Goal: Task Accomplishment & Management: Complete application form

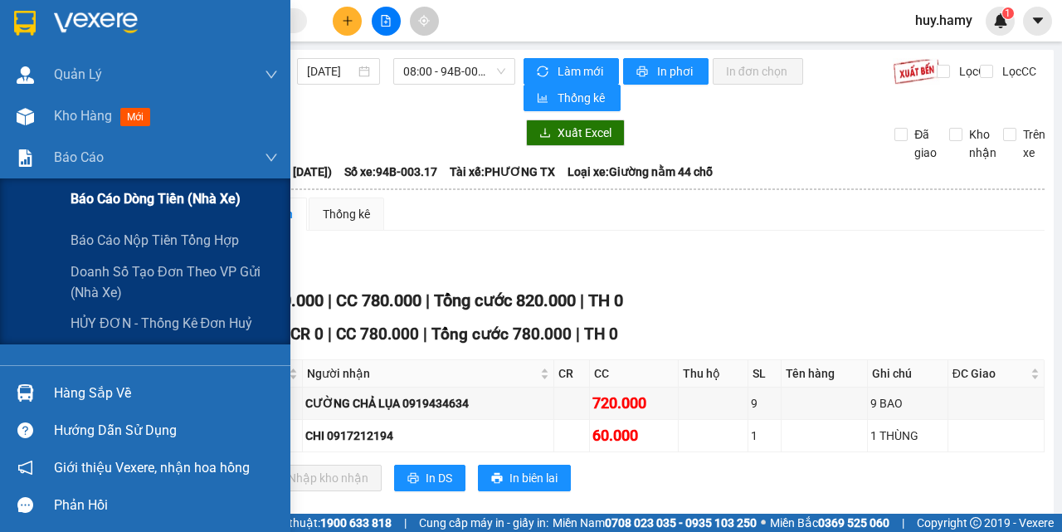
scroll to position [166, 0]
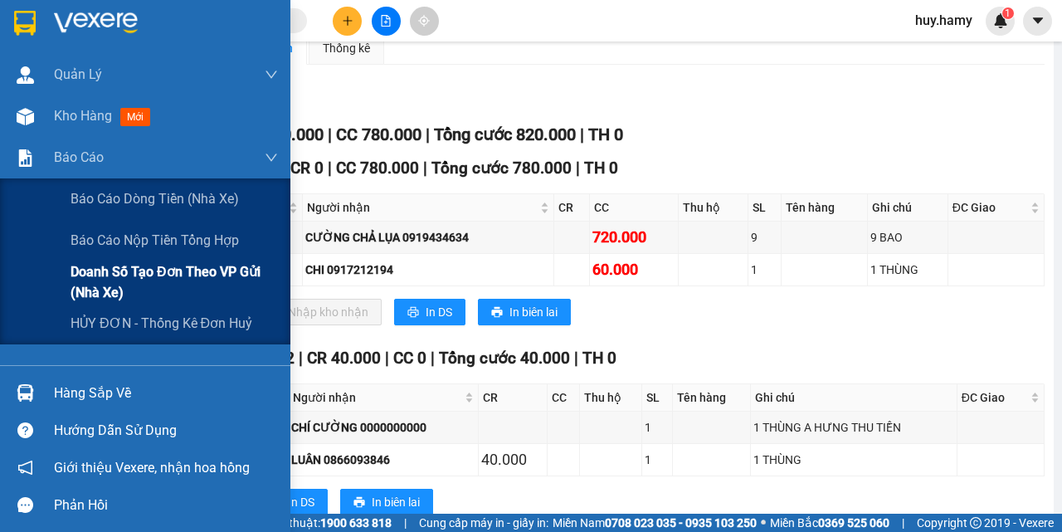
click at [136, 272] on span "Doanh số tạo đơn theo VP gửi (nhà xe)" at bounding box center [174, 281] width 207 height 41
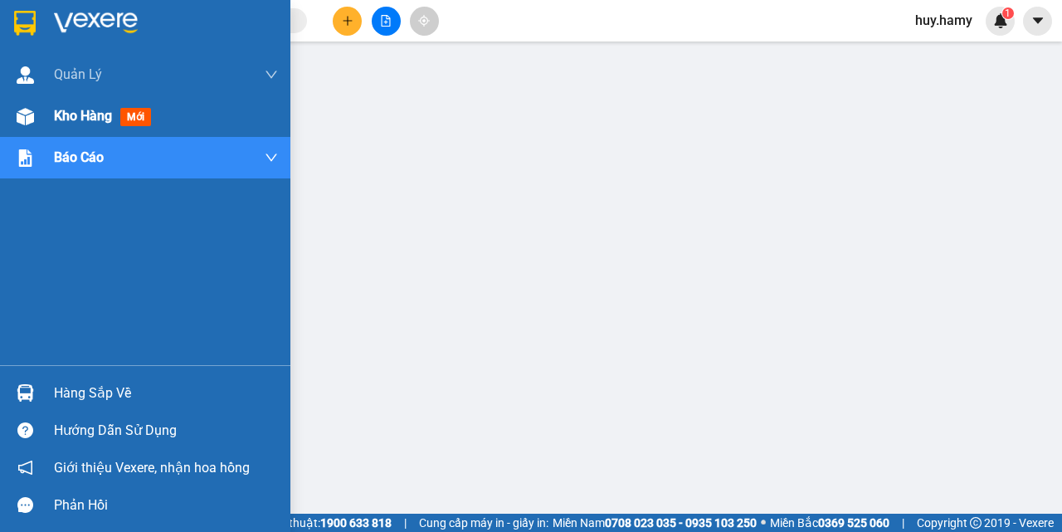
click at [54, 119] on span "Kho hàng" at bounding box center [83, 116] width 58 height 16
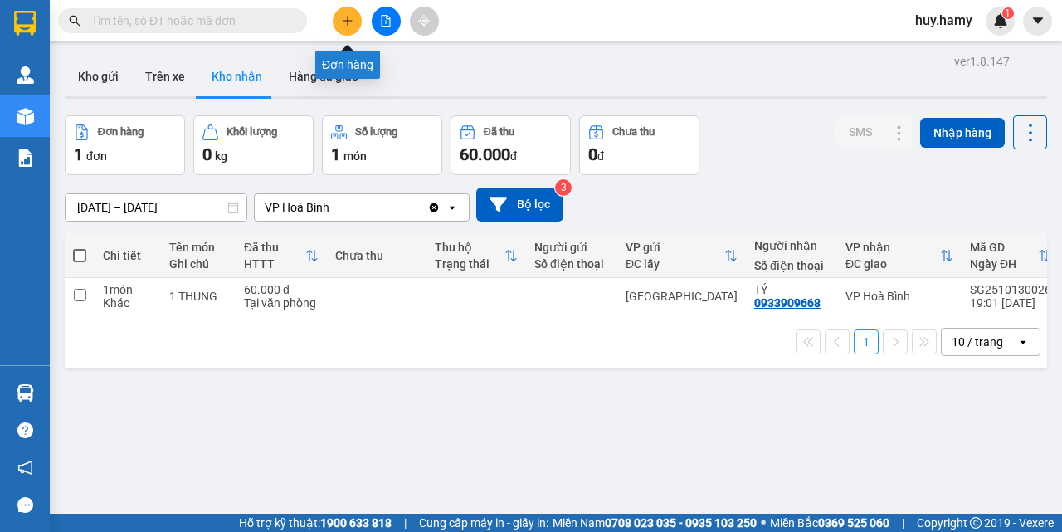
click at [348, 27] on button at bounding box center [347, 21] width 29 height 29
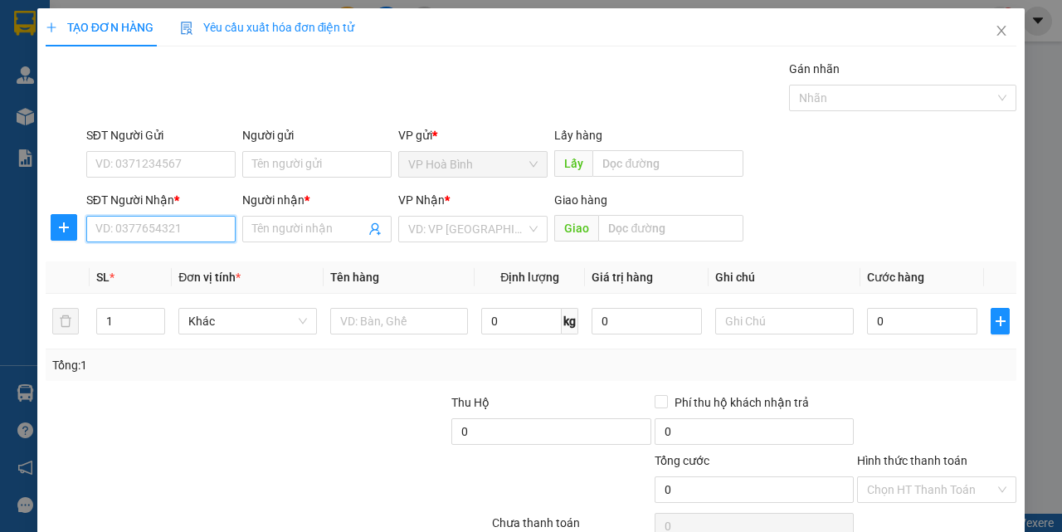
click at [134, 230] on input "SĐT Người Nhận *" at bounding box center [160, 229] width 149 height 27
click at [137, 265] on div "0901487050 - MƠ" at bounding box center [159, 262] width 128 height 18
type input "0901487050"
type input "MƠ"
type input "100.000"
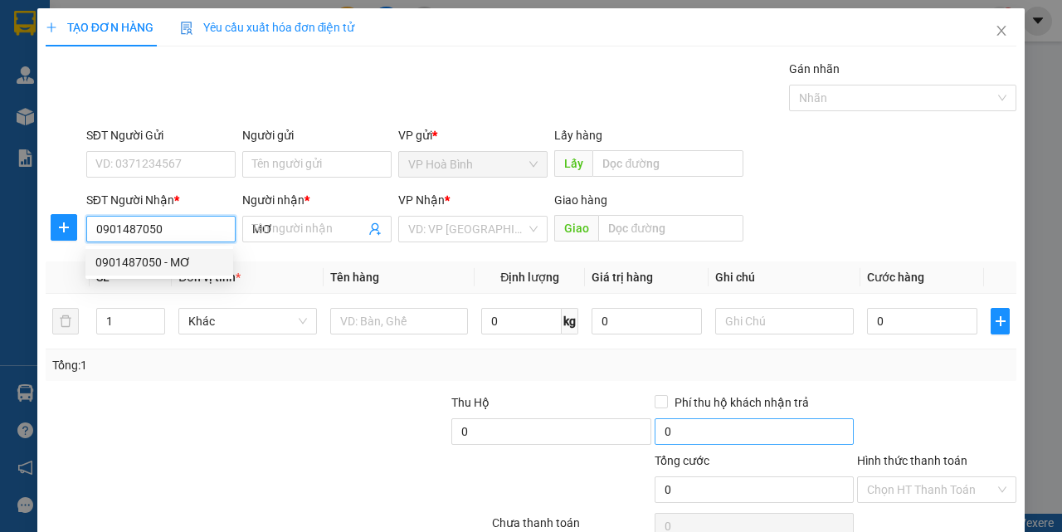
type input "100.000"
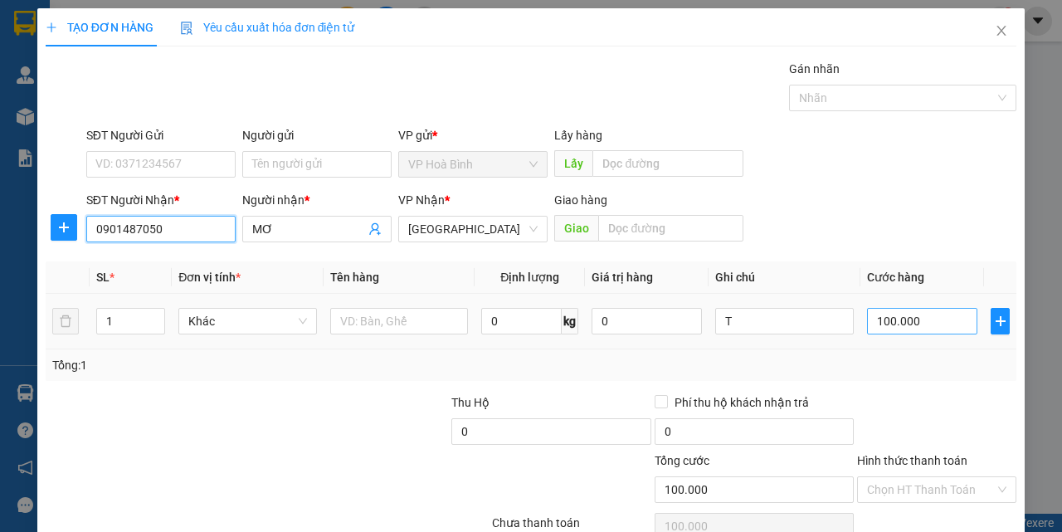
type input "0901487050"
click at [908, 325] on input "100.000" at bounding box center [922, 321] width 110 height 27
type input "8"
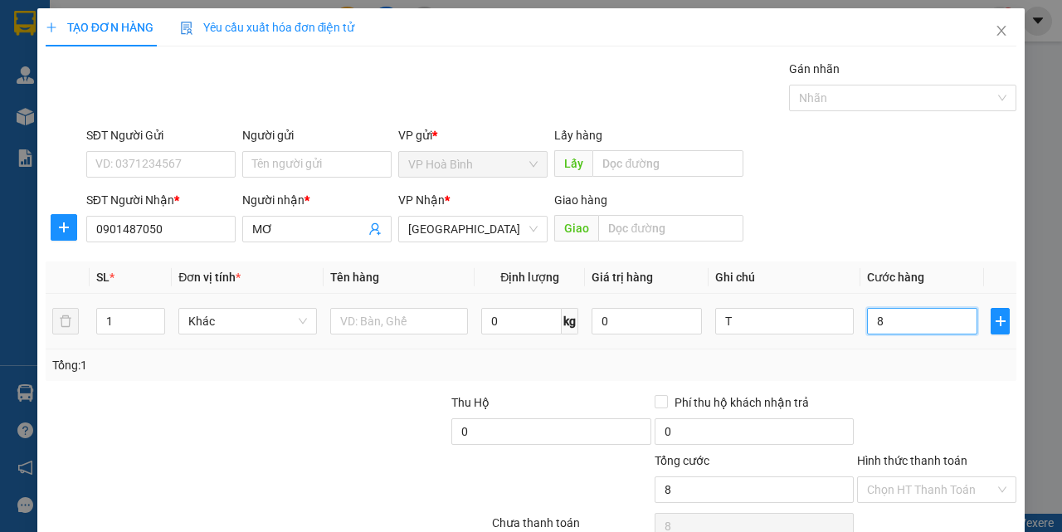
type input "80"
type input "800"
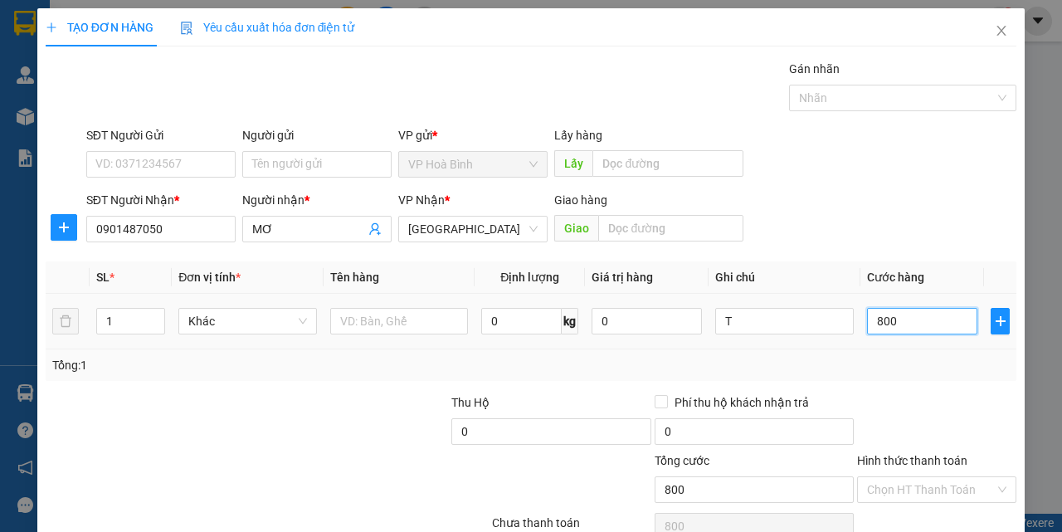
type input "8.000"
type input "80.000"
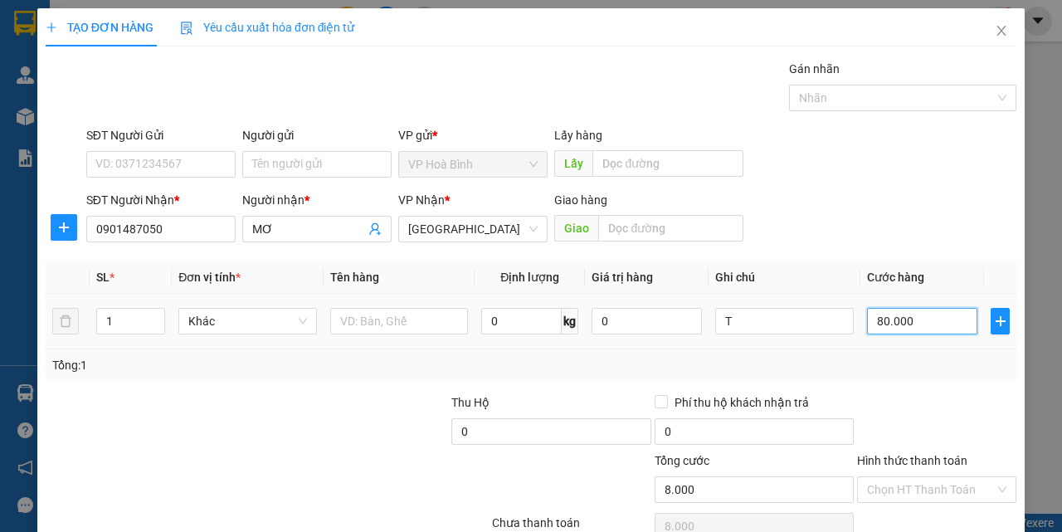
type input "80.000"
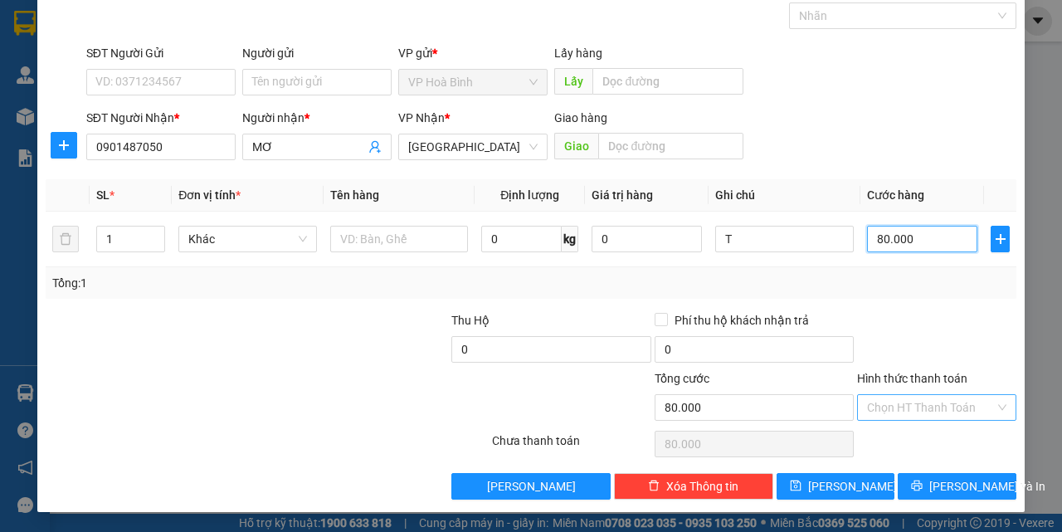
type input "80.000"
click at [910, 401] on input "Hình thức thanh toán" at bounding box center [931, 407] width 128 height 25
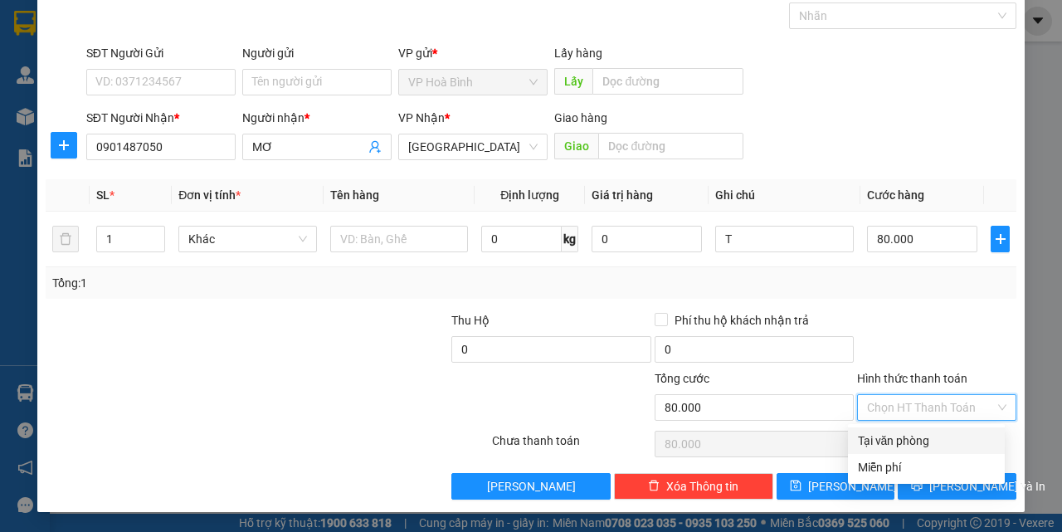
click at [914, 440] on div "Tại văn phòng" at bounding box center [926, 441] width 137 height 18
type input "0"
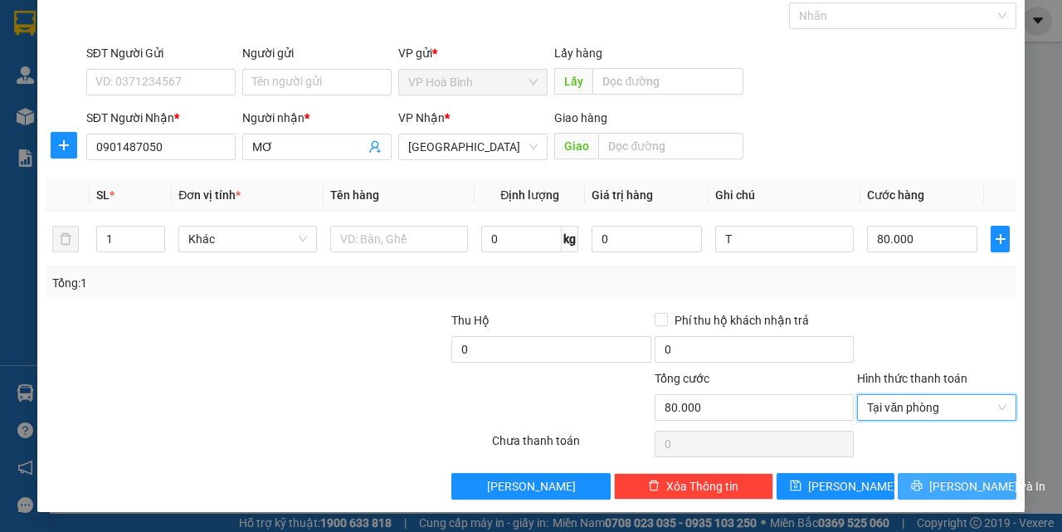
click at [945, 486] on span "[PERSON_NAME] và In" at bounding box center [987, 486] width 116 height 18
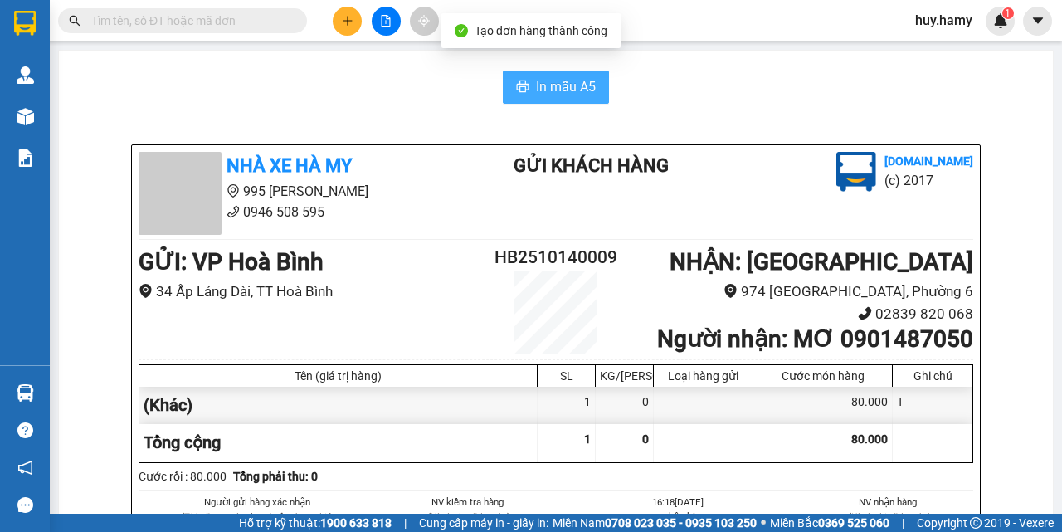
click at [578, 74] on button "In mẫu A5" at bounding box center [556, 87] width 106 height 33
click at [577, 81] on span "In mẫu A5" at bounding box center [566, 86] width 60 height 21
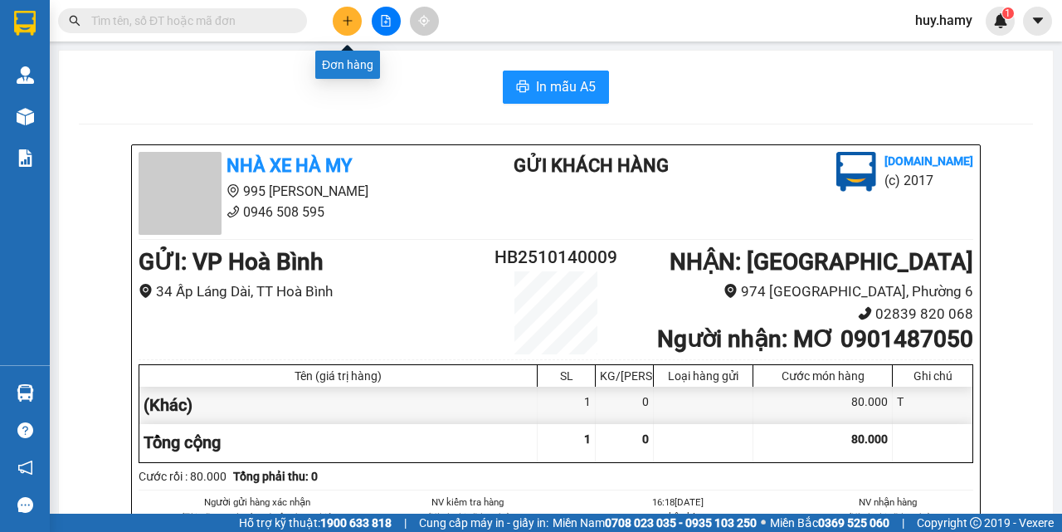
click at [353, 22] on icon "plus" at bounding box center [348, 21] width 12 height 12
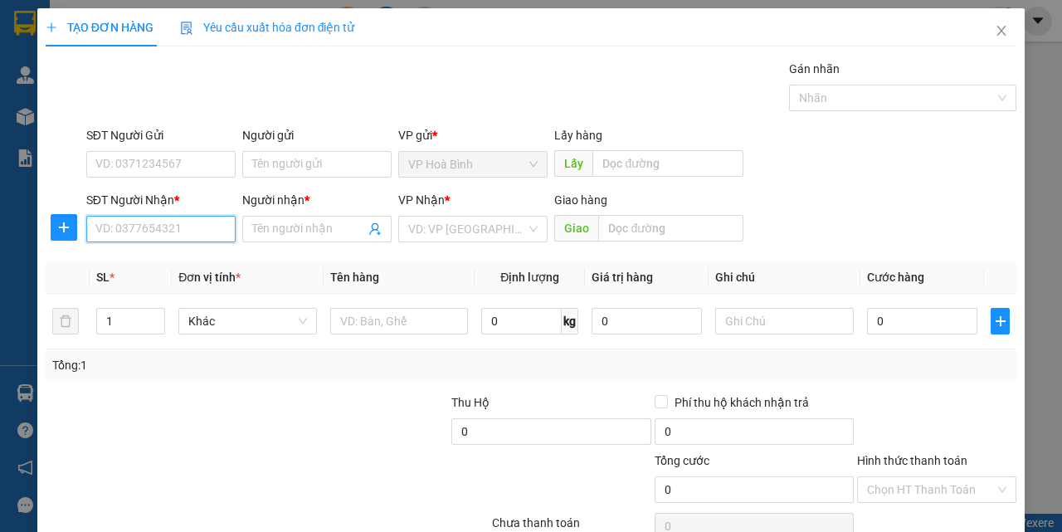
click at [141, 226] on input "SĐT Người Nhận *" at bounding box center [160, 229] width 149 height 27
type input "0945229263"
click at [144, 254] on div "0945229263 - LINH" at bounding box center [159, 262] width 128 height 18
type input "LINH"
type input "40.000"
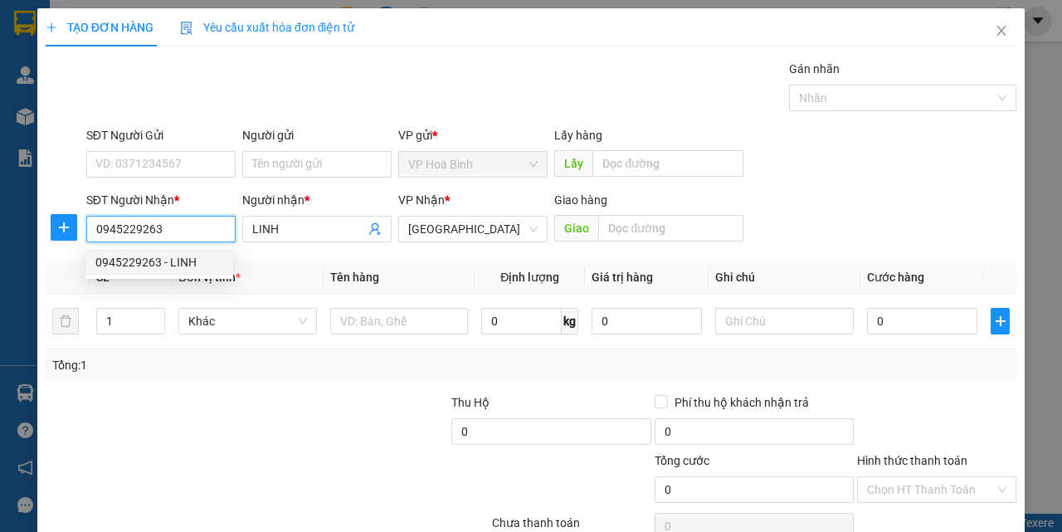
type input "40.000"
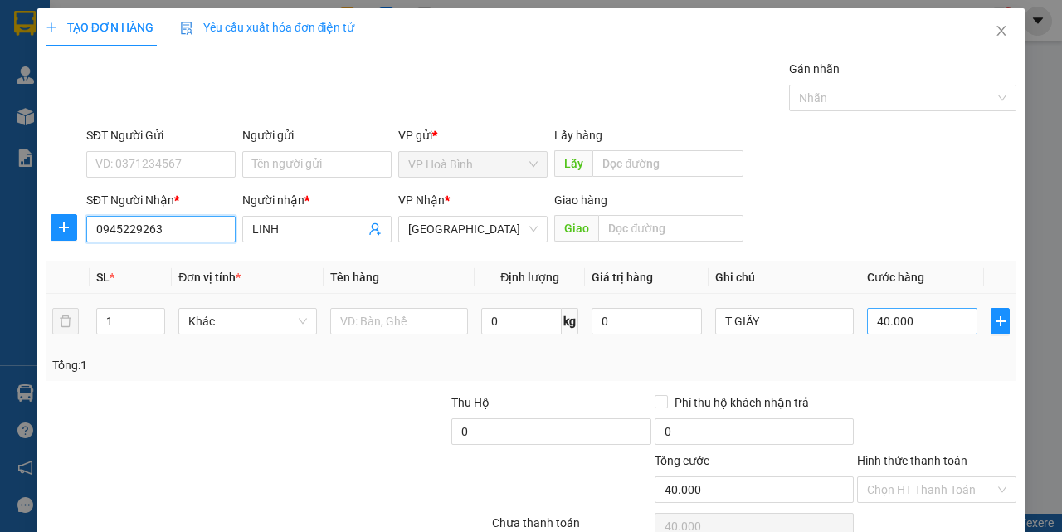
type input "0945229263"
click at [867, 315] on input "40.000" at bounding box center [922, 321] width 110 height 27
type input "5"
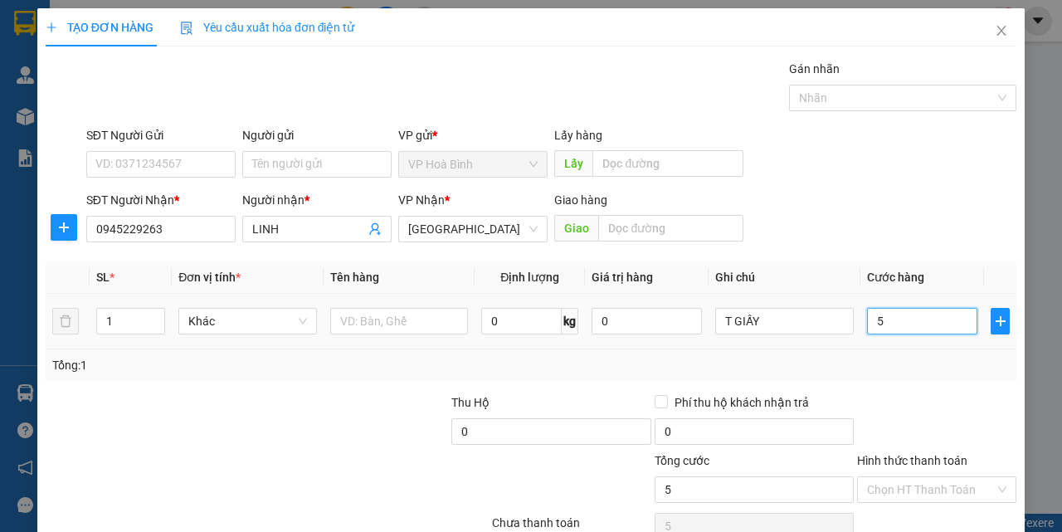
type input "50"
type input "500"
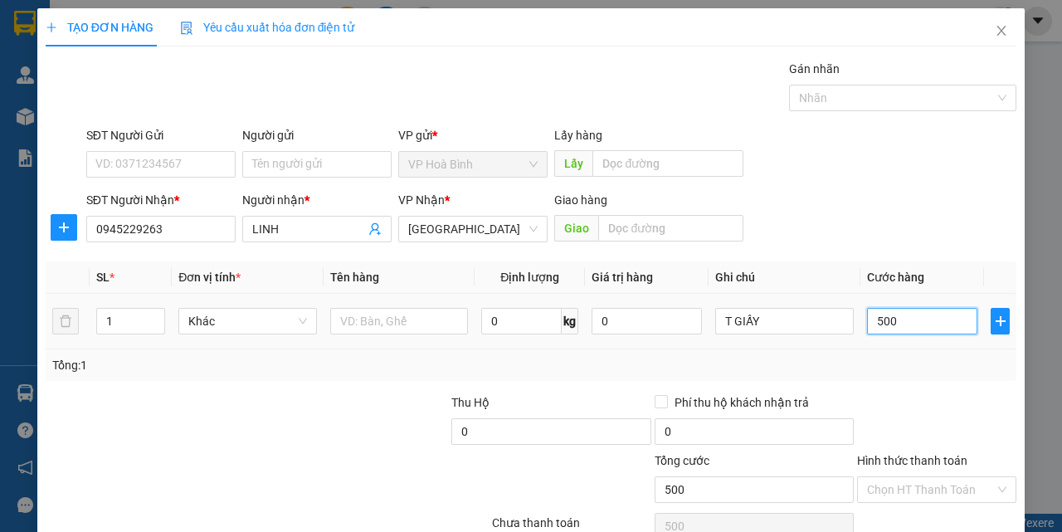
type input "5.000"
type input "50.000"
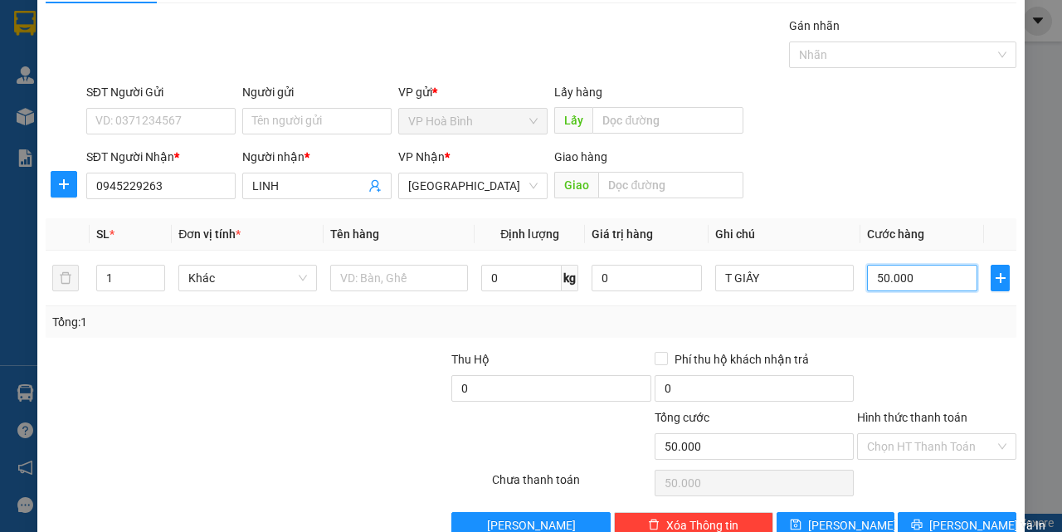
scroll to position [82, 0]
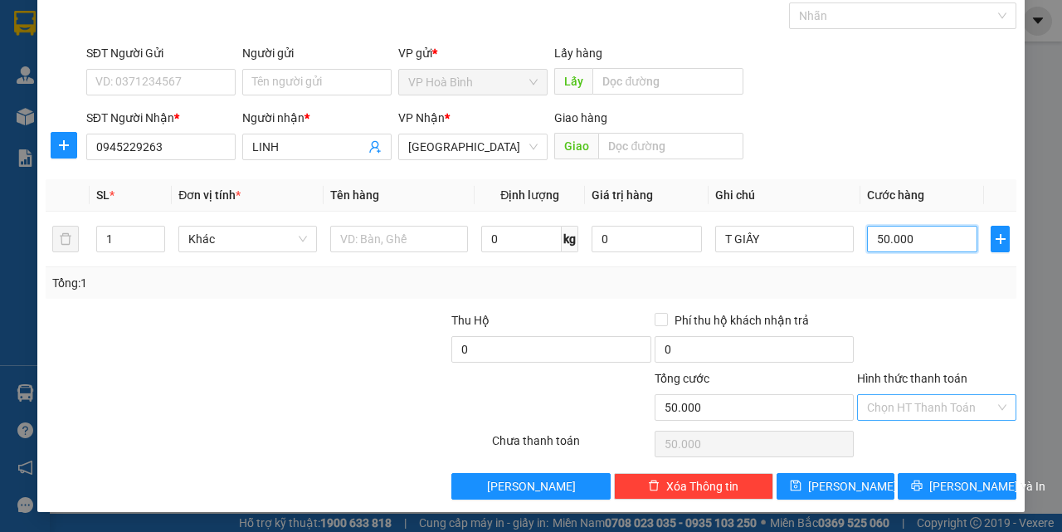
type input "50.000"
click at [919, 407] on input "Hình thức thanh toán" at bounding box center [931, 407] width 128 height 25
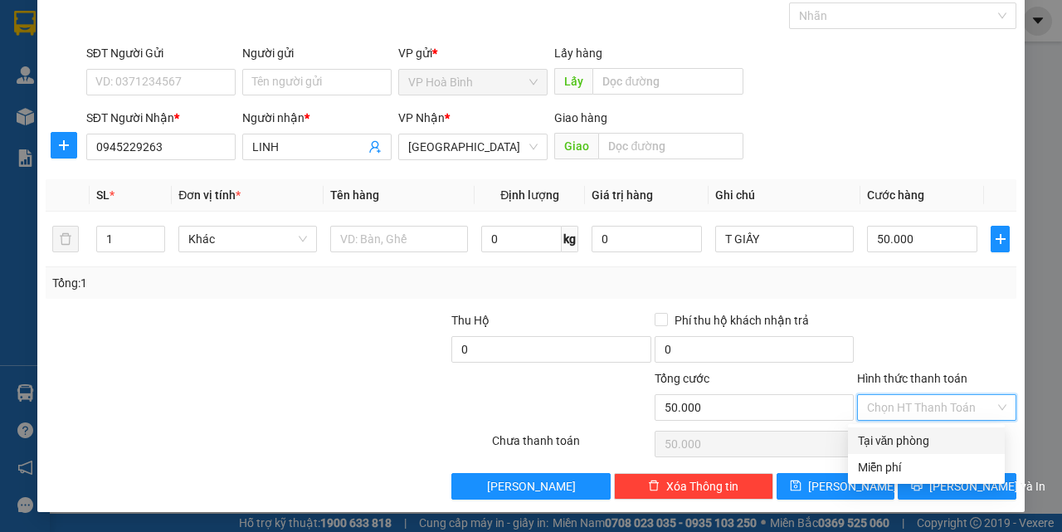
click at [917, 430] on div "Tại văn phòng" at bounding box center [926, 440] width 157 height 27
type input "0"
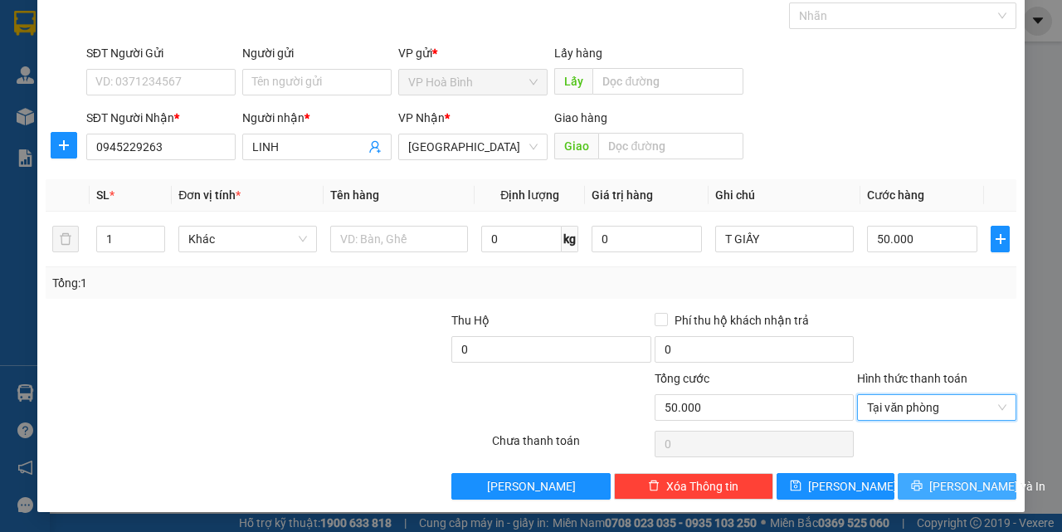
click at [955, 489] on span "[PERSON_NAME] và In" at bounding box center [987, 486] width 116 height 18
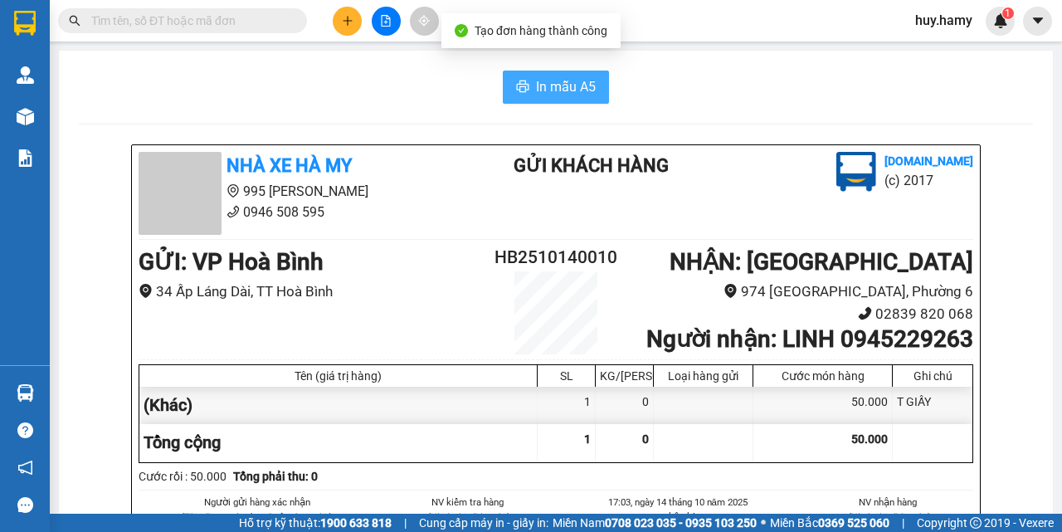
click at [554, 91] on span "In mẫu A5" at bounding box center [566, 86] width 60 height 21
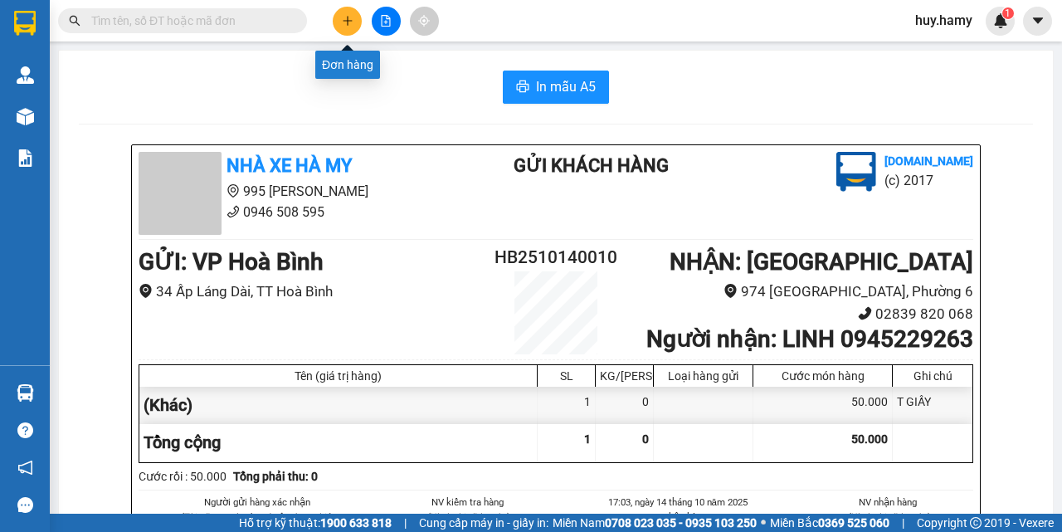
click at [342, 15] on icon "plus" at bounding box center [348, 21] width 12 height 12
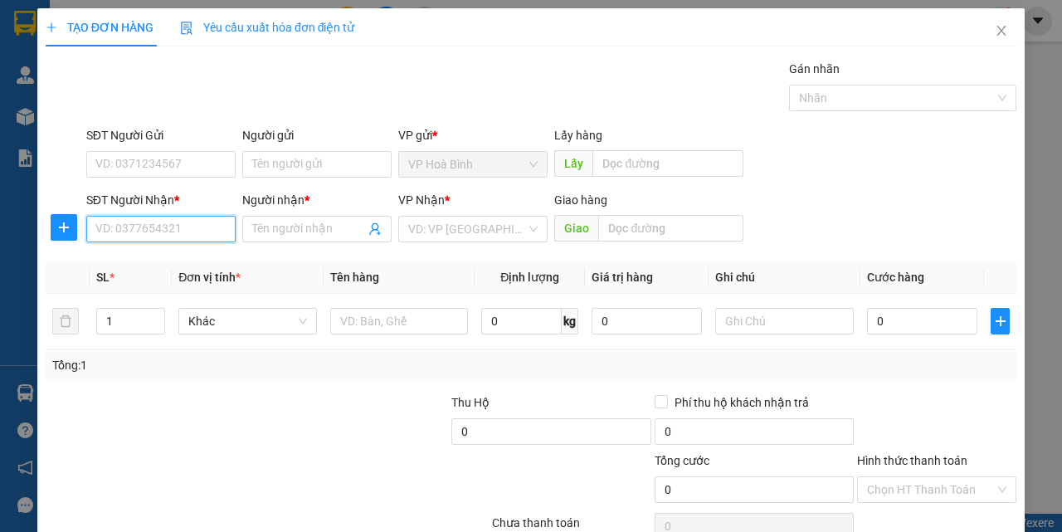
click at [157, 232] on input "SĐT Người Nhận *" at bounding box center [160, 229] width 149 height 27
click at [154, 264] on div "0908965765 - ÚT ĐÀO" at bounding box center [159, 262] width 128 height 18
type input "0908965765"
type input "ÚT ĐÀO"
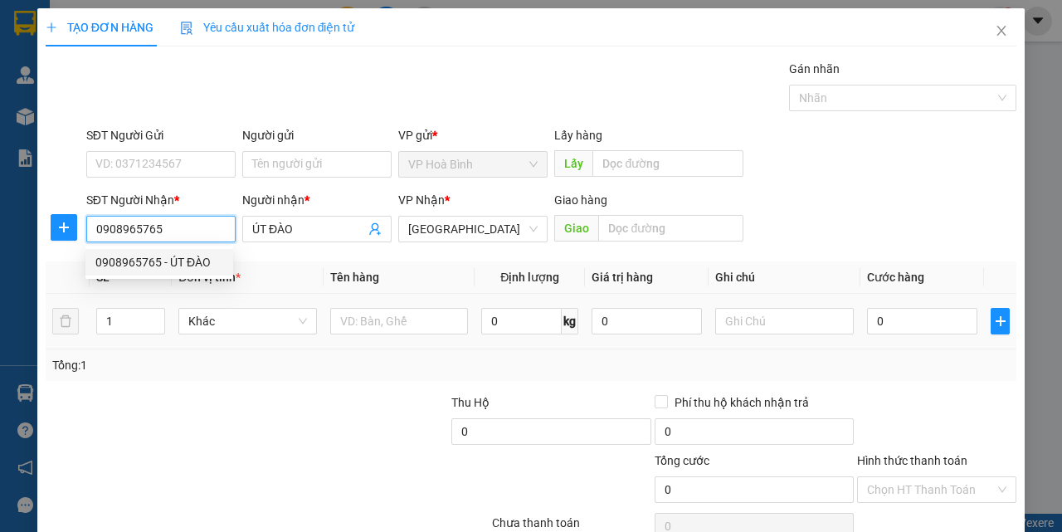
type input "70.000"
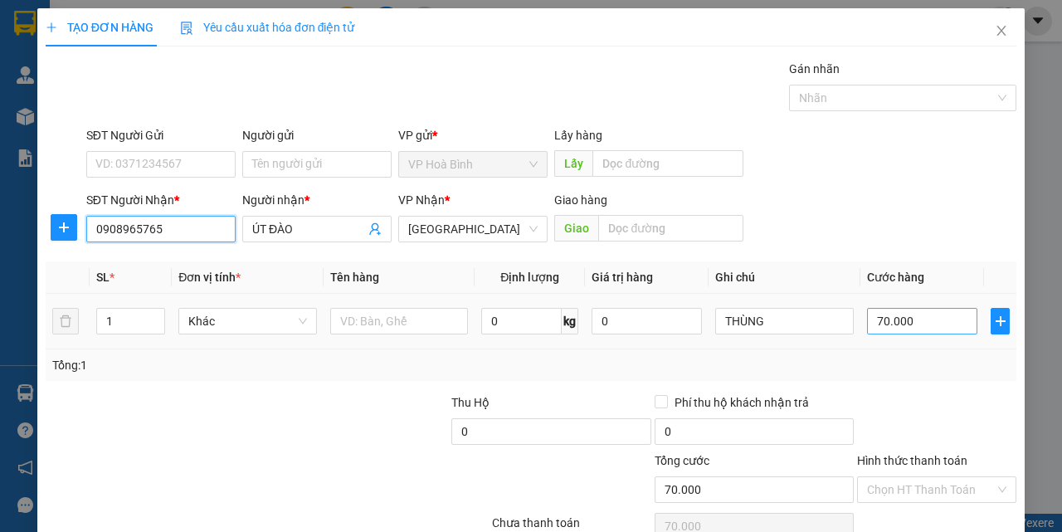
type input "0908965765"
click at [867, 316] on input "70.000" at bounding box center [922, 321] width 110 height 27
type input "5"
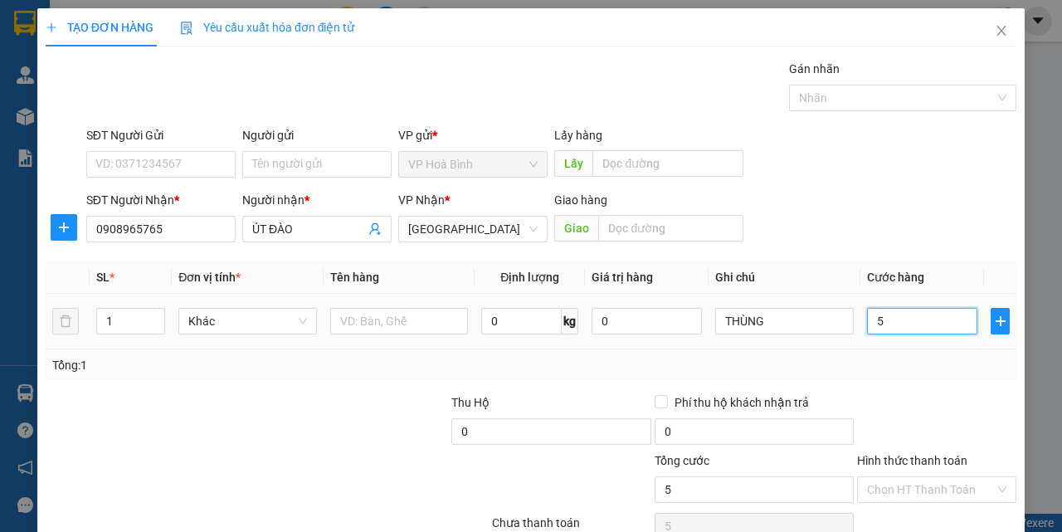
type input "50"
type input "500"
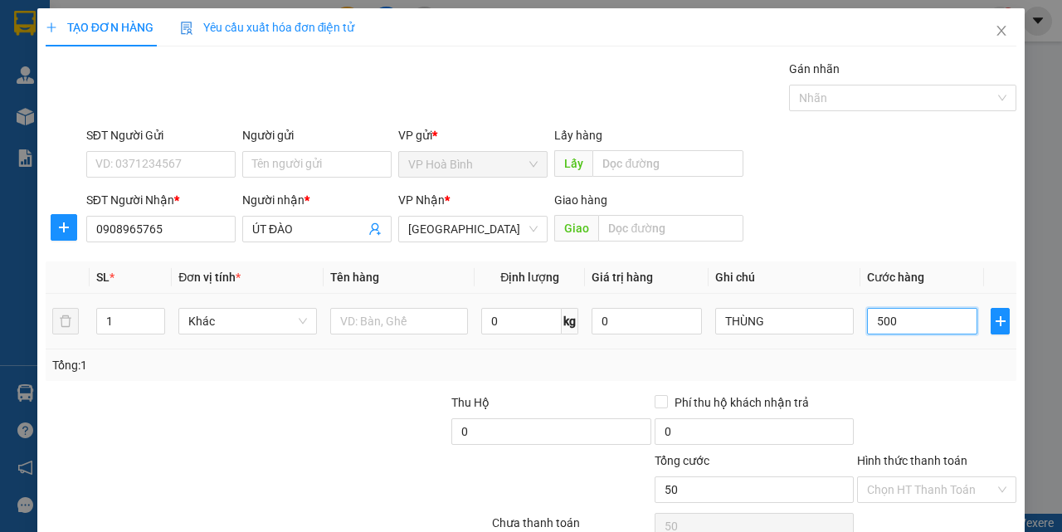
type input "500"
type input "5.000"
type input "50.000"
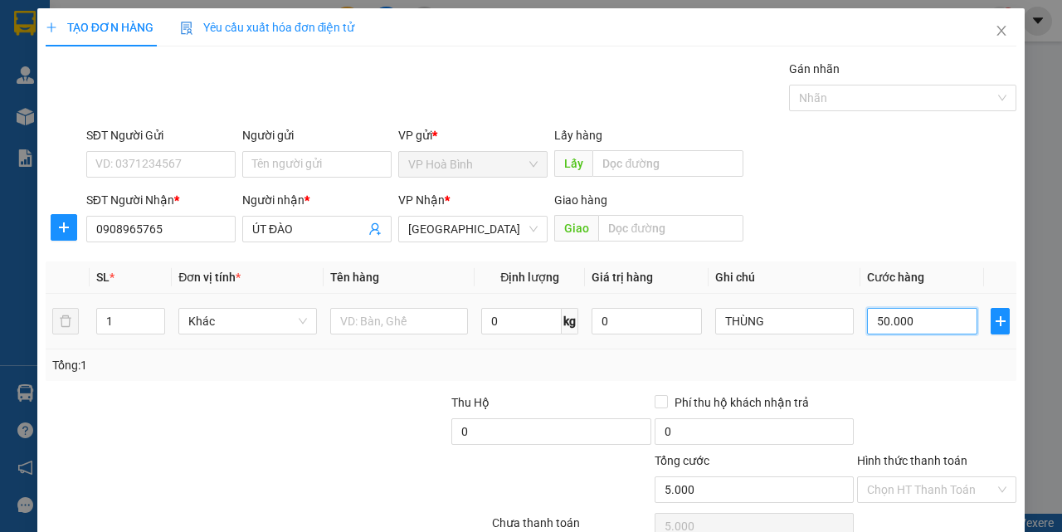
type input "50.000"
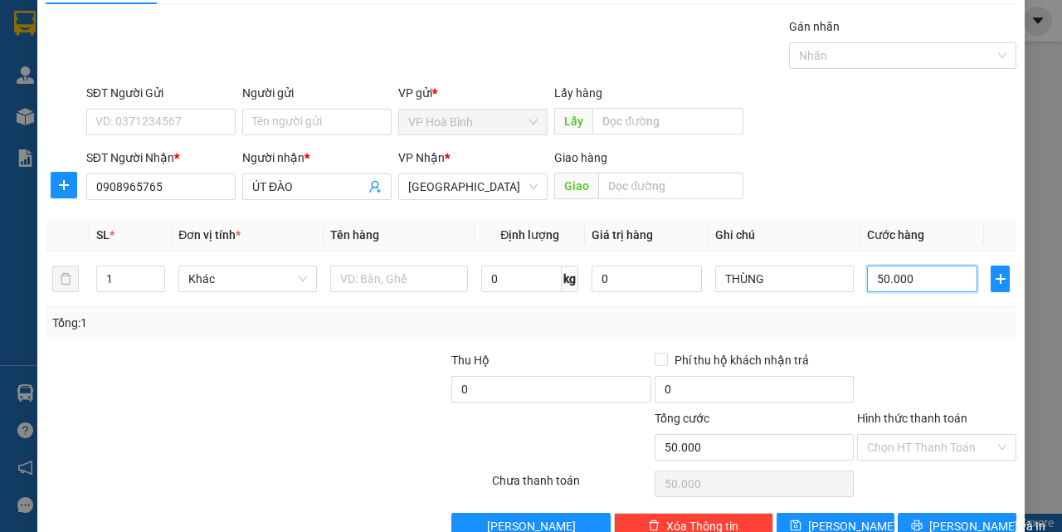
scroll to position [82, 0]
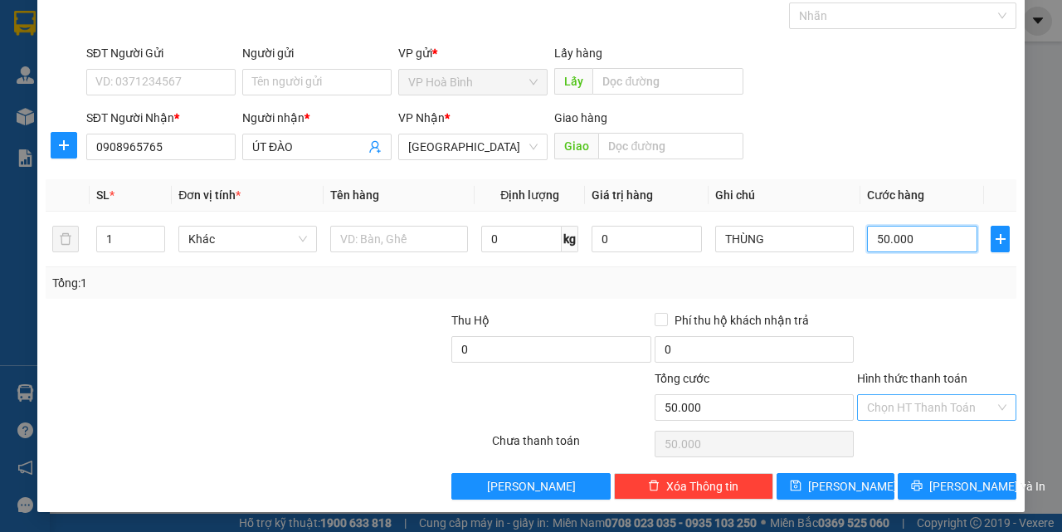
type input "50.000"
click at [890, 397] on input "Hình thức thanh toán" at bounding box center [931, 407] width 128 height 25
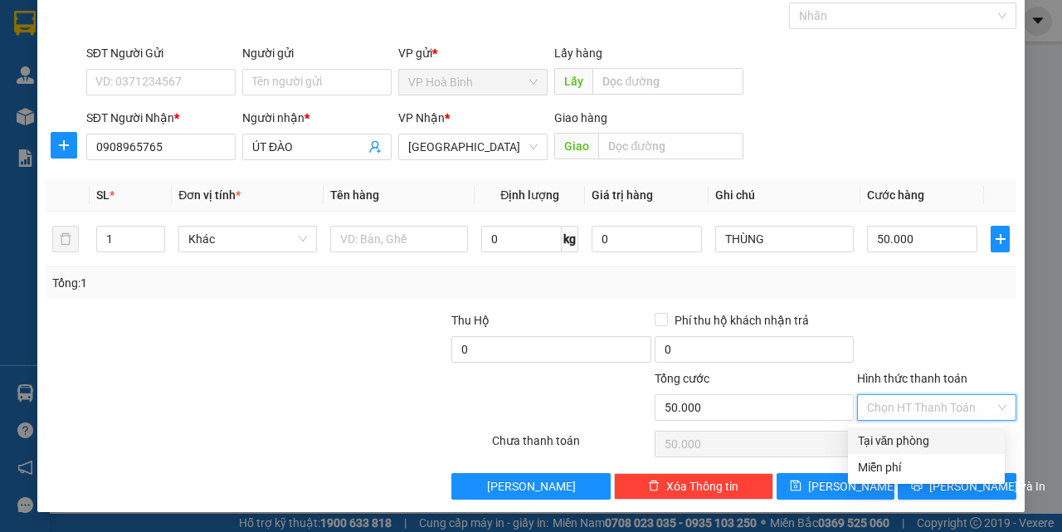
click at [903, 436] on div "Tại văn phòng" at bounding box center [926, 441] width 137 height 18
type input "0"
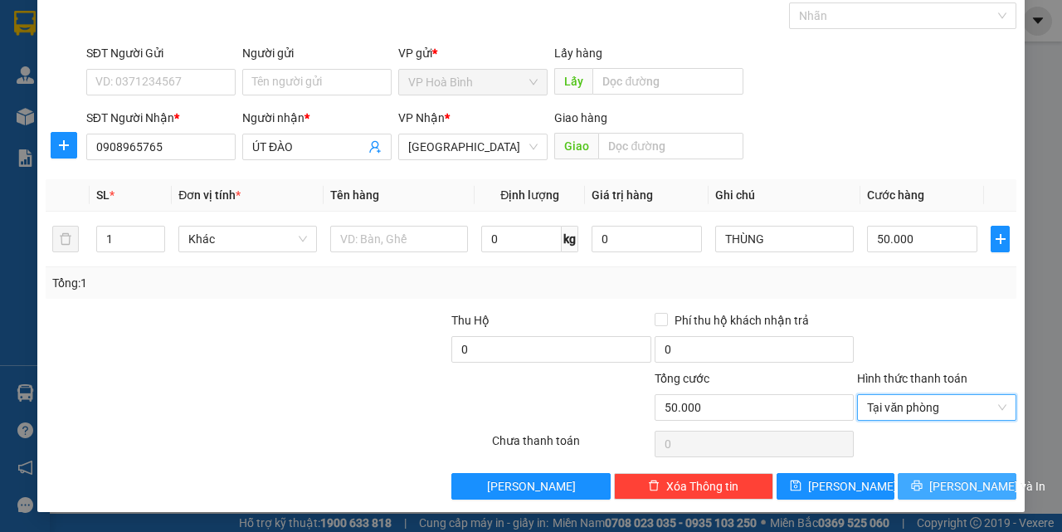
click at [923, 493] on span "printer" at bounding box center [917, 486] width 12 height 13
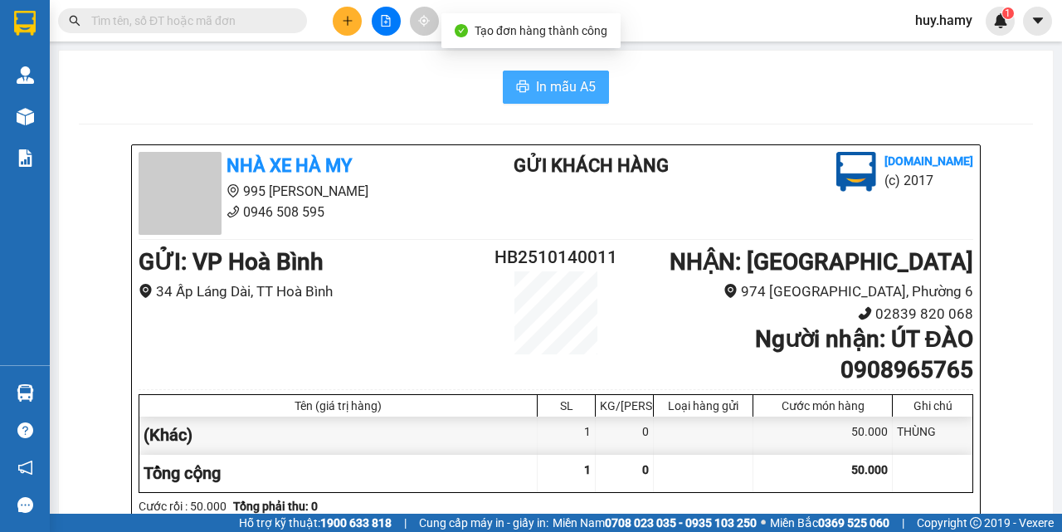
click at [561, 77] on span "In mẫu A5" at bounding box center [566, 86] width 60 height 21
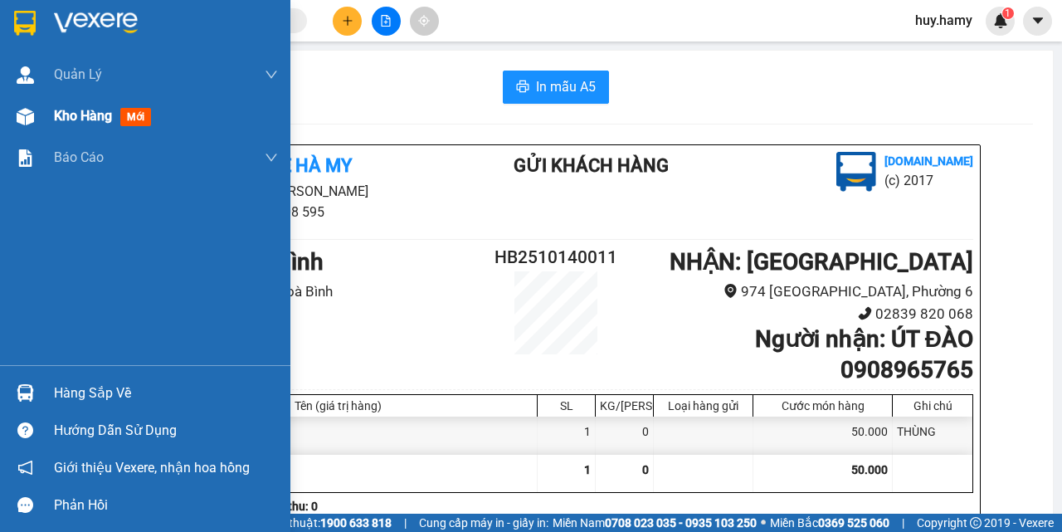
click at [81, 110] on span "Kho hàng" at bounding box center [83, 116] width 58 height 16
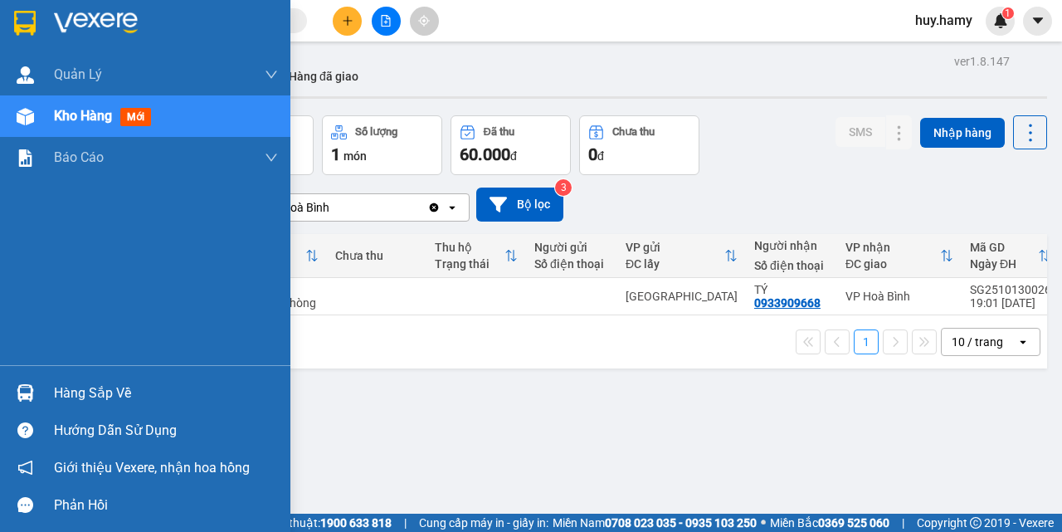
click at [74, 397] on div "Hàng sắp về" at bounding box center [166, 393] width 224 height 25
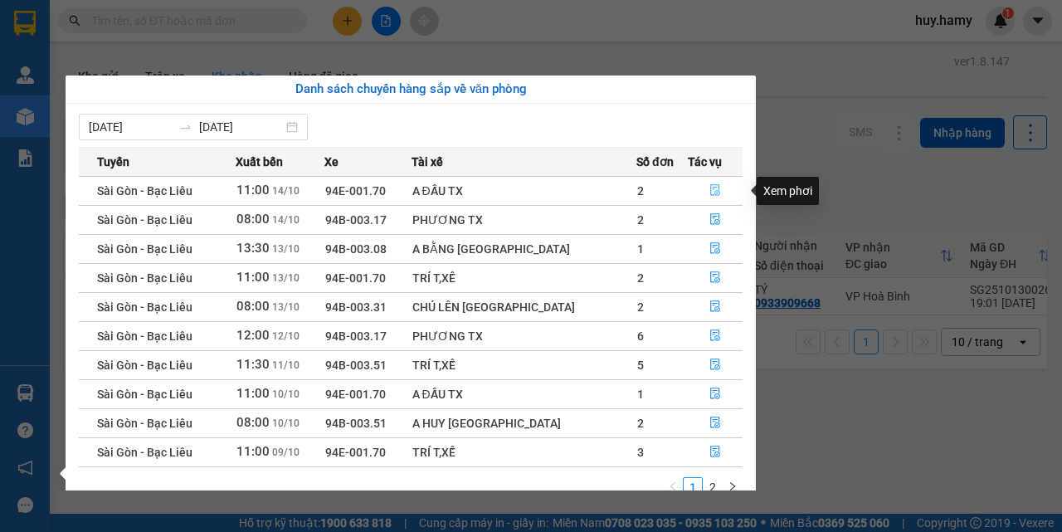
click at [711, 191] on icon "file-done" at bounding box center [716, 191] width 10 height 12
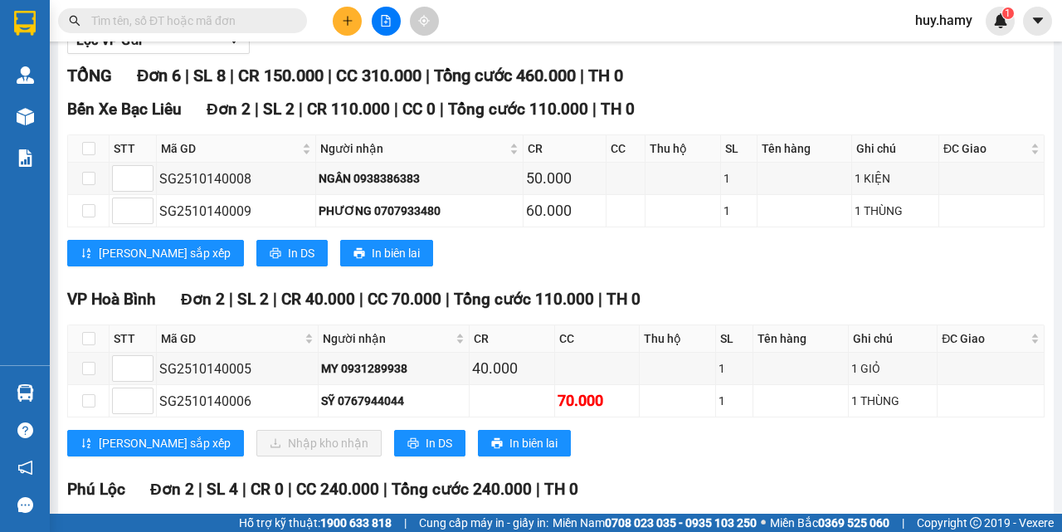
scroll to position [249, 0]
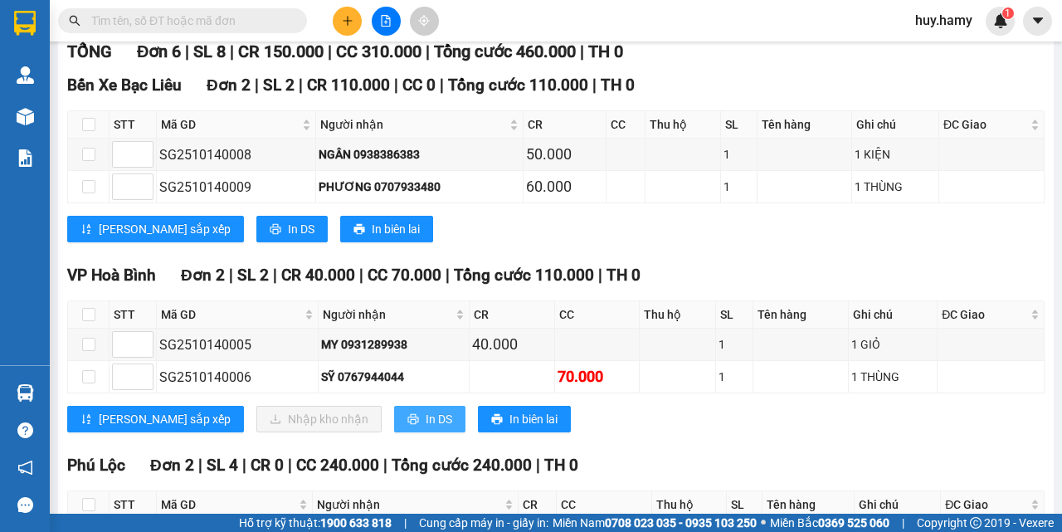
click at [426, 420] on span "In DS" at bounding box center [439, 419] width 27 height 18
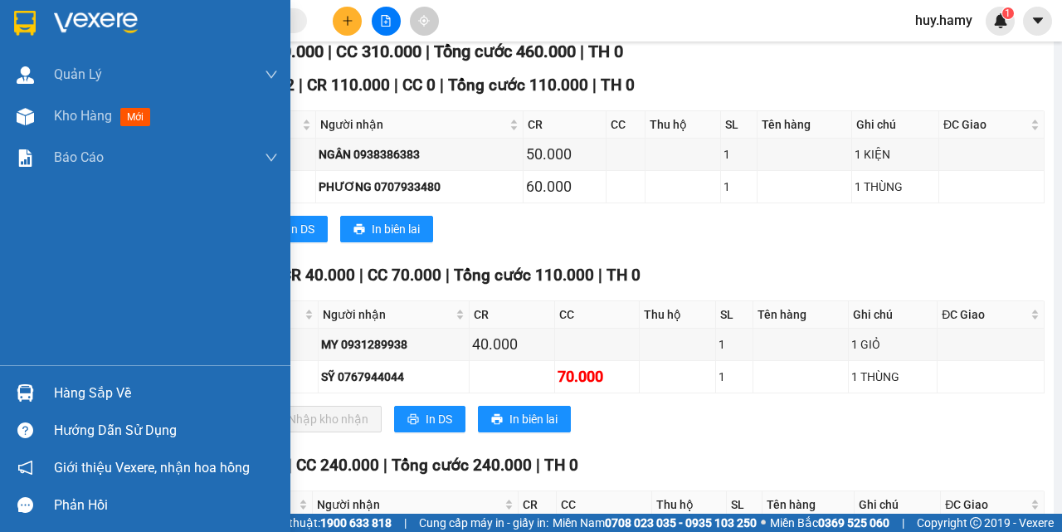
click at [66, 383] on div "Hàng sắp về" at bounding box center [166, 393] width 224 height 25
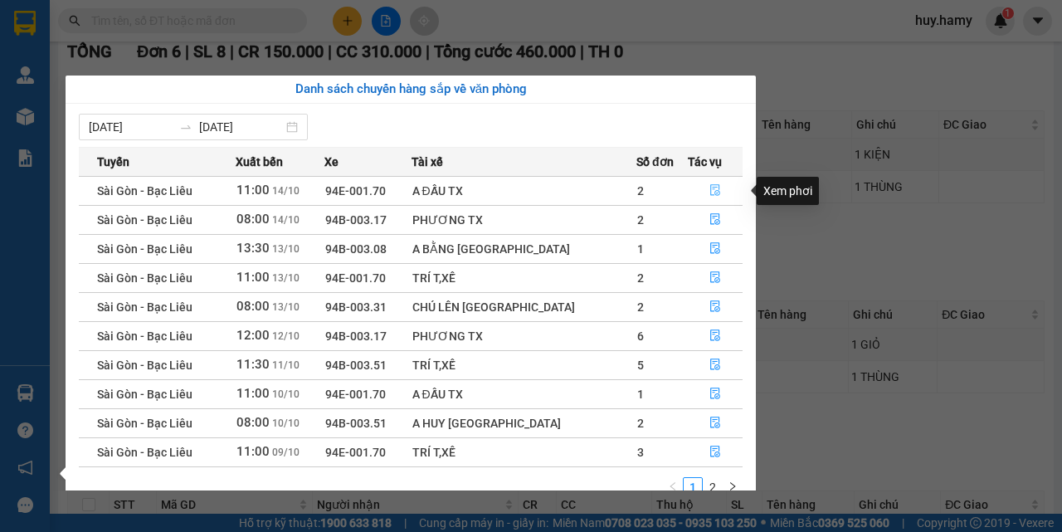
click at [714, 187] on icon "file-done" at bounding box center [716, 190] width 12 height 12
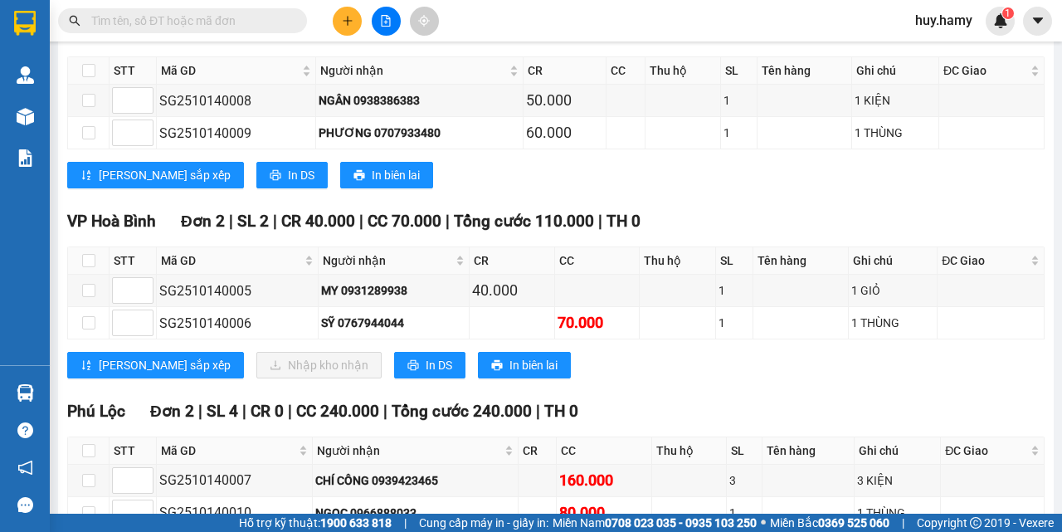
scroll to position [332, 0]
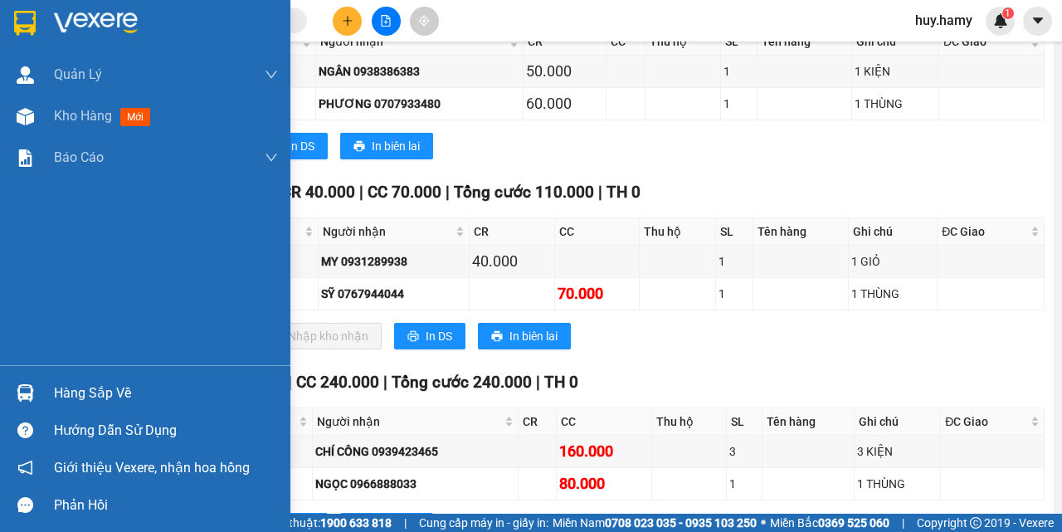
click at [54, 398] on div "Hàng sắp về" at bounding box center [166, 393] width 224 height 25
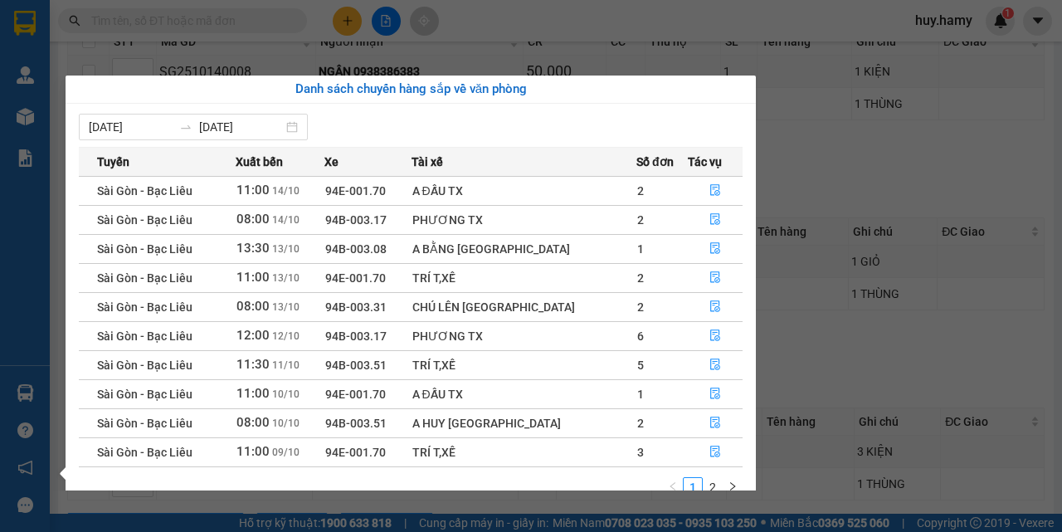
click at [253, 10] on section "Kết quả tìm kiếm ( 0 ) Bộ lọc No Data huy.hamy 1 Quản Lý Quản lý khách hàng mới…" at bounding box center [531, 266] width 1062 height 532
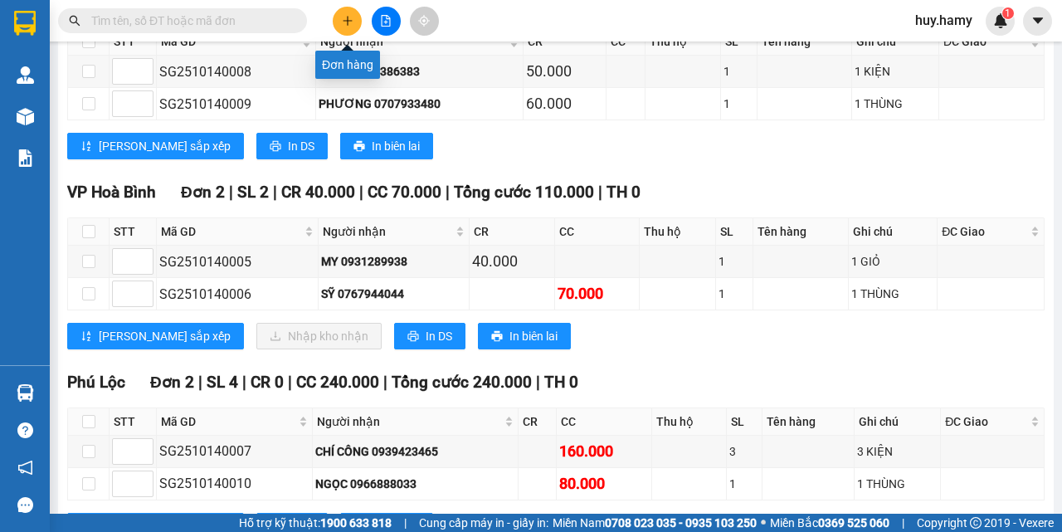
click at [352, 31] on button at bounding box center [347, 21] width 29 height 29
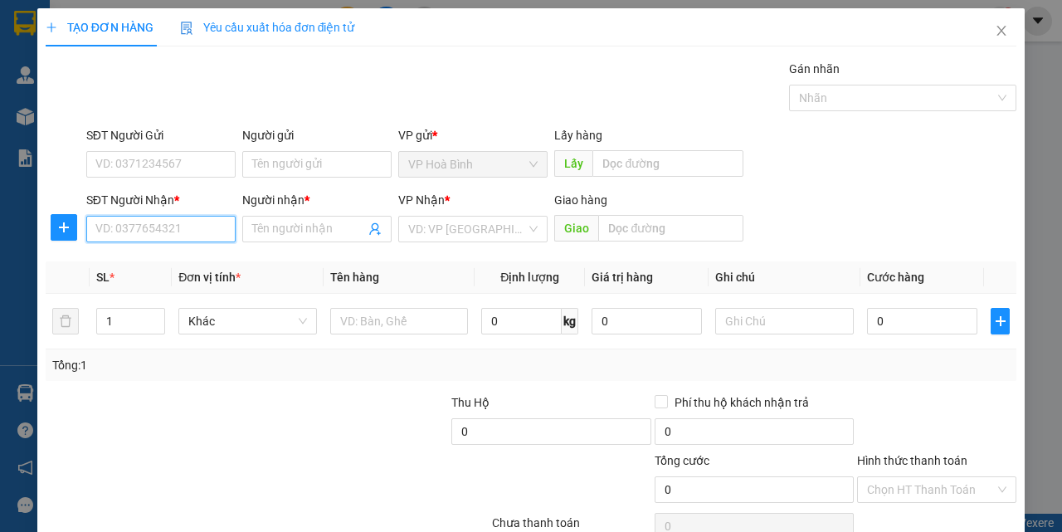
click at [124, 236] on input "SĐT Người Nhận *" at bounding box center [160, 229] width 149 height 27
type input "0966733607"
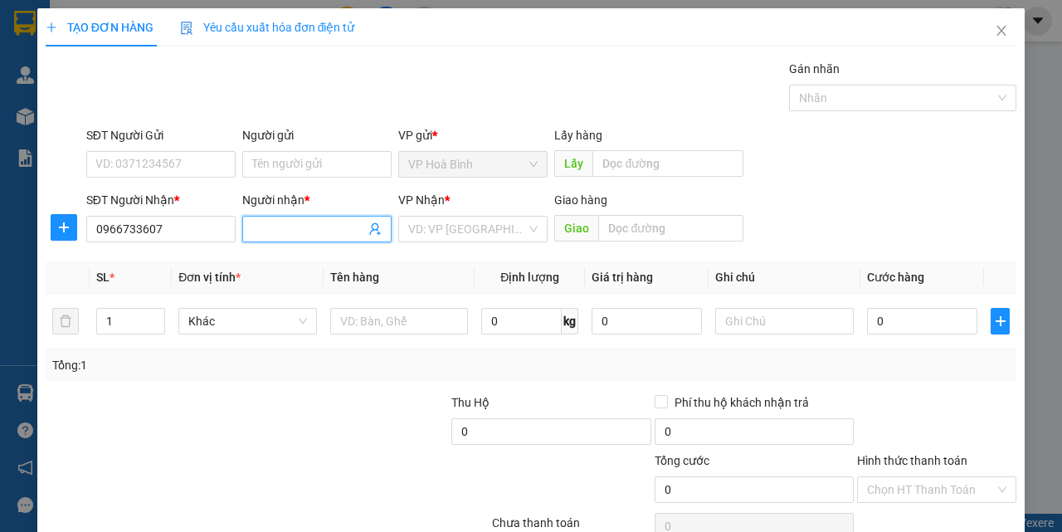
click at [291, 229] on input "Người nhận *" at bounding box center [308, 229] width 113 height 18
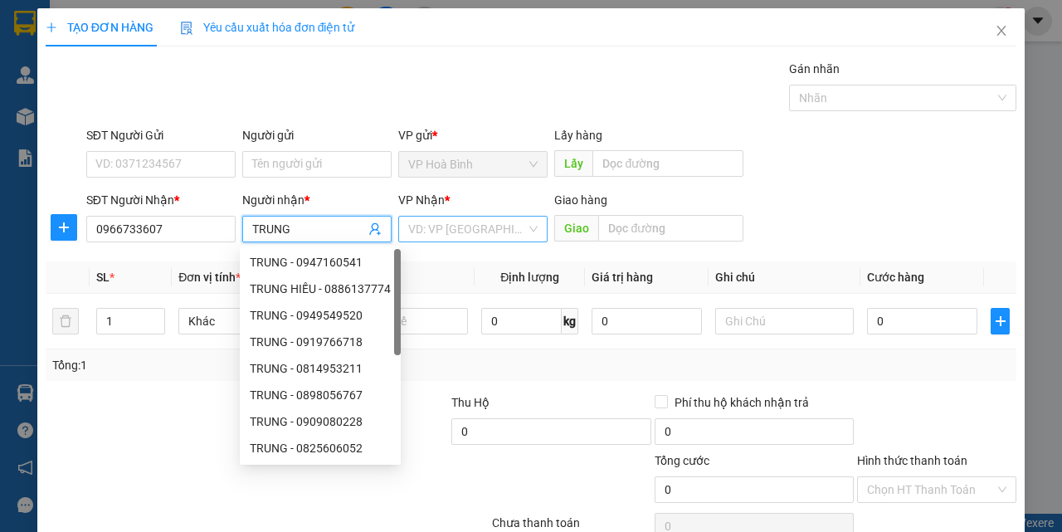
type input "TRUNG"
click at [497, 220] on input "search" at bounding box center [467, 229] width 118 height 25
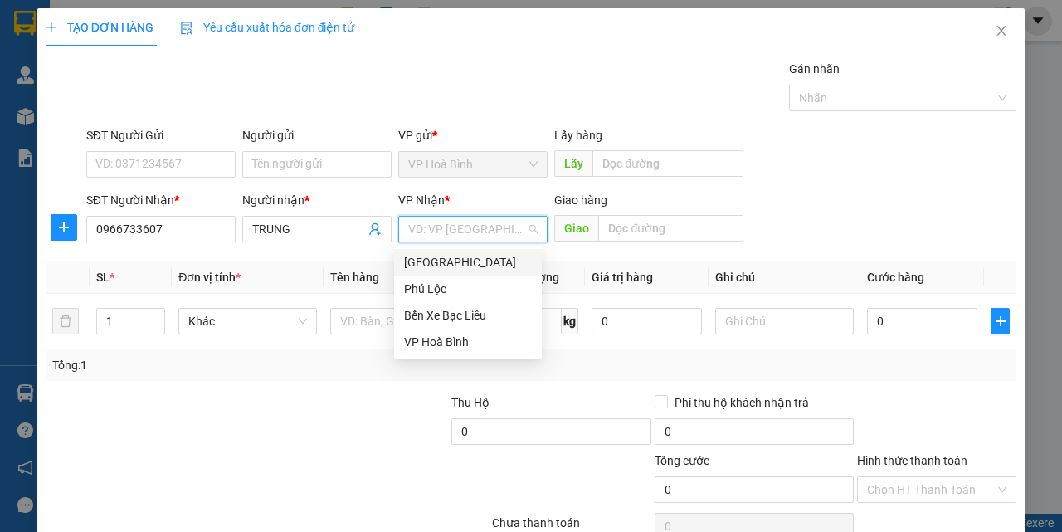
click at [449, 258] on div "[GEOGRAPHIC_DATA]" at bounding box center [468, 262] width 128 height 18
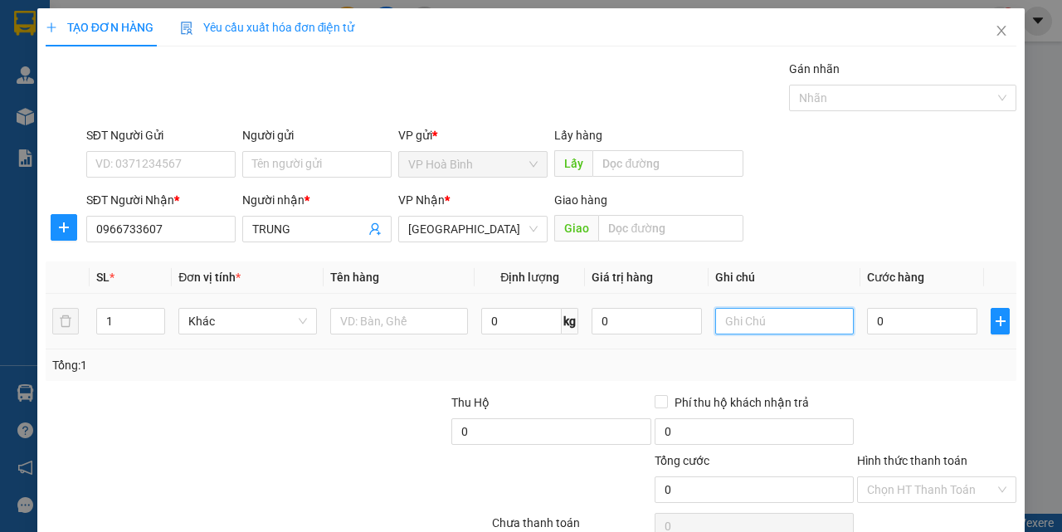
click at [788, 334] on input "text" at bounding box center [784, 321] width 139 height 27
type input "T"
click at [874, 329] on input "0" at bounding box center [922, 321] width 110 height 27
type input "7"
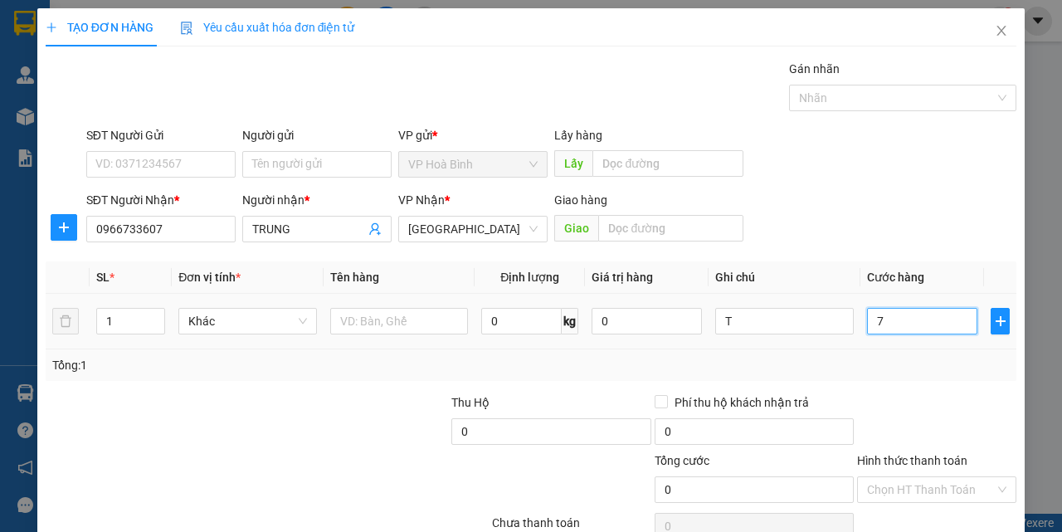
type input "7"
type input "70"
type input "700"
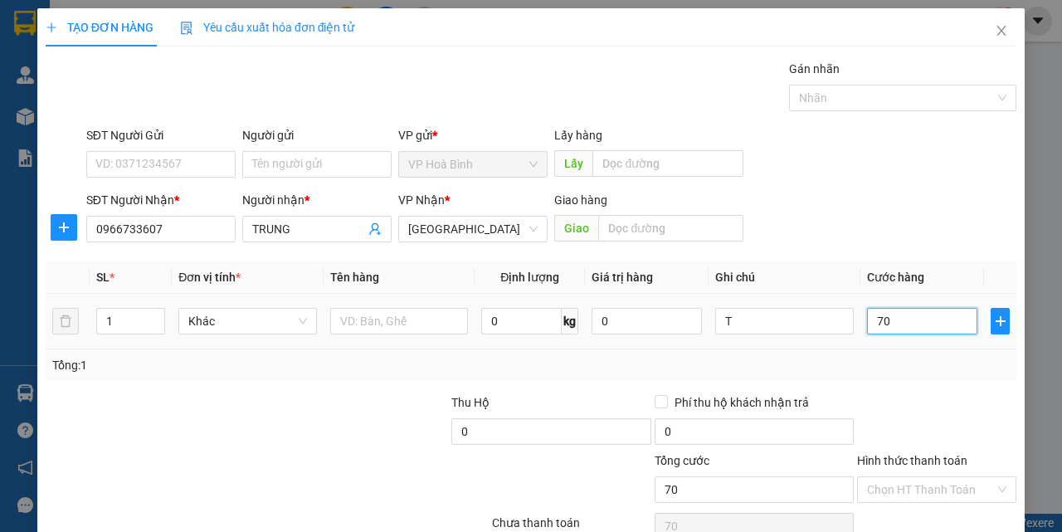
type input "700"
type input "7.000"
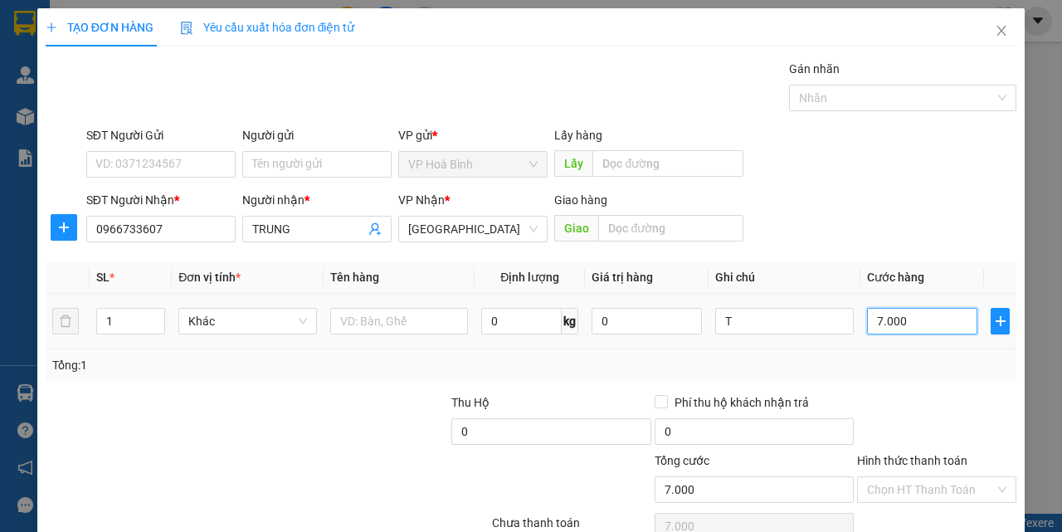
type input "70.000"
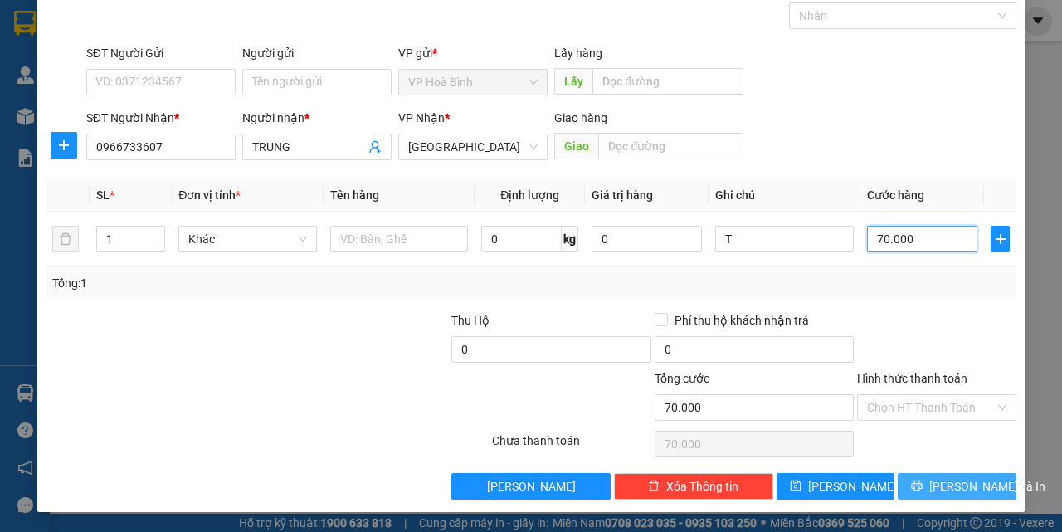
type input "70.000"
click at [925, 478] on button "[PERSON_NAME] và In" at bounding box center [957, 486] width 119 height 27
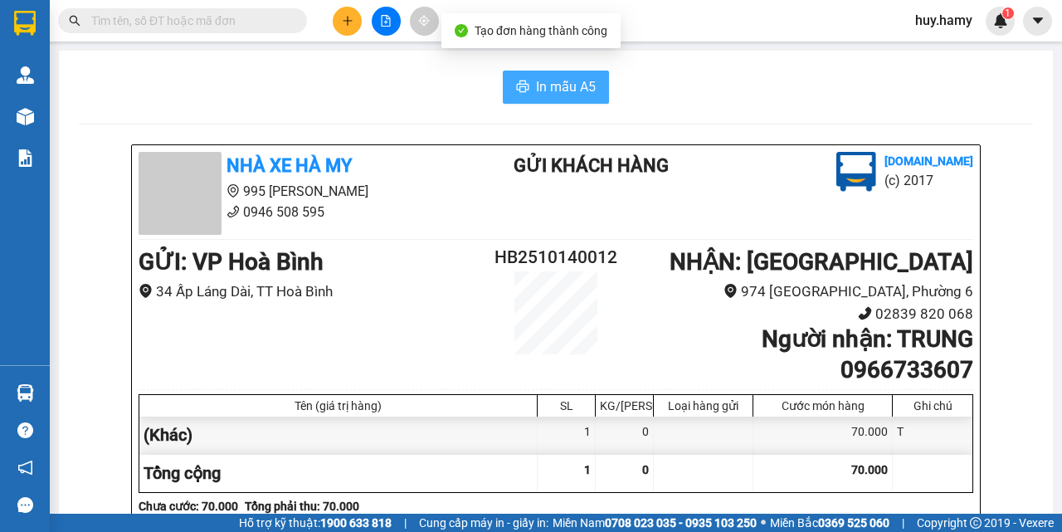
click at [549, 72] on button "In mẫu A5" at bounding box center [556, 87] width 106 height 33
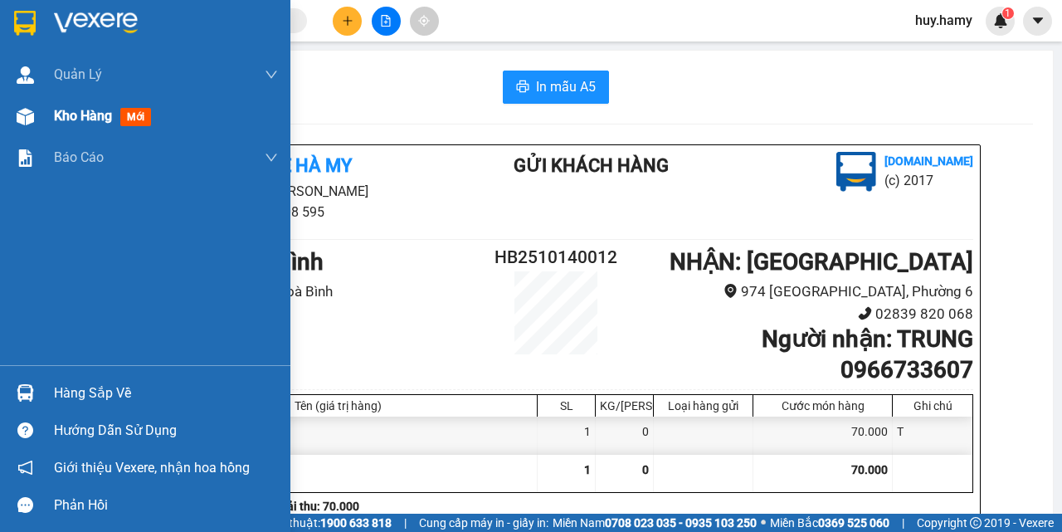
click at [81, 106] on div "Kho hàng mới" at bounding box center [106, 115] width 104 height 21
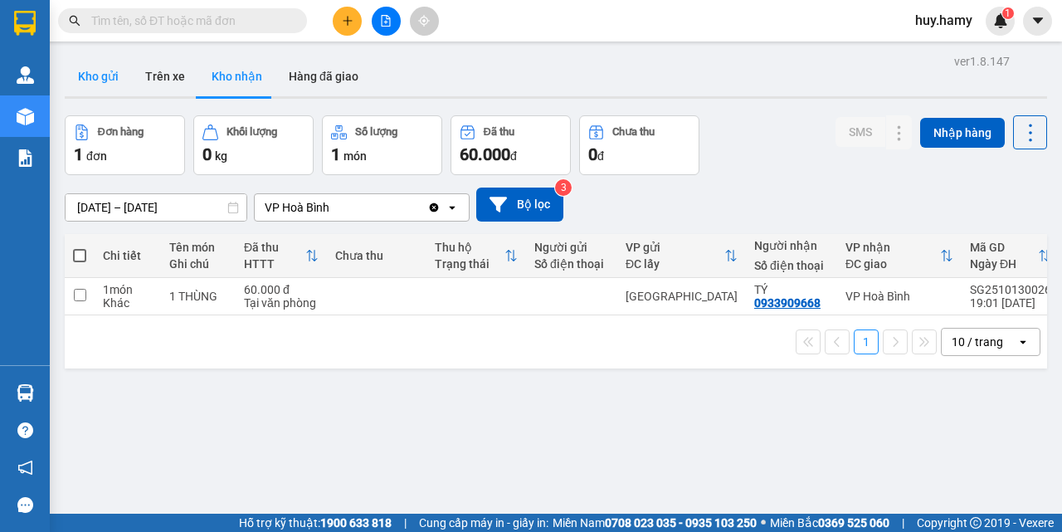
click at [104, 76] on button "Kho gửi" at bounding box center [98, 76] width 67 height 40
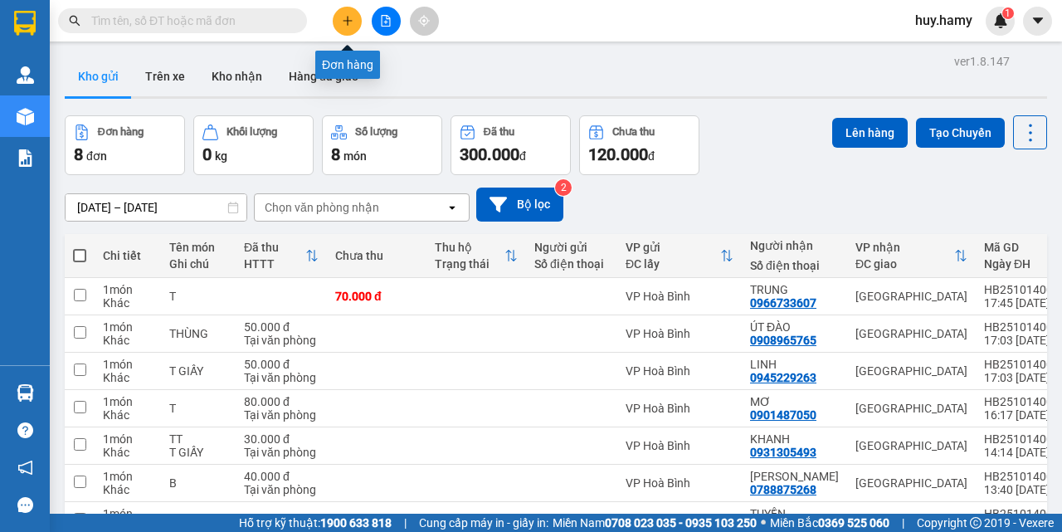
click at [357, 19] on button at bounding box center [347, 21] width 29 height 29
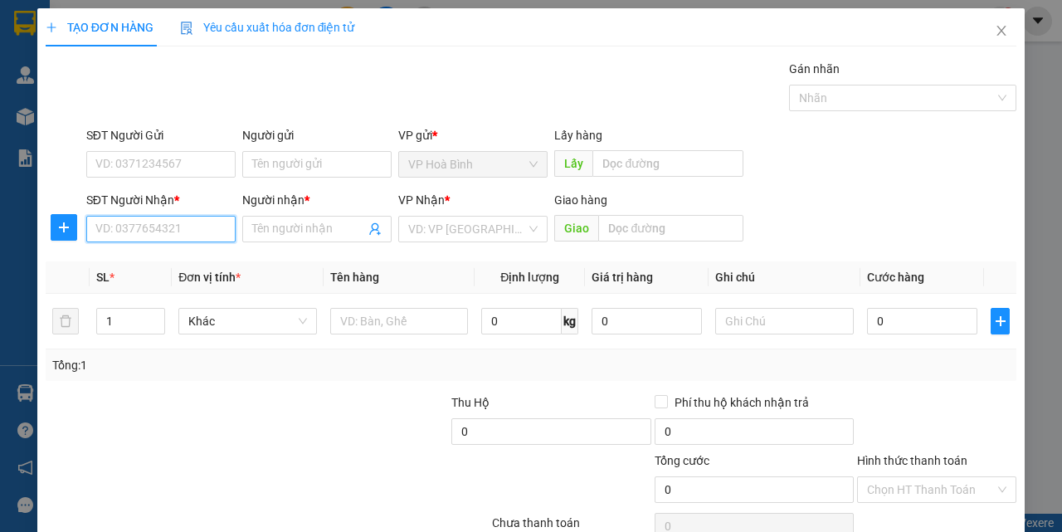
click at [141, 221] on input "SĐT Người Nhận *" at bounding box center [160, 229] width 149 height 27
click at [143, 266] on div "0853187116 - LAM" at bounding box center [159, 262] width 128 height 18
type input "0853187116"
type input "LAM"
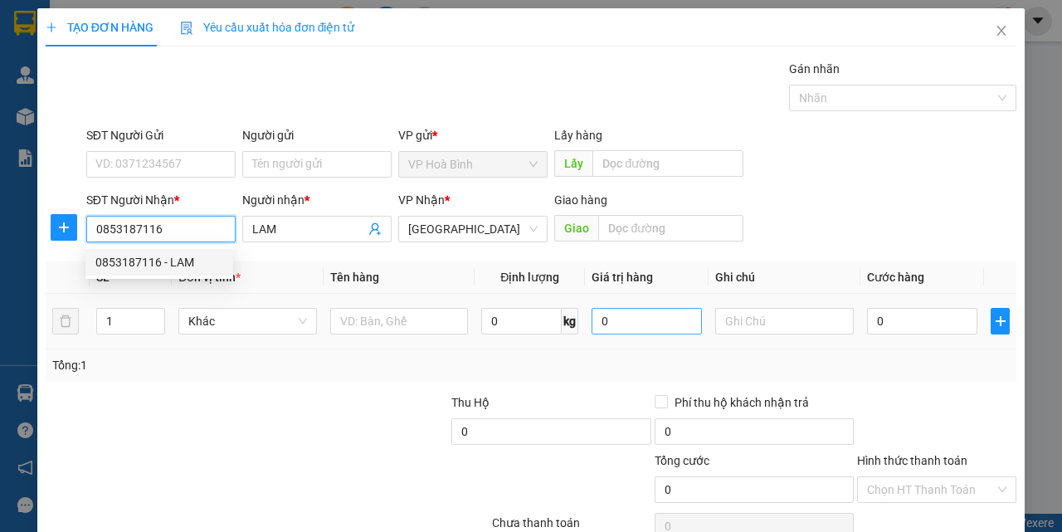
type input "80.000"
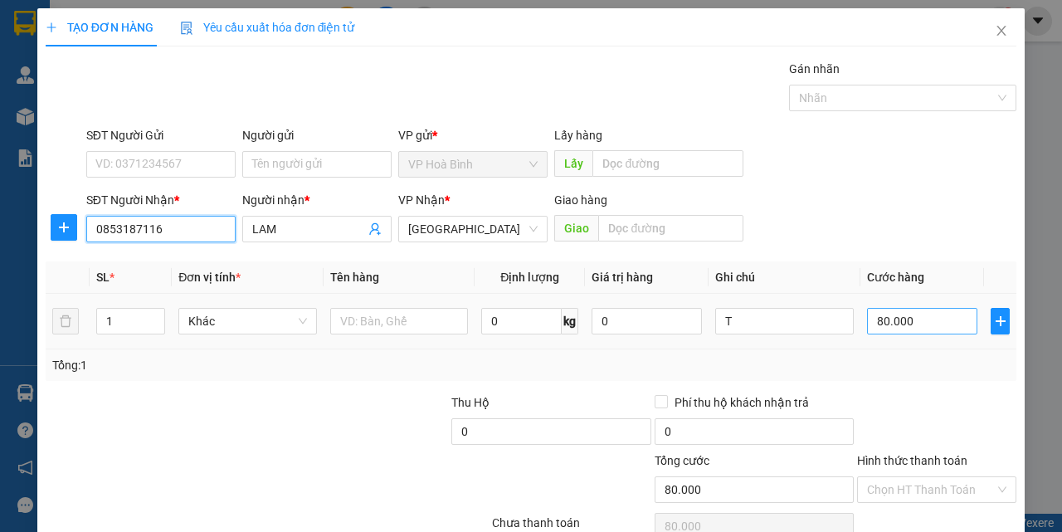
type input "0853187116"
click at [892, 330] on input "80.000" at bounding box center [922, 321] width 110 height 27
type input "4"
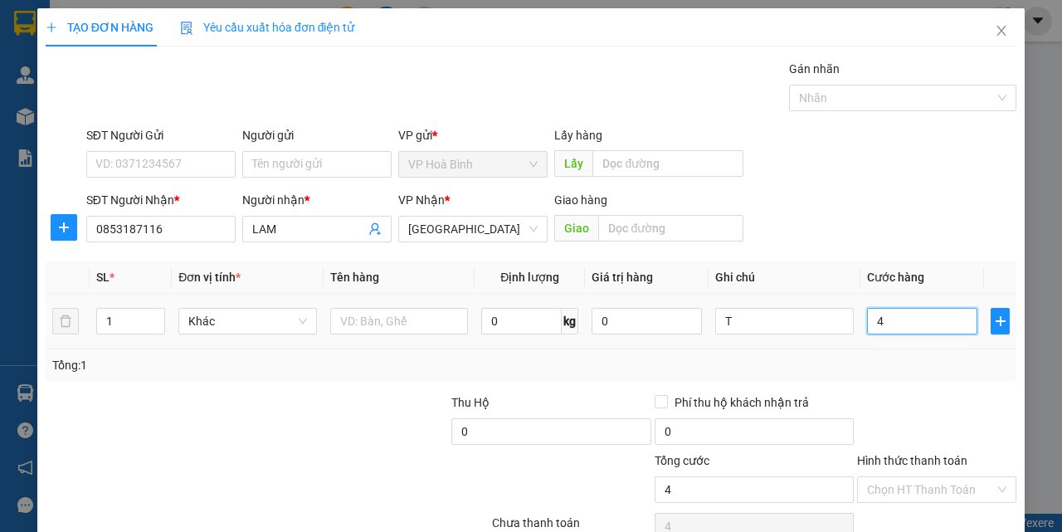
type input "40"
type input "400"
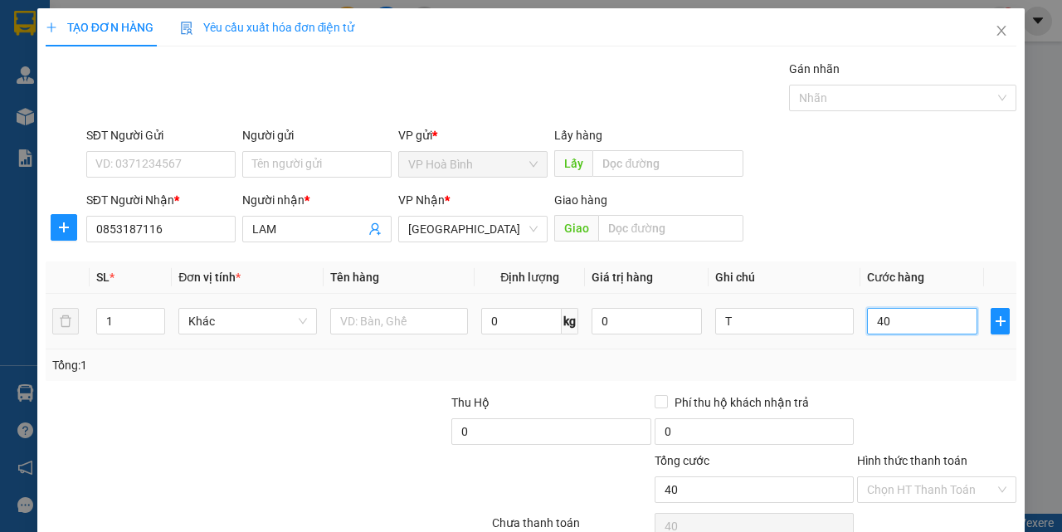
type input "400"
type input "4.000"
type input "40.000"
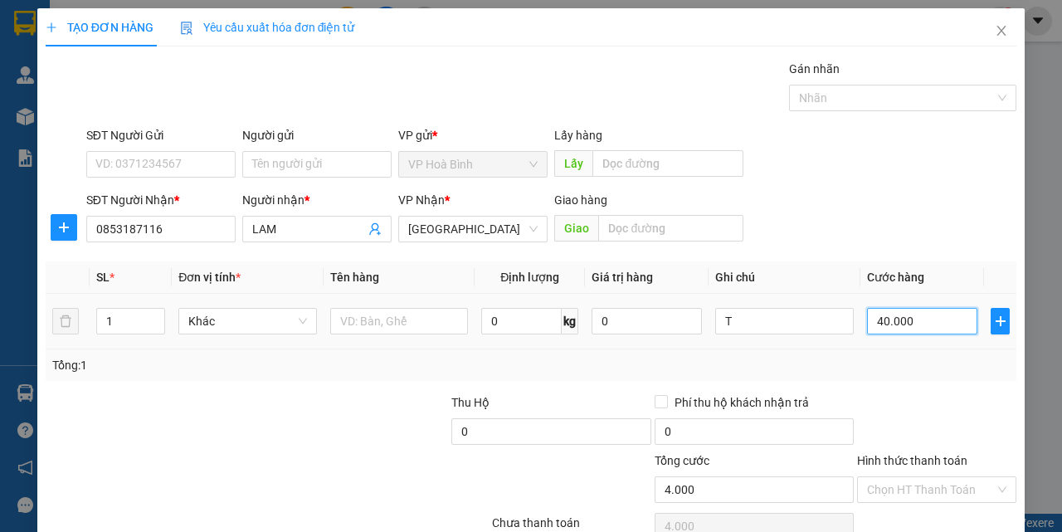
type input "40.000"
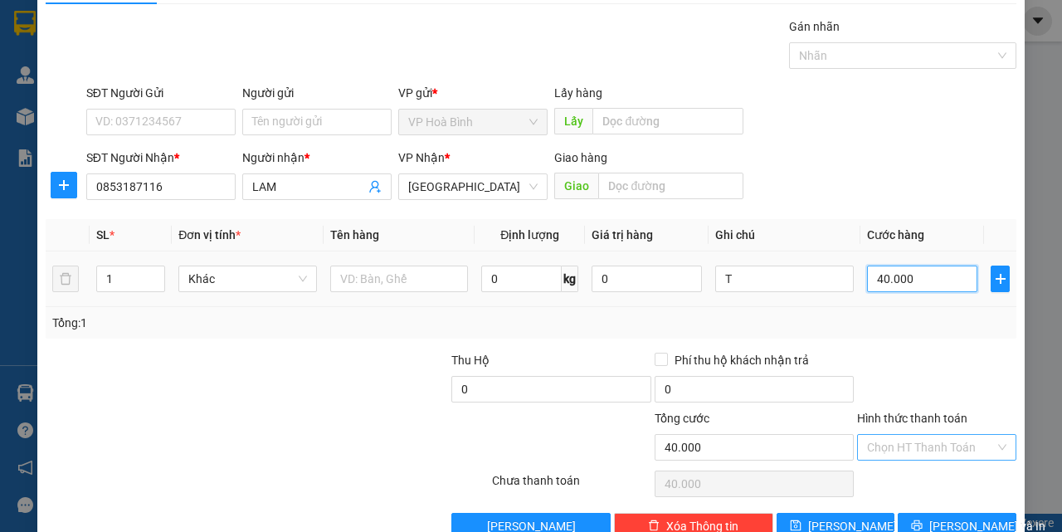
scroll to position [82, 0]
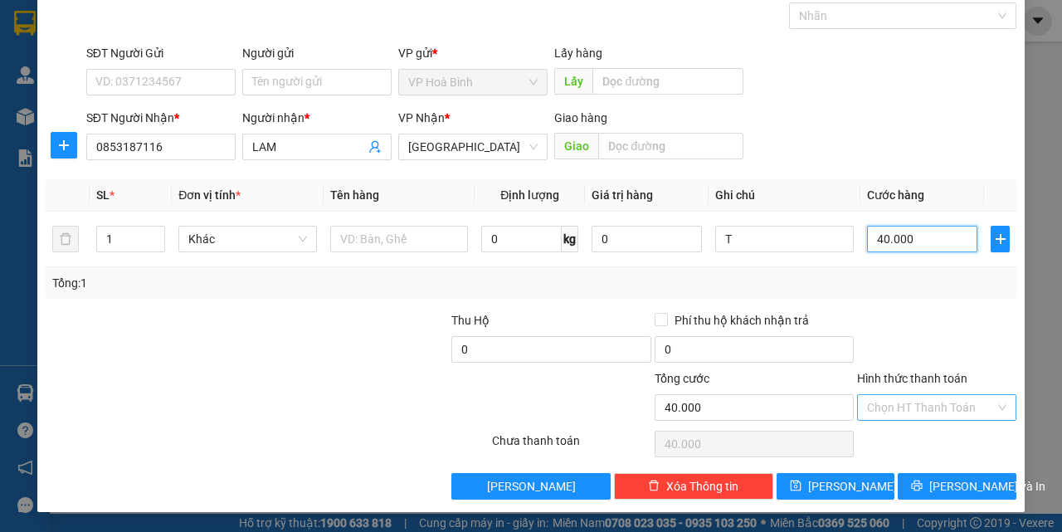
type input "40.000"
click at [938, 407] on input "Hình thức thanh toán" at bounding box center [931, 407] width 128 height 25
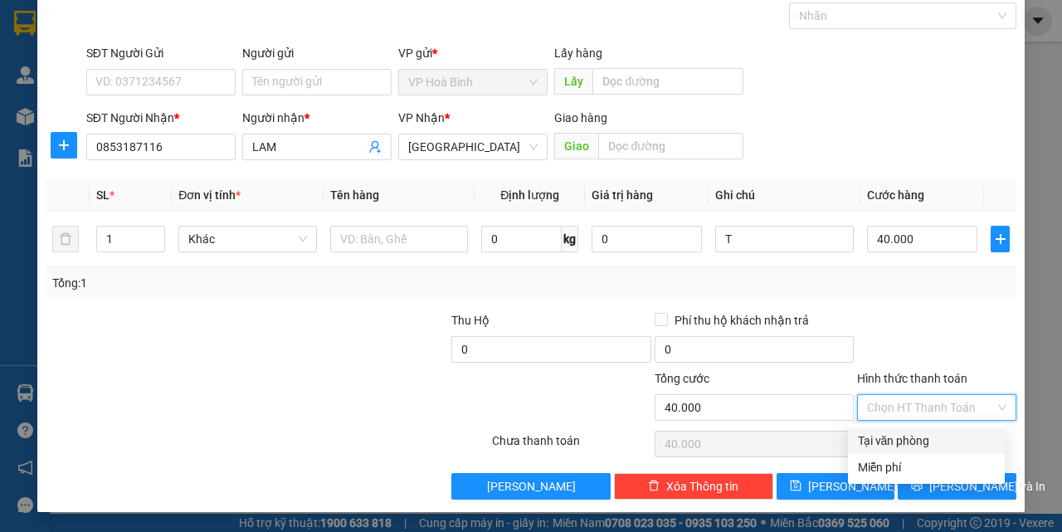
click at [929, 440] on div "Tại văn phòng" at bounding box center [926, 441] width 137 height 18
type input "0"
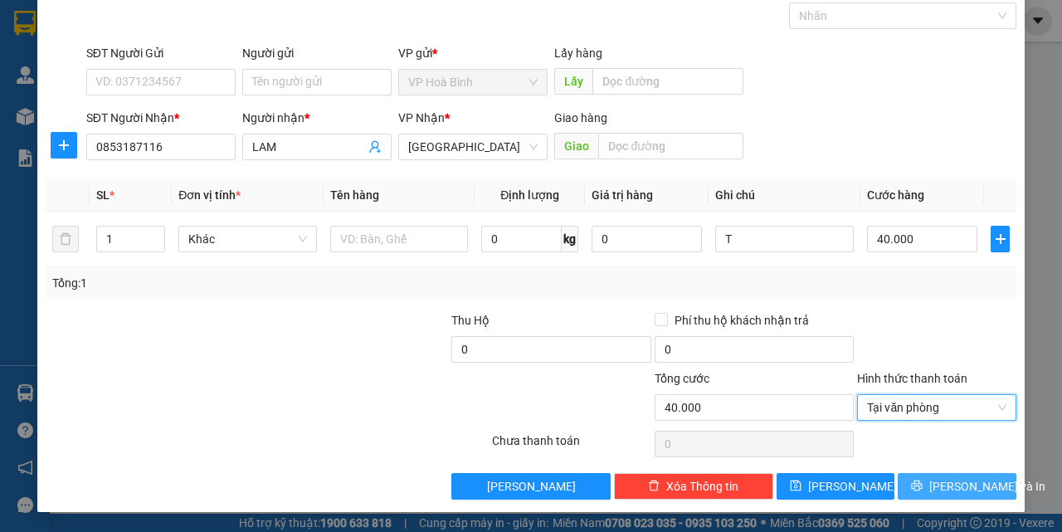
click at [942, 477] on span "[PERSON_NAME] và In" at bounding box center [987, 486] width 116 height 18
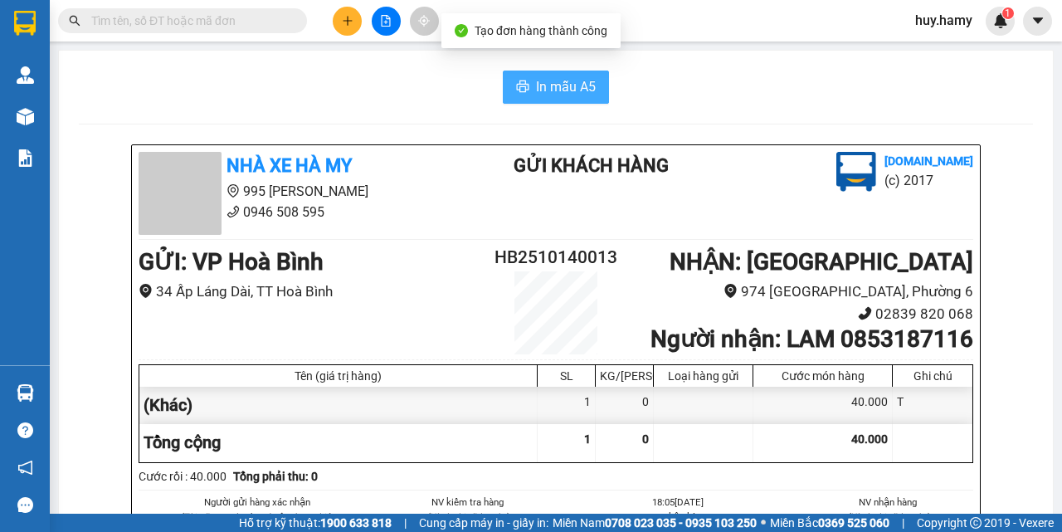
click at [522, 97] on button "In mẫu A5" at bounding box center [556, 87] width 106 height 33
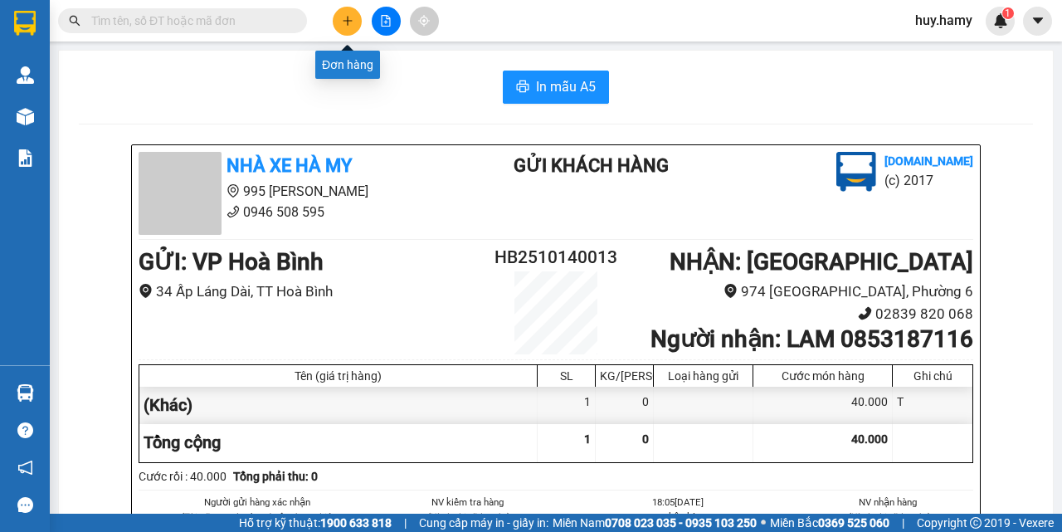
click at [344, 22] on icon "plus" at bounding box center [348, 21] width 12 height 12
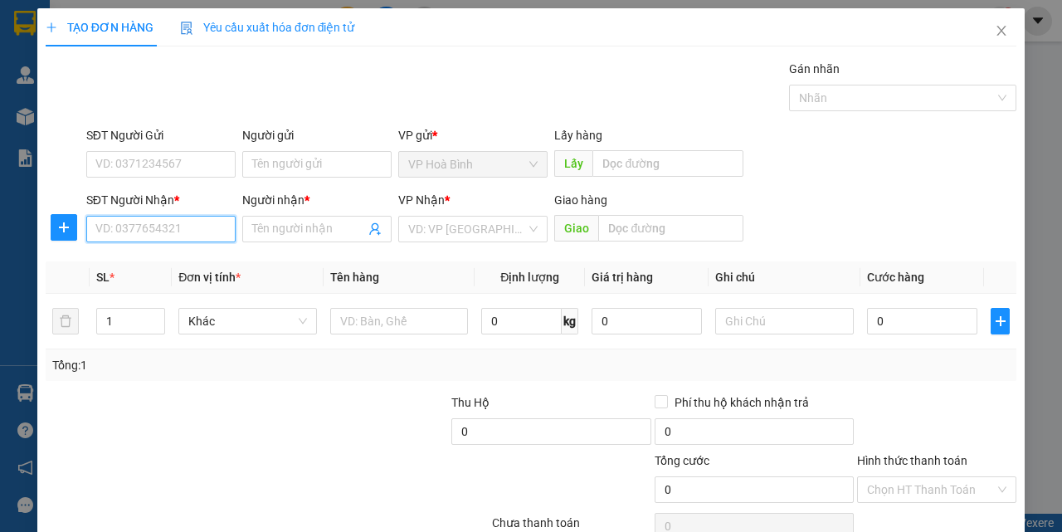
click at [145, 230] on input "SĐT Người Nhận *" at bounding box center [160, 229] width 149 height 27
type input "0949017313"
click at [158, 265] on div "0949017313 - [PERSON_NAME]" at bounding box center [176, 262] width 163 height 18
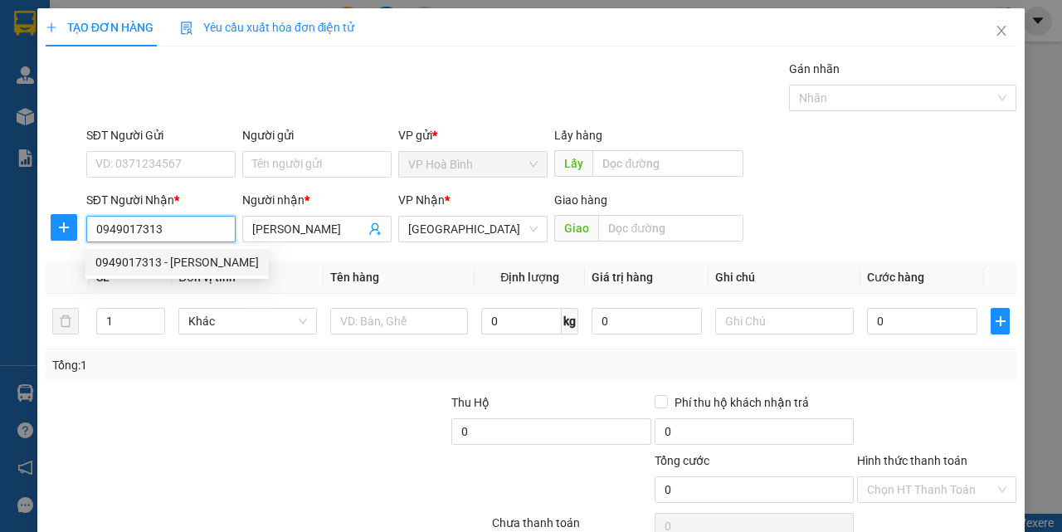
type input "[PERSON_NAME]"
type input "50.000"
click at [913, 476] on div "Chọn HT Thanh Toán" at bounding box center [936, 489] width 159 height 27
type input "0949017313"
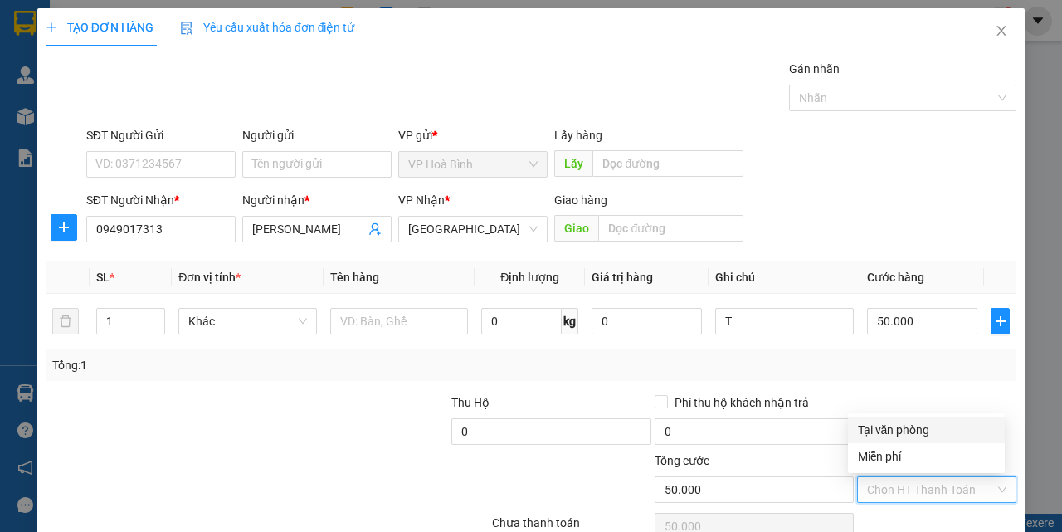
click at [910, 424] on div "Tại văn phòng" at bounding box center [926, 430] width 137 height 18
type input "0"
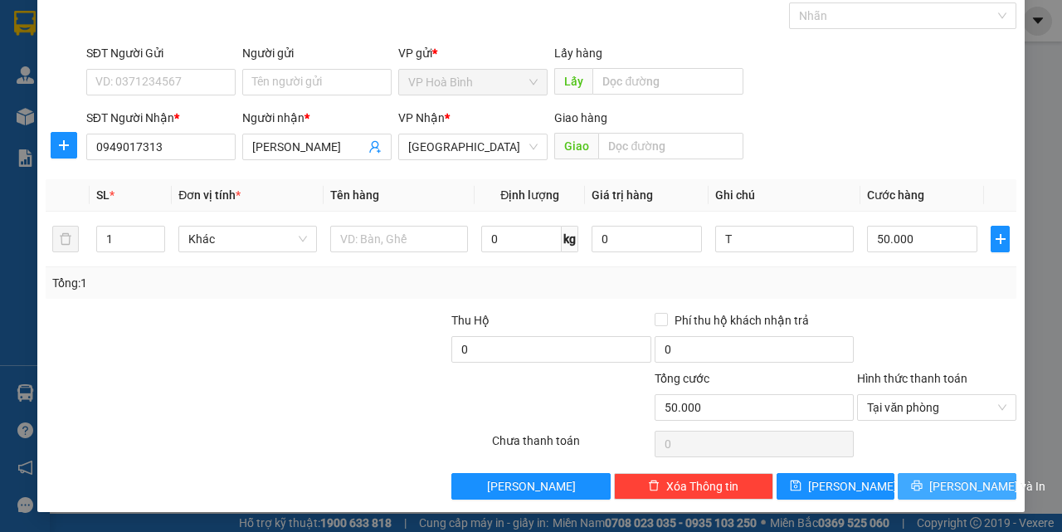
click at [927, 480] on button "[PERSON_NAME] và In" at bounding box center [957, 486] width 119 height 27
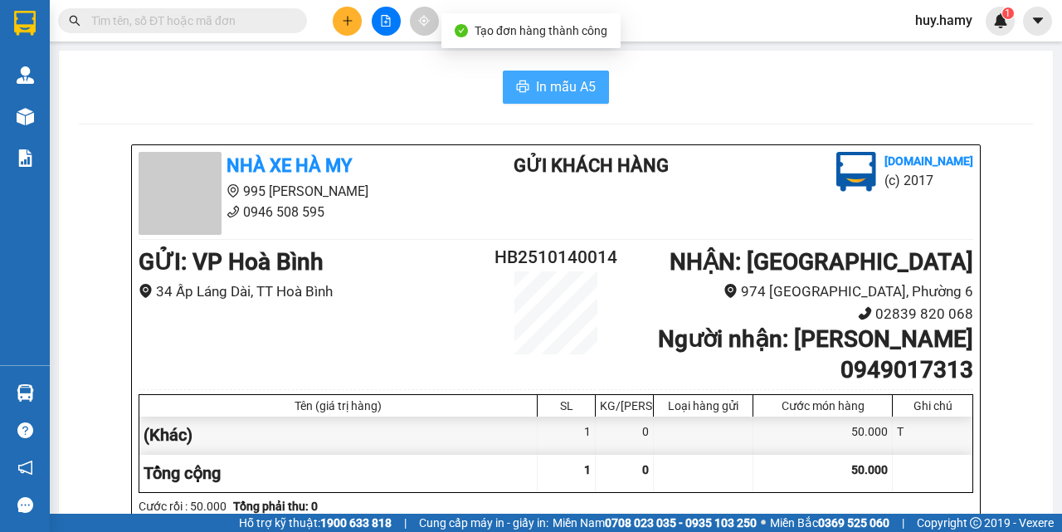
click at [553, 71] on button "In mẫu A5" at bounding box center [556, 87] width 106 height 33
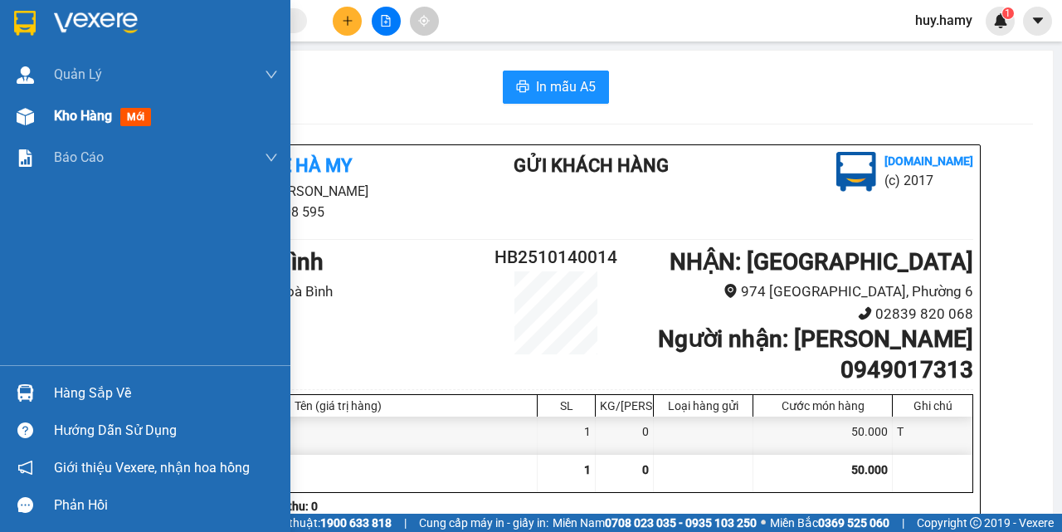
click at [81, 124] on span "Kho hàng" at bounding box center [83, 116] width 58 height 16
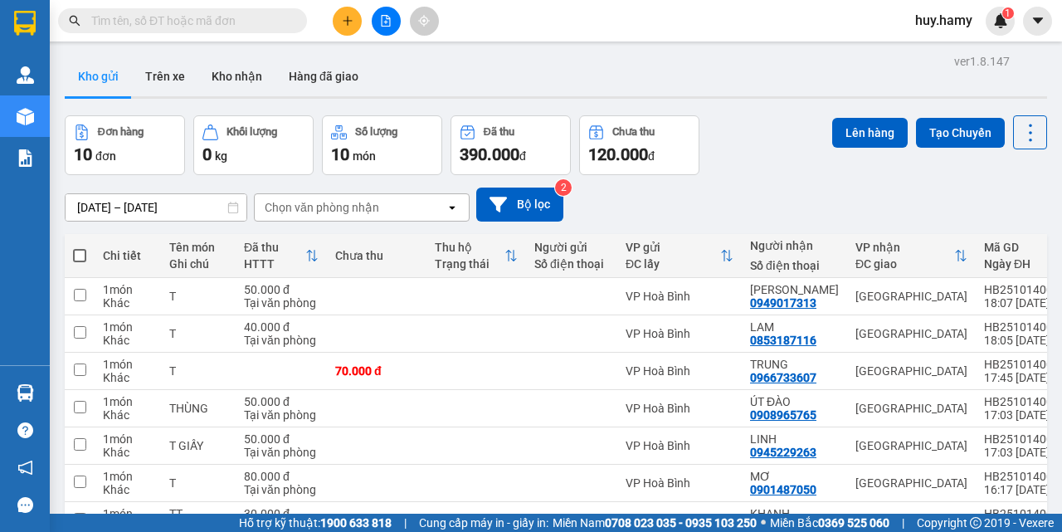
click at [110, 74] on button "Kho gửi" at bounding box center [98, 76] width 67 height 40
click at [338, 24] on button at bounding box center [347, 21] width 29 height 29
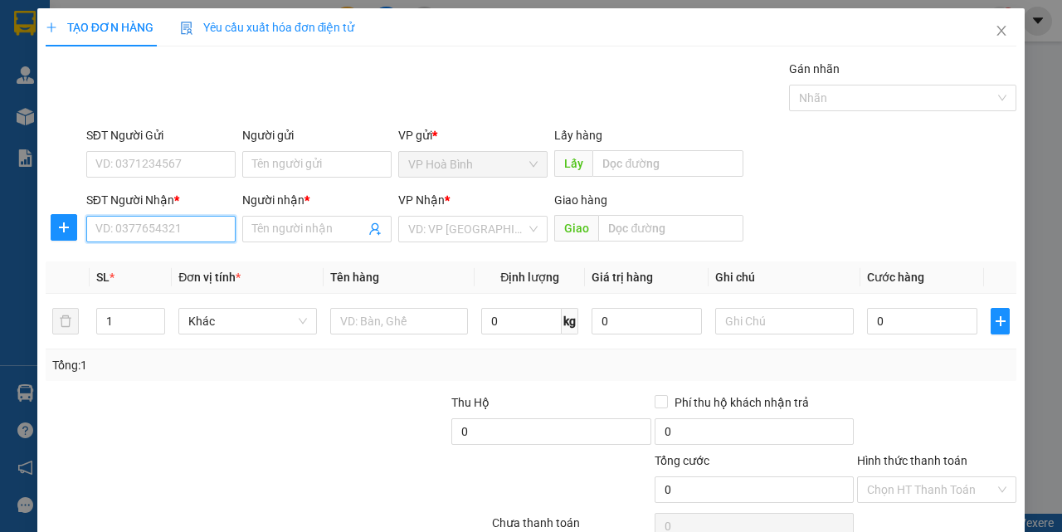
click at [133, 238] on input "SĐT Người Nhận *" at bounding box center [160, 229] width 149 height 27
click at [152, 241] on input "SĐT Người Nhận *" at bounding box center [160, 229] width 149 height 27
click at [147, 256] on div "0934999644 - HUYEN" at bounding box center [159, 262] width 128 height 18
type input "0934999644"
type input "HUYEN"
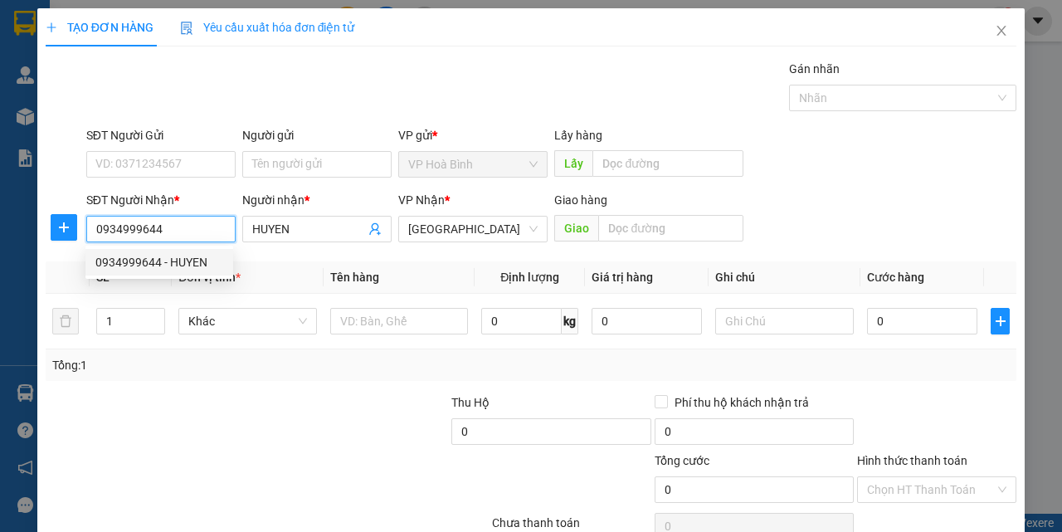
type input "40.000"
type input "0934999644"
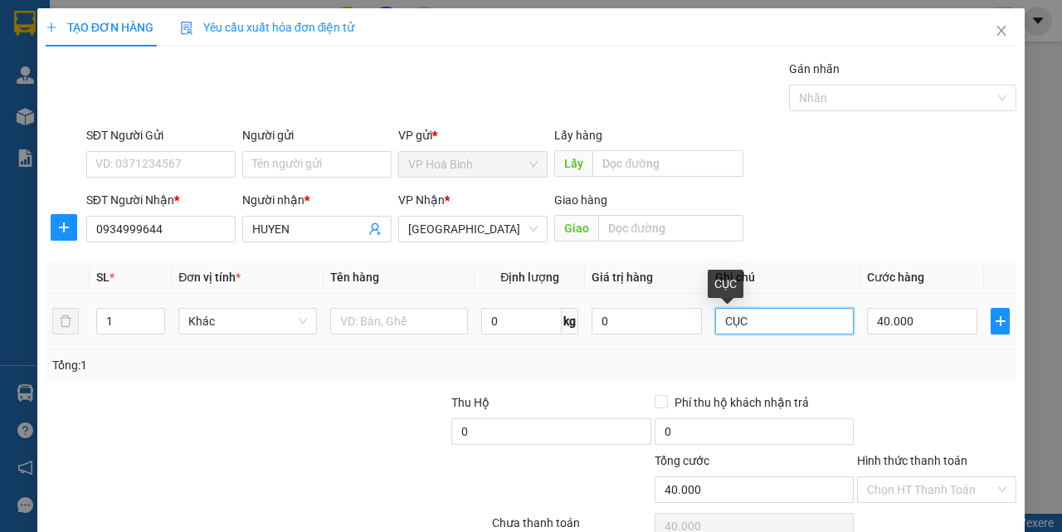
drag, startPoint x: 741, startPoint y: 321, endPoint x: 686, endPoint y: 346, distance: 60.2
click at [686, 346] on tr "1 Khác 0 kg 0 CỤC 40.000" at bounding box center [531, 322] width 971 height 56
type input "B"
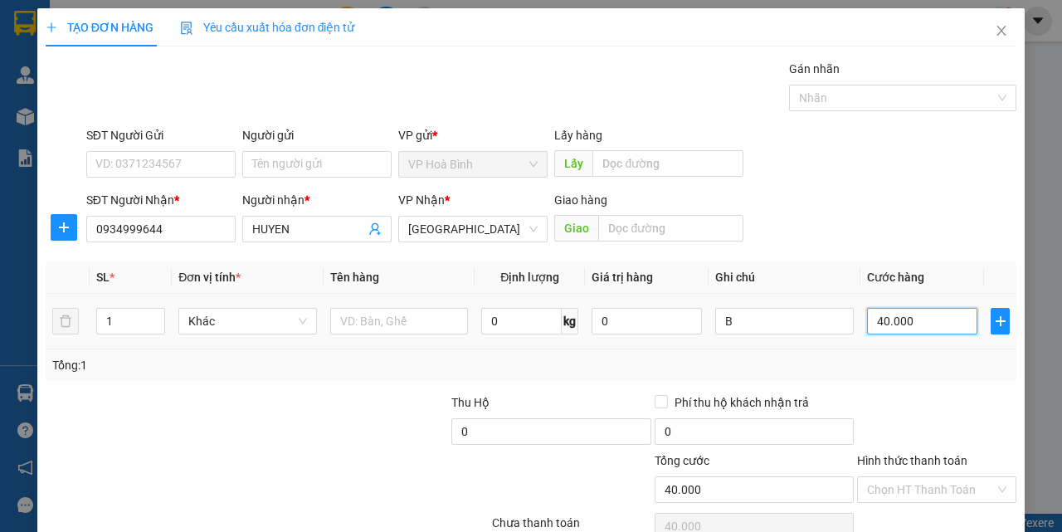
click at [900, 329] on input "40.000" at bounding box center [922, 321] width 110 height 27
type input "5"
type input "50"
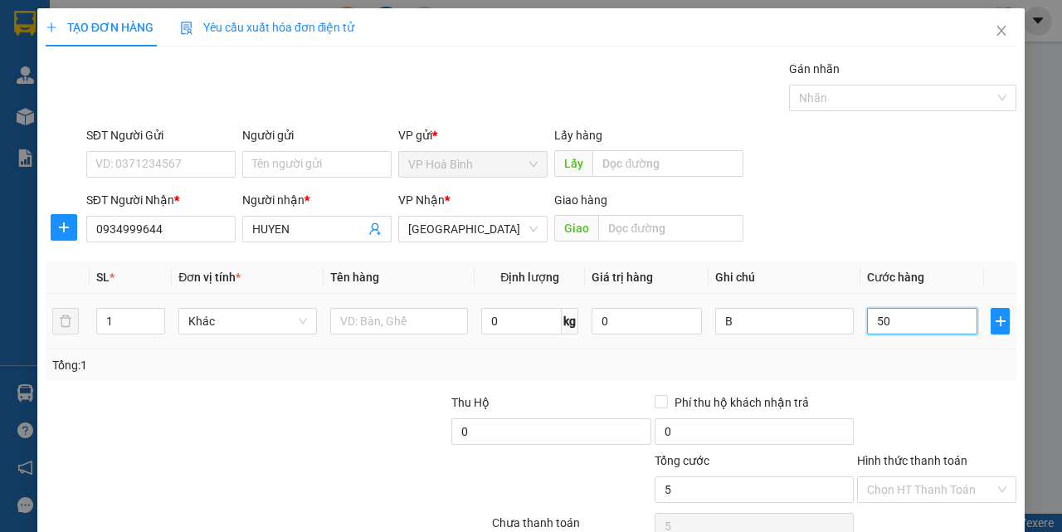
type input "50"
type input "500"
type input "5.000"
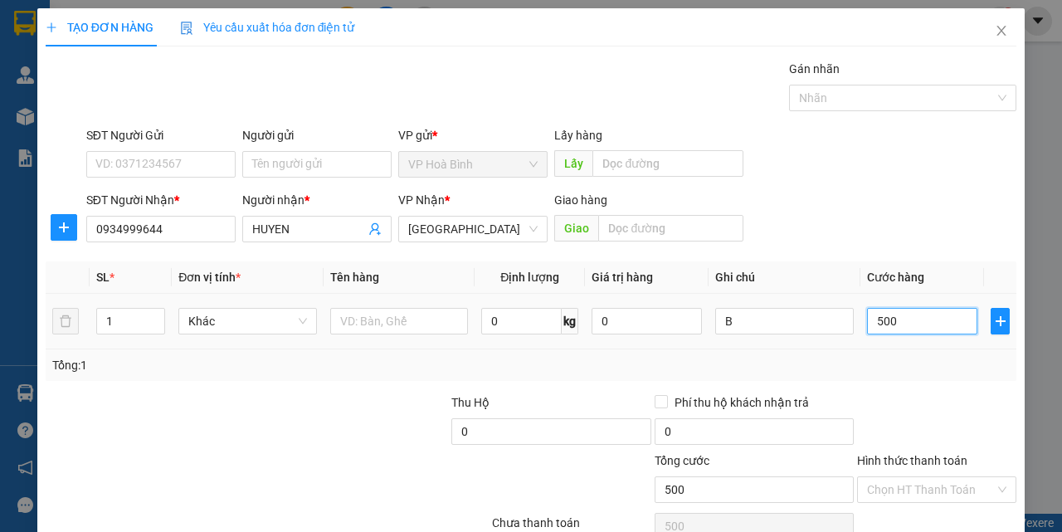
type input "5.000"
type input "50.000"
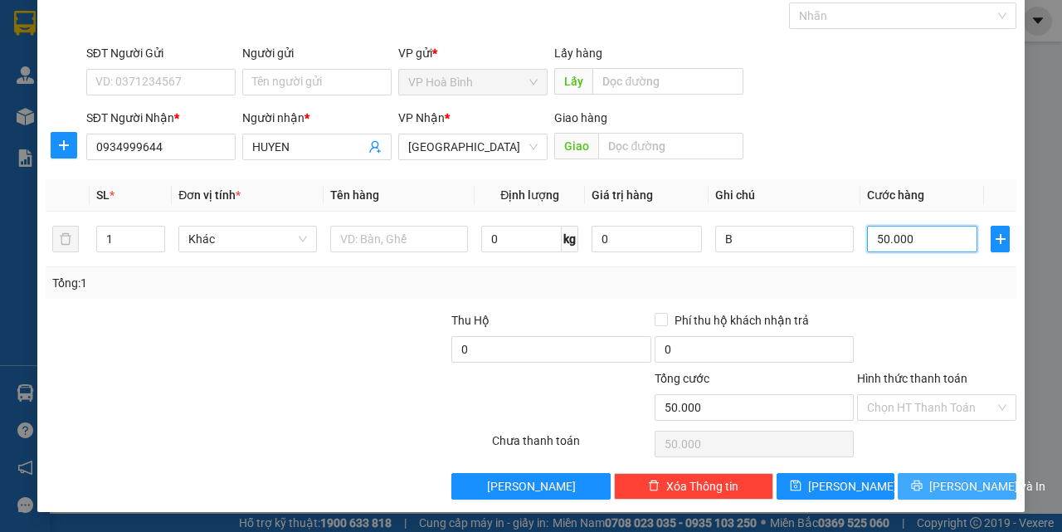
type input "50.000"
click at [948, 490] on span "[PERSON_NAME] và In" at bounding box center [987, 486] width 116 height 18
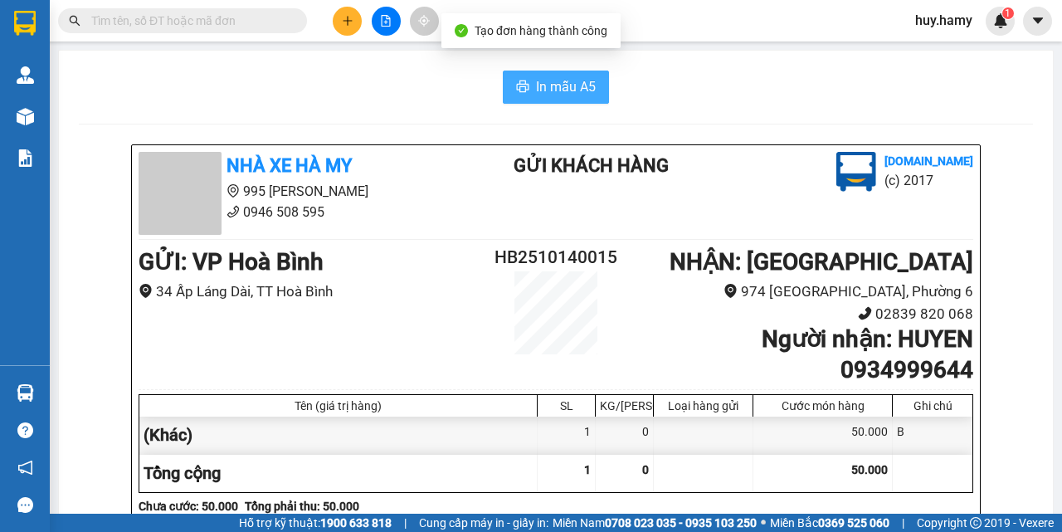
click at [543, 82] on span "In mẫu A5" at bounding box center [566, 86] width 60 height 21
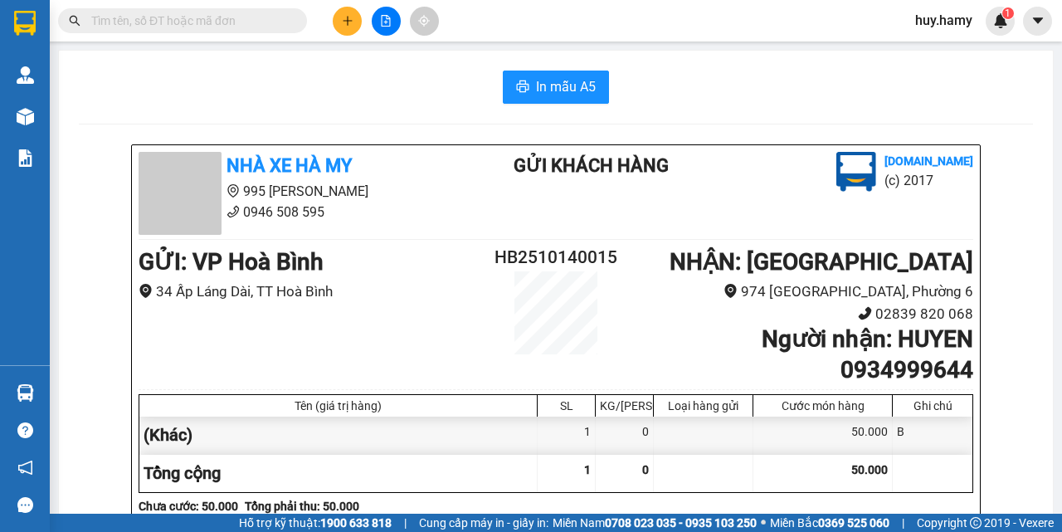
click at [361, 21] on button at bounding box center [347, 21] width 29 height 29
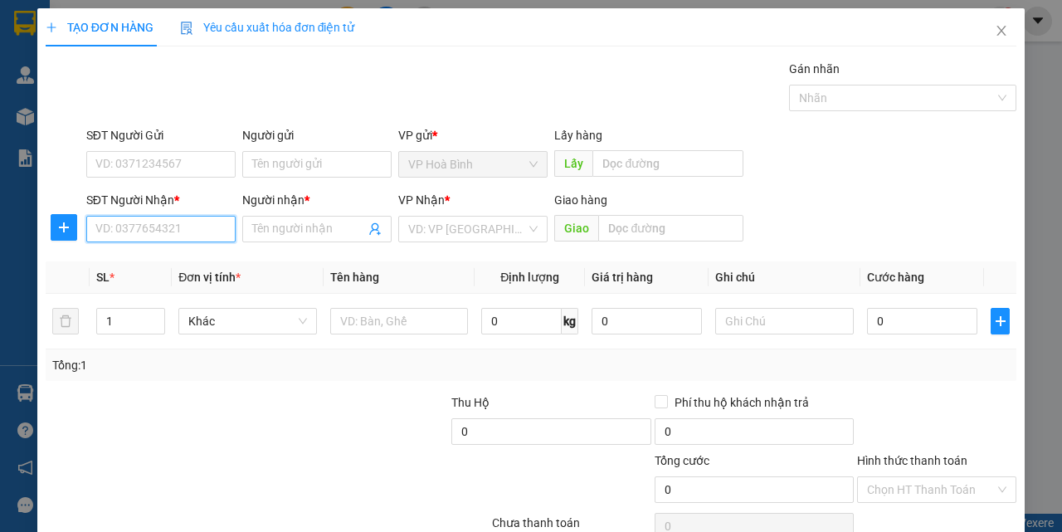
click at [166, 226] on input "SĐT Người Nhận *" at bounding box center [160, 229] width 149 height 27
click at [140, 253] on div "0946421263 - [PERSON_NAME]" at bounding box center [176, 262] width 163 height 18
type input "0946421263"
type input "[PERSON_NAME]"
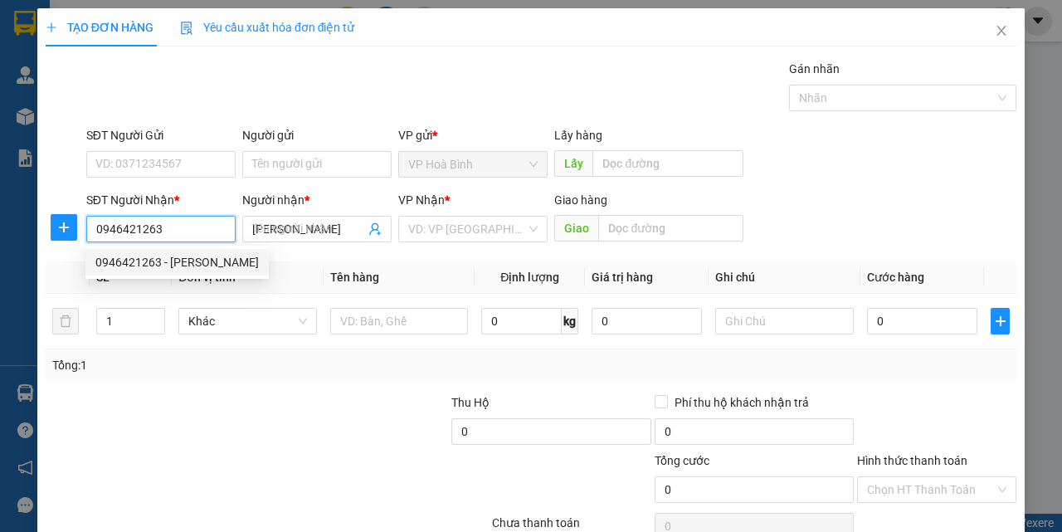
type input "60.000"
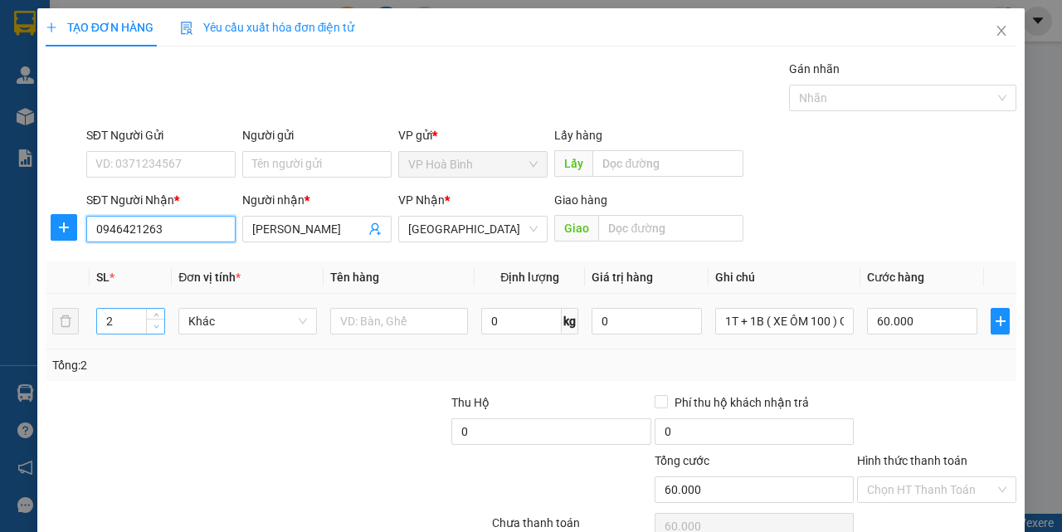
type input "0946421263"
type input "1"
click at [154, 327] on icon "down" at bounding box center [157, 327] width 6 height 6
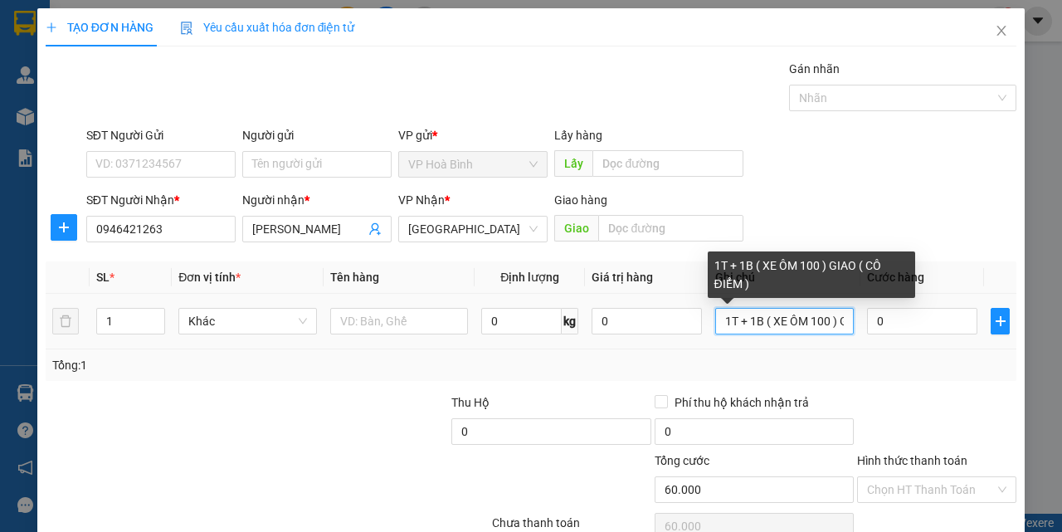
type input "0"
drag, startPoint x: 743, startPoint y: 319, endPoint x: 701, endPoint y: 336, distance: 44.7
click at [709, 336] on td "1T + 1B ( XE ÔM 100 ) GIAO ( CÔ ĐIỂM )" at bounding box center [785, 322] width 152 height 56
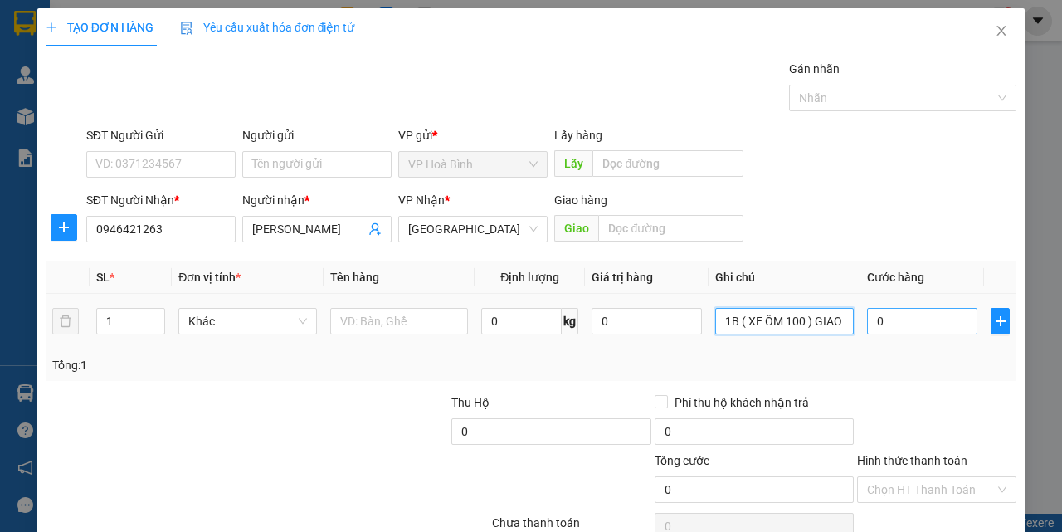
type input "1B ( XE ÔM 100 ) GIAO ( CÔ ĐIỂM )"
click at [884, 329] on input "0" at bounding box center [922, 321] width 110 height 27
type input "5"
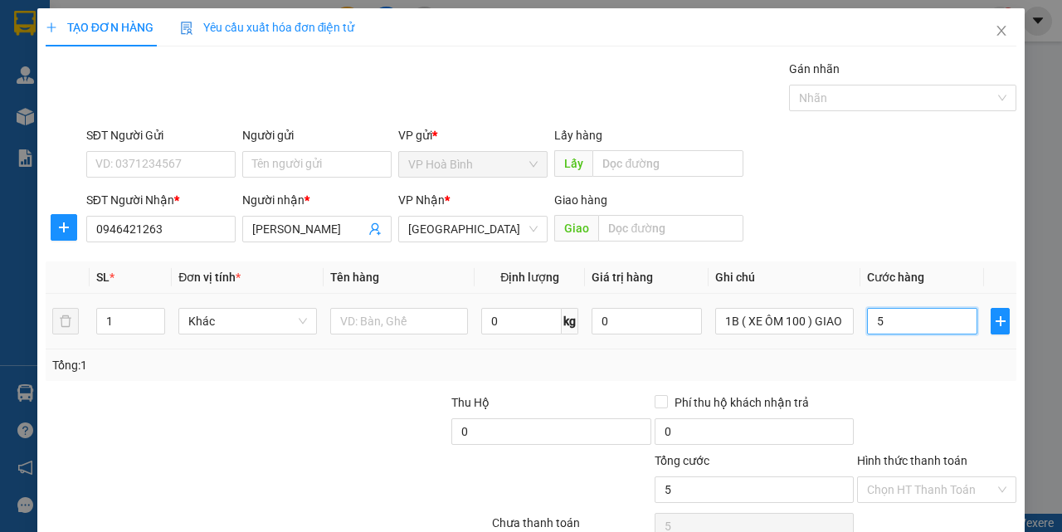
type input "50"
type input "500"
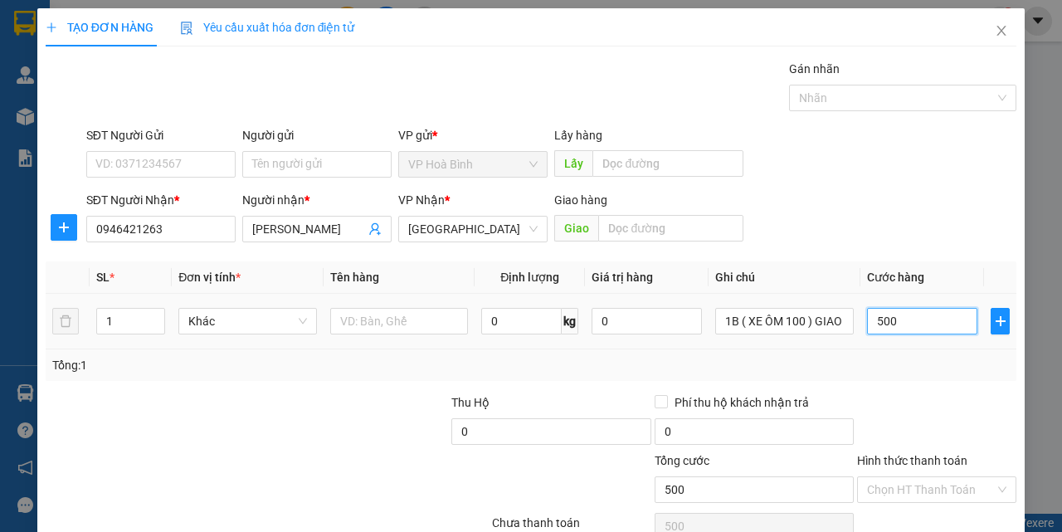
type input "5.000"
type input "50.000"
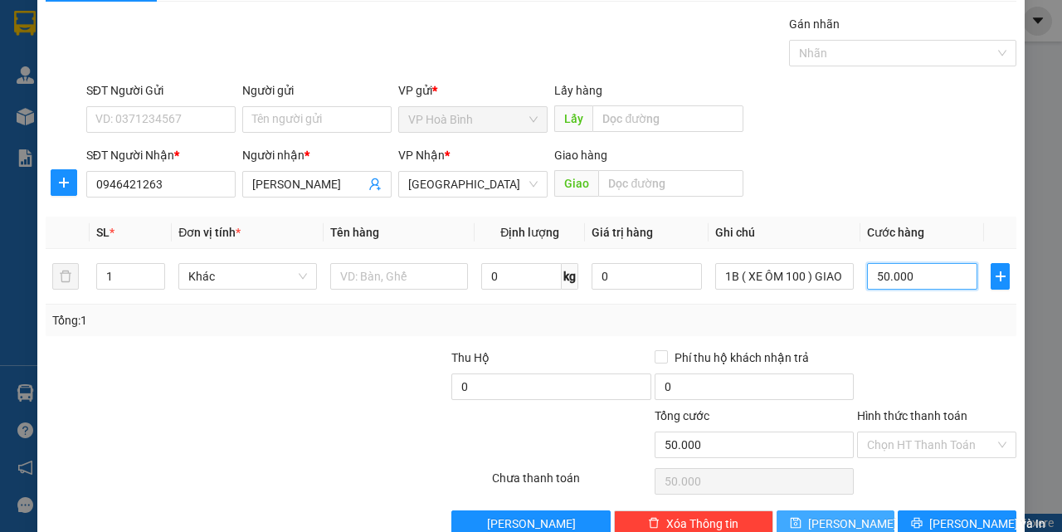
scroll to position [82, 0]
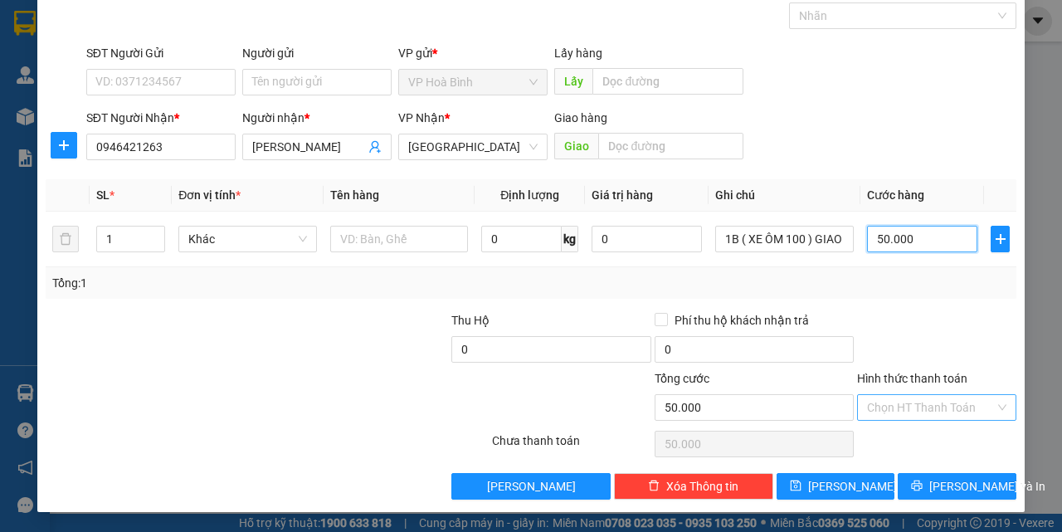
type input "50.000"
click at [885, 405] on input "Hình thức thanh toán" at bounding box center [931, 407] width 128 height 25
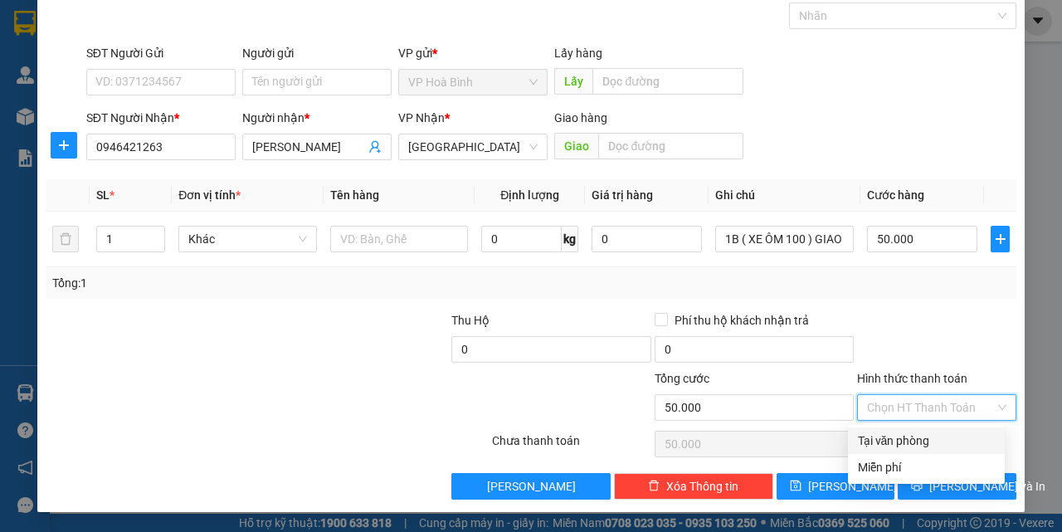
click at [897, 437] on div "Tại văn phòng" at bounding box center [926, 441] width 137 height 18
type input "0"
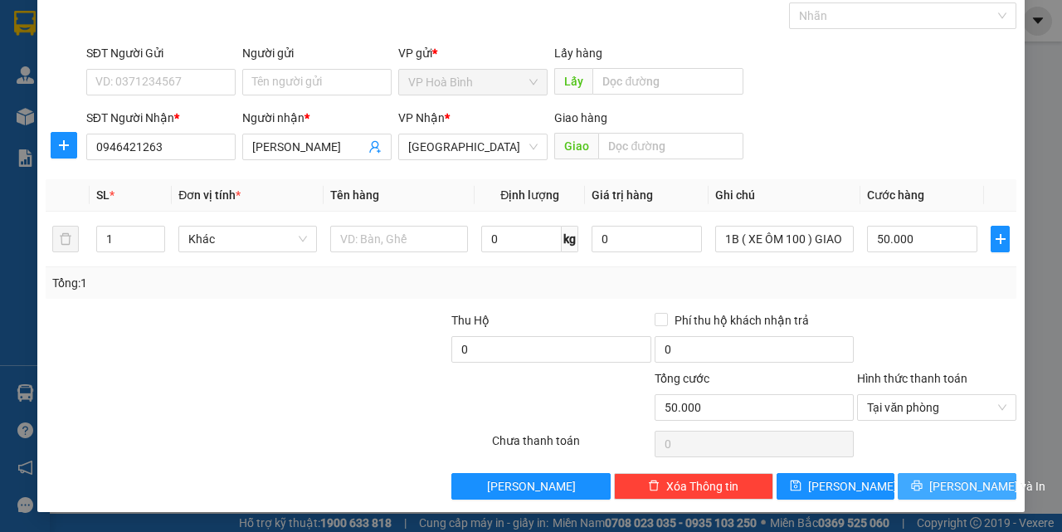
click at [898, 477] on button "[PERSON_NAME] và In" at bounding box center [957, 486] width 119 height 27
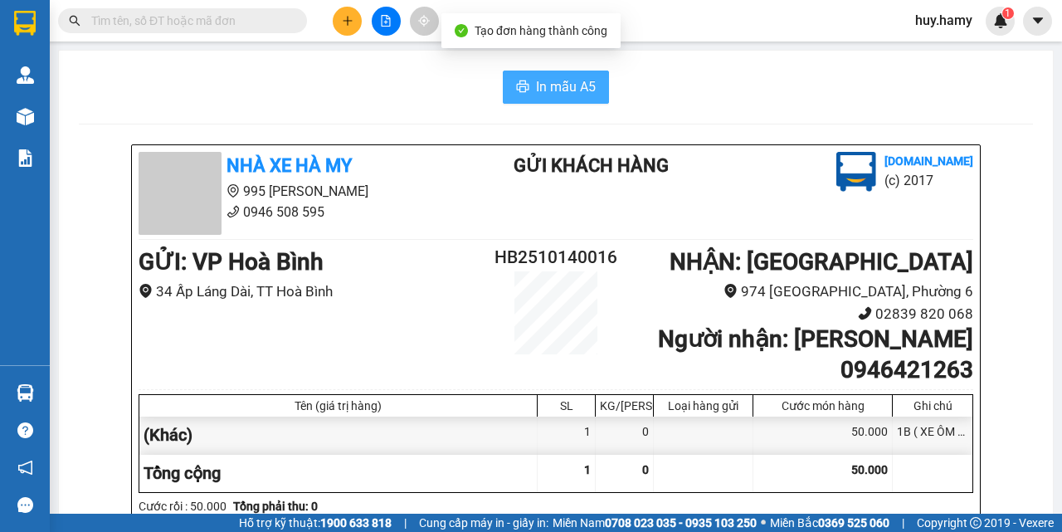
click at [589, 85] on span "In mẫu A5" at bounding box center [566, 86] width 60 height 21
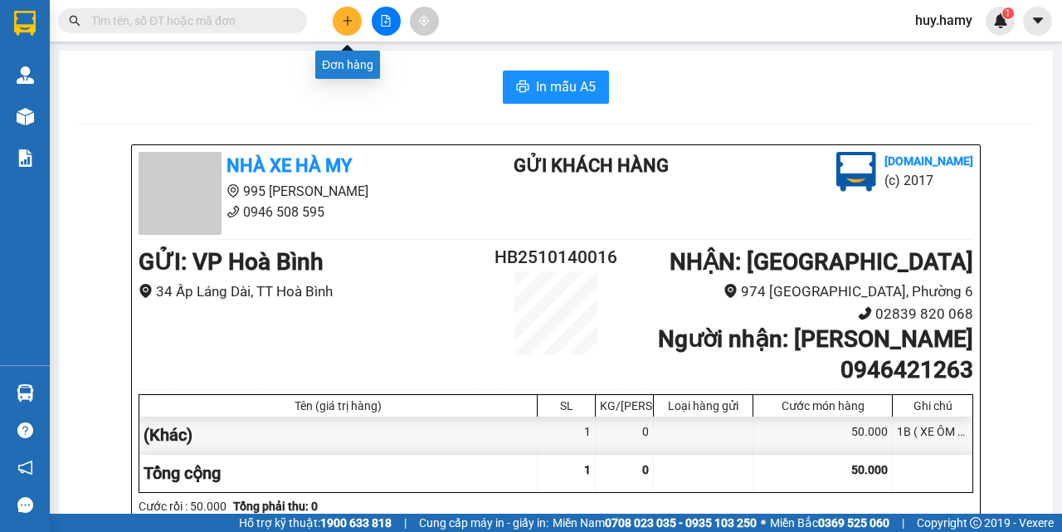
click at [354, 26] on button at bounding box center [347, 21] width 29 height 29
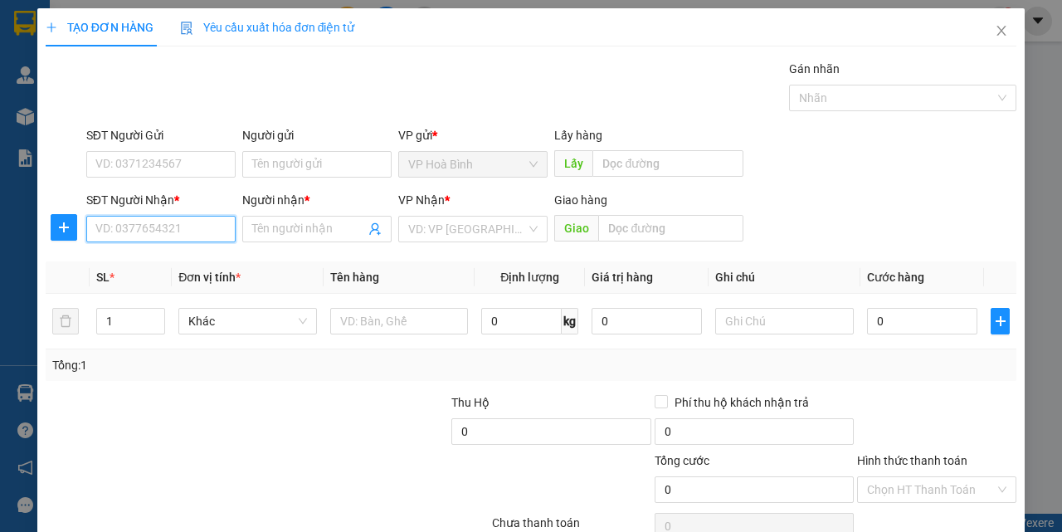
click at [153, 227] on input "SĐT Người Nhận *" at bounding box center [160, 229] width 149 height 27
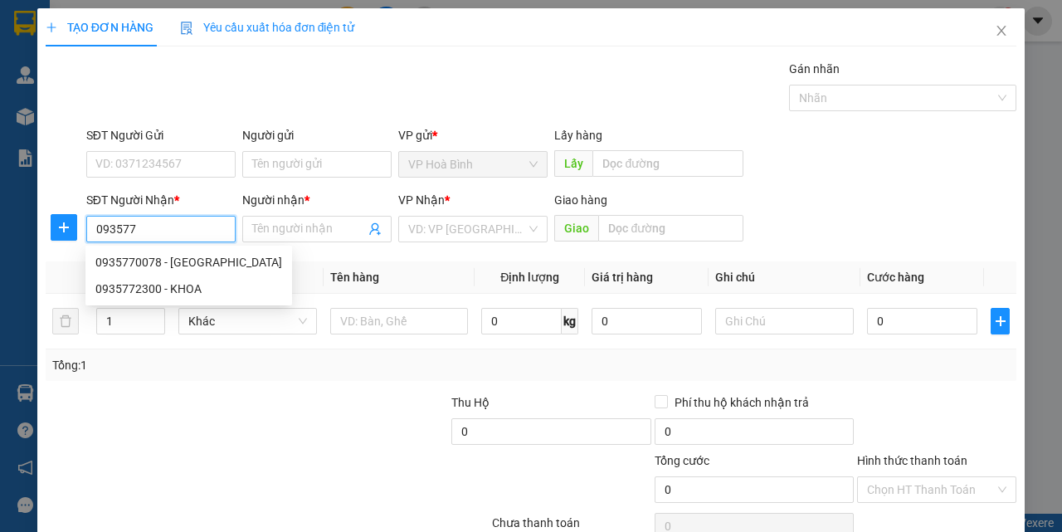
click at [147, 270] on div "0935770078 - [GEOGRAPHIC_DATA]" at bounding box center [188, 262] width 187 height 18
type input "0935770078"
type input "HÀ"
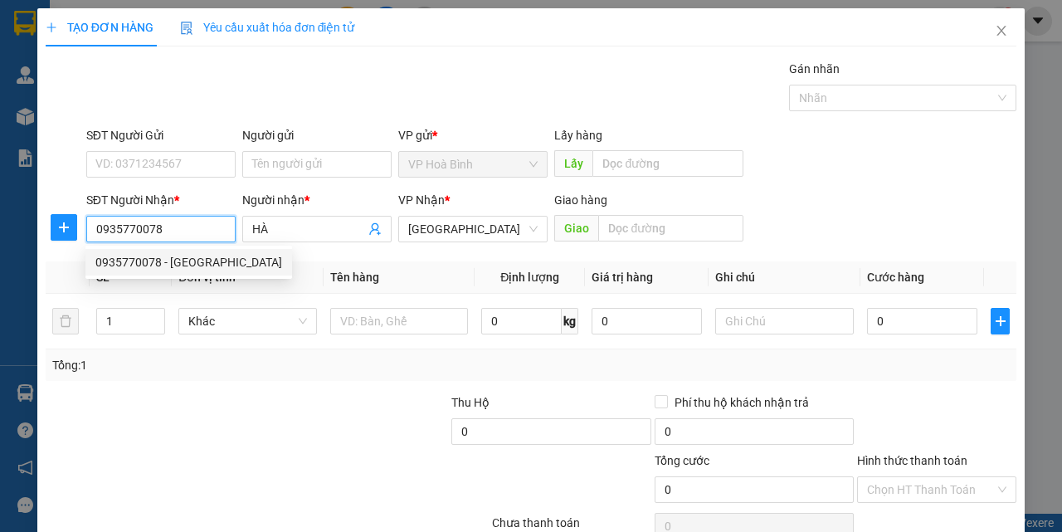
type input "40.000"
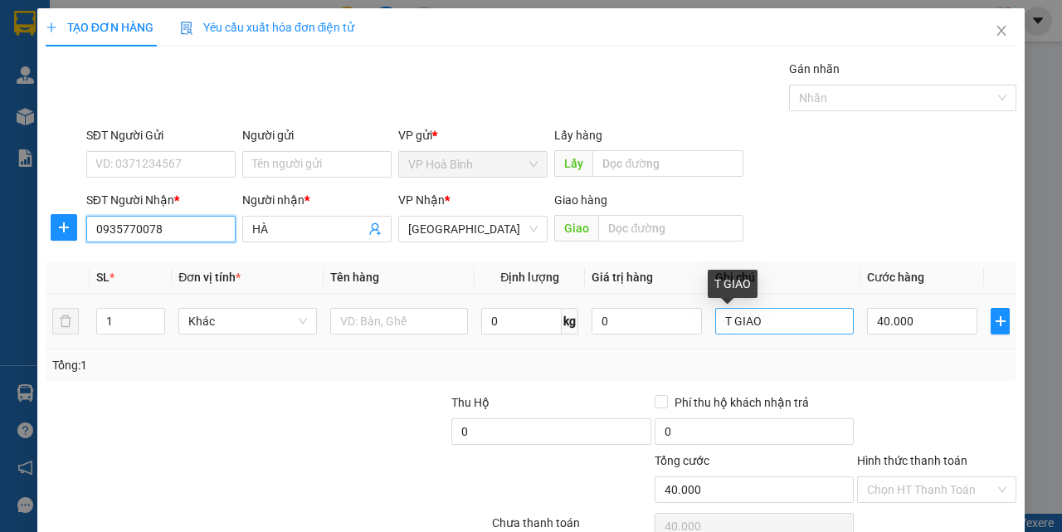
type input "0935770078"
drag, startPoint x: 727, startPoint y: 322, endPoint x: 709, endPoint y: 329, distance: 19.7
click at [715, 329] on input "T GIAO" at bounding box center [784, 321] width 139 height 27
type input "CỤC GIAO"
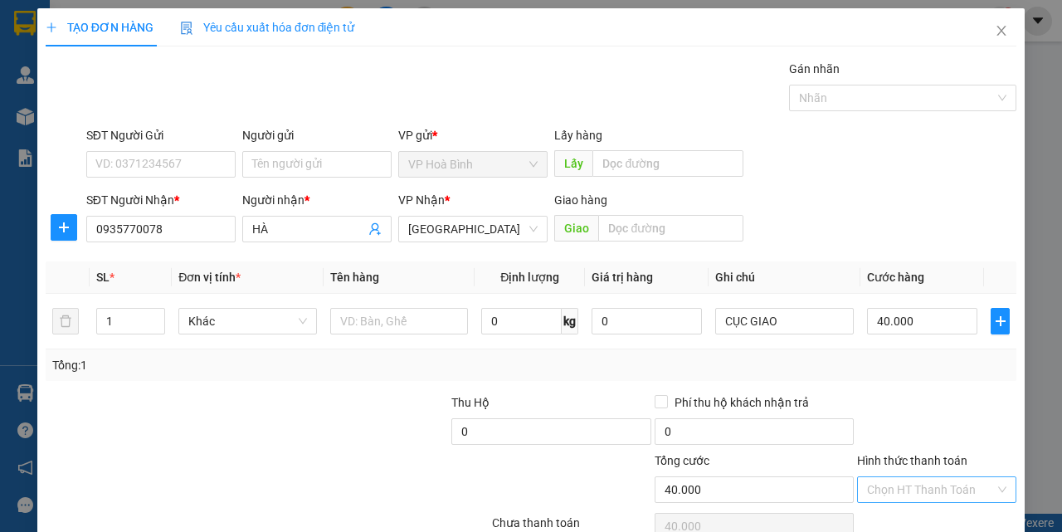
click at [922, 493] on input "Hình thức thanh toán" at bounding box center [931, 489] width 128 height 25
click at [904, 428] on div "Tại văn phòng" at bounding box center [926, 430] width 137 height 18
type input "0"
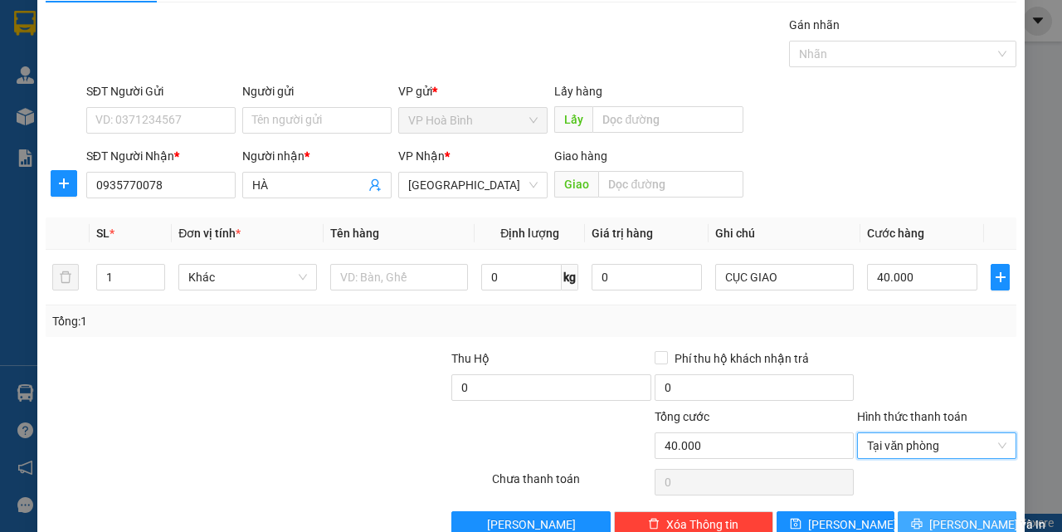
scroll to position [82, 0]
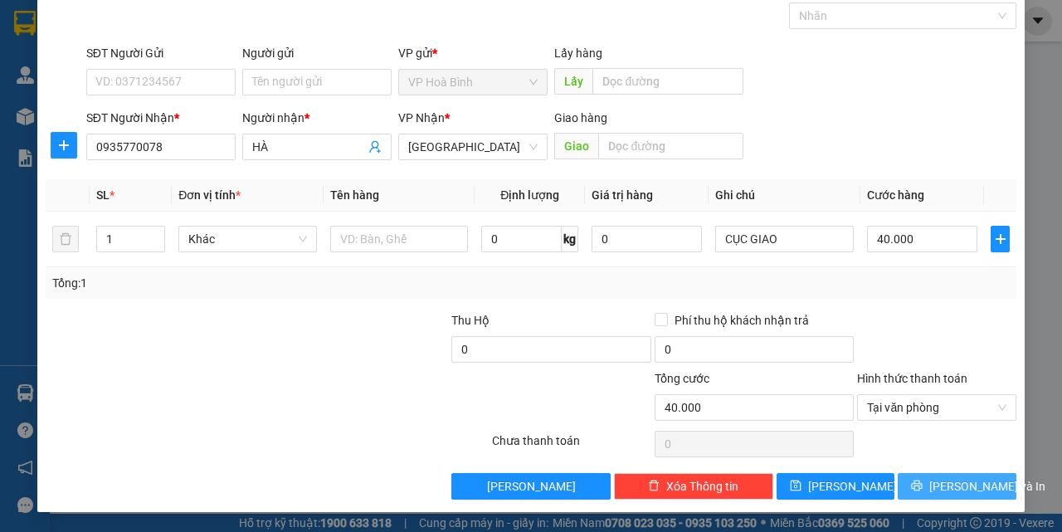
click at [928, 490] on button "[PERSON_NAME] và In" at bounding box center [957, 486] width 119 height 27
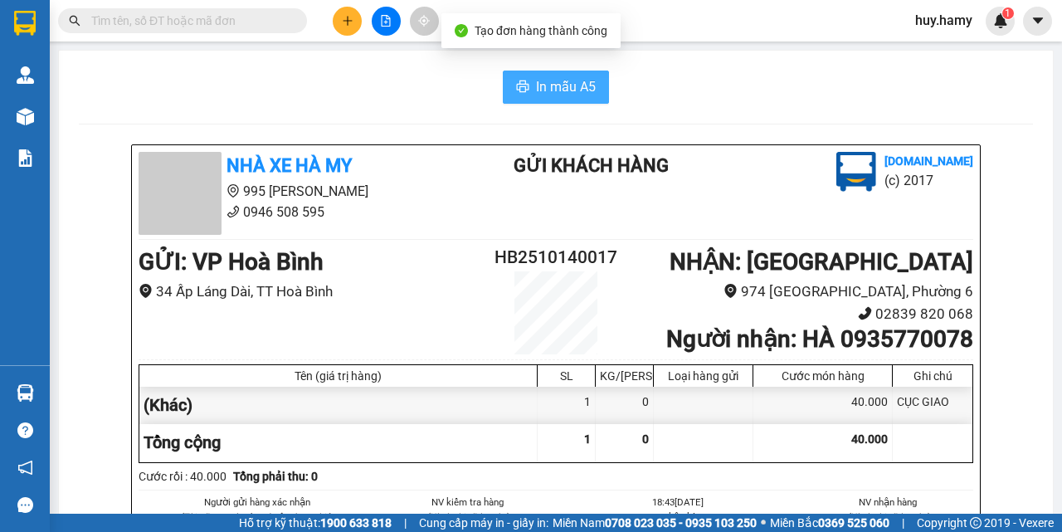
click at [575, 97] on span "In mẫu A5" at bounding box center [566, 86] width 60 height 21
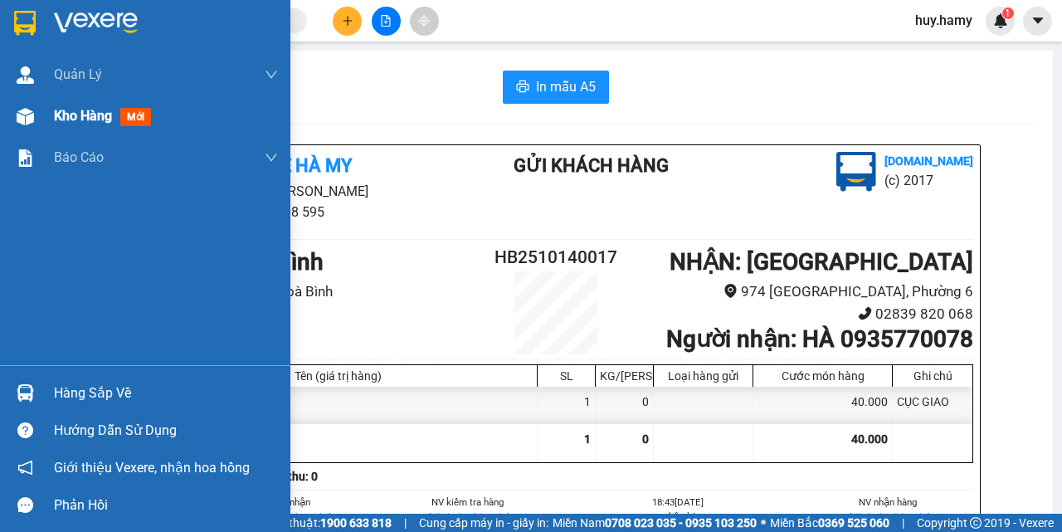
click at [58, 110] on span "Kho hàng" at bounding box center [83, 116] width 58 height 16
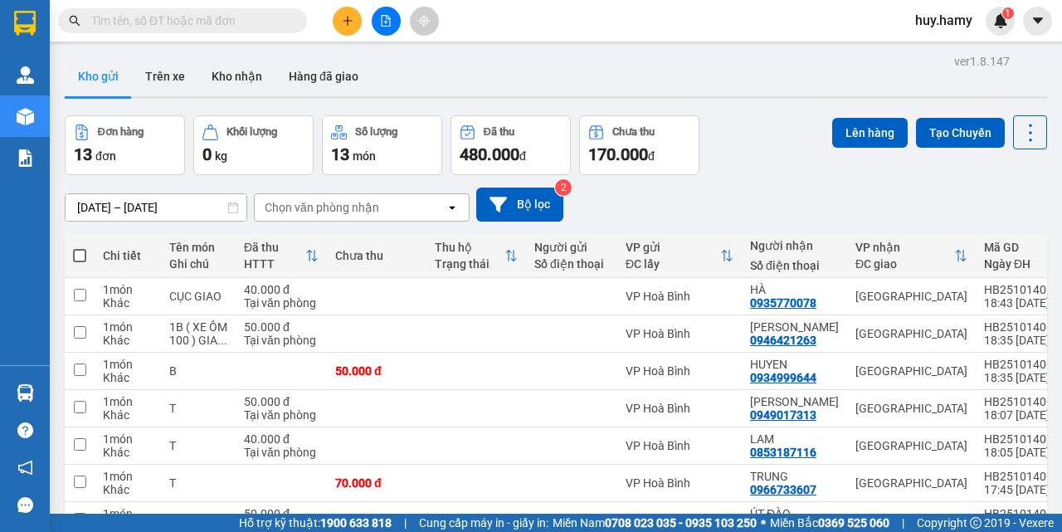
click at [77, 257] on span at bounding box center [79, 255] width 13 height 13
click at [80, 247] on input "checkbox" at bounding box center [80, 247] width 0 height 0
checkbox input "true"
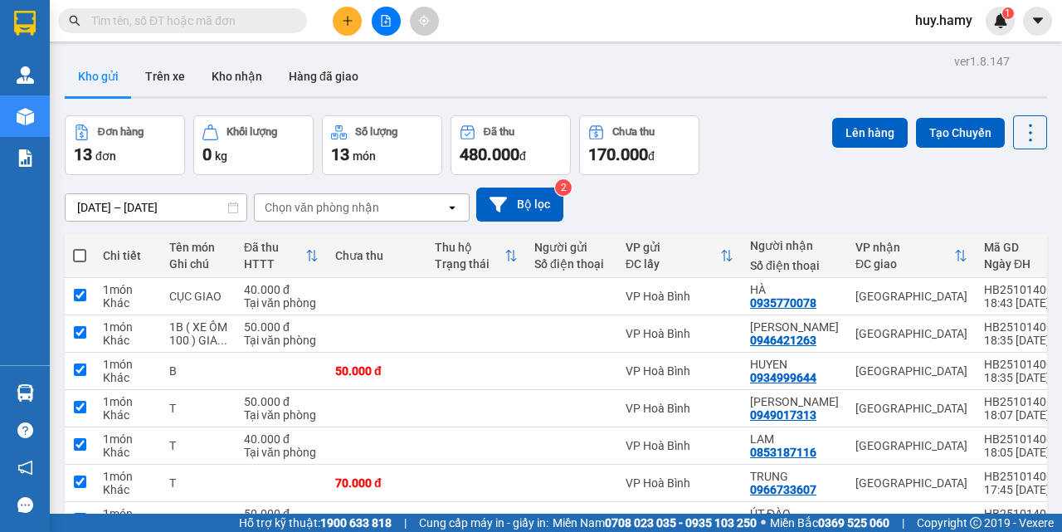
checkbox input "true"
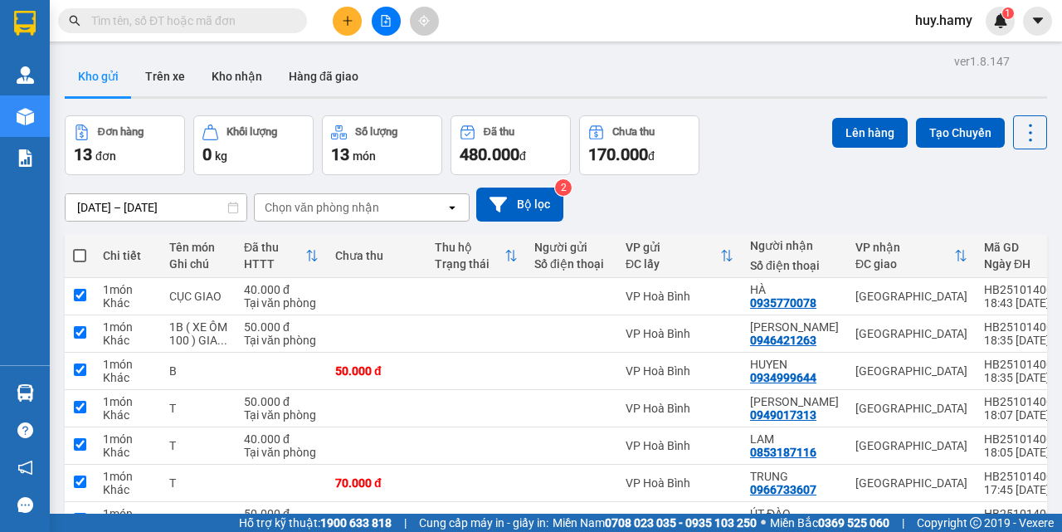
checkbox input "true"
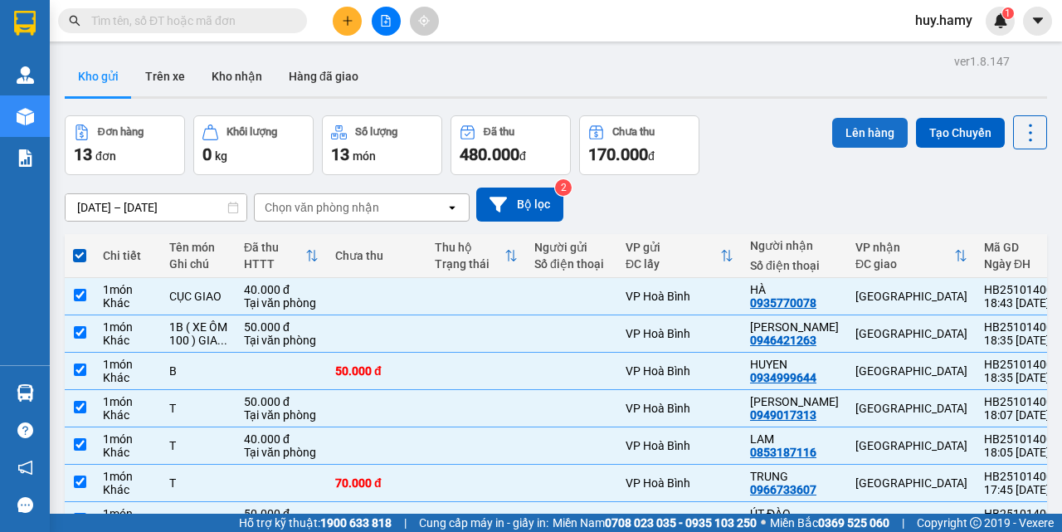
click at [851, 130] on button "Lên hàng" at bounding box center [870, 133] width 76 height 30
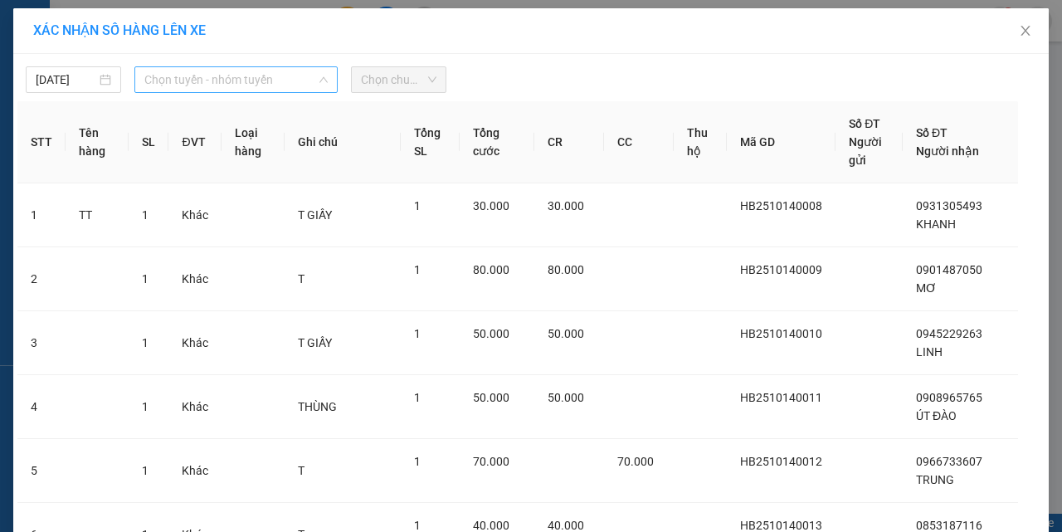
click at [200, 82] on span "Chọn tuyến - nhóm tuyến" at bounding box center [235, 79] width 183 height 25
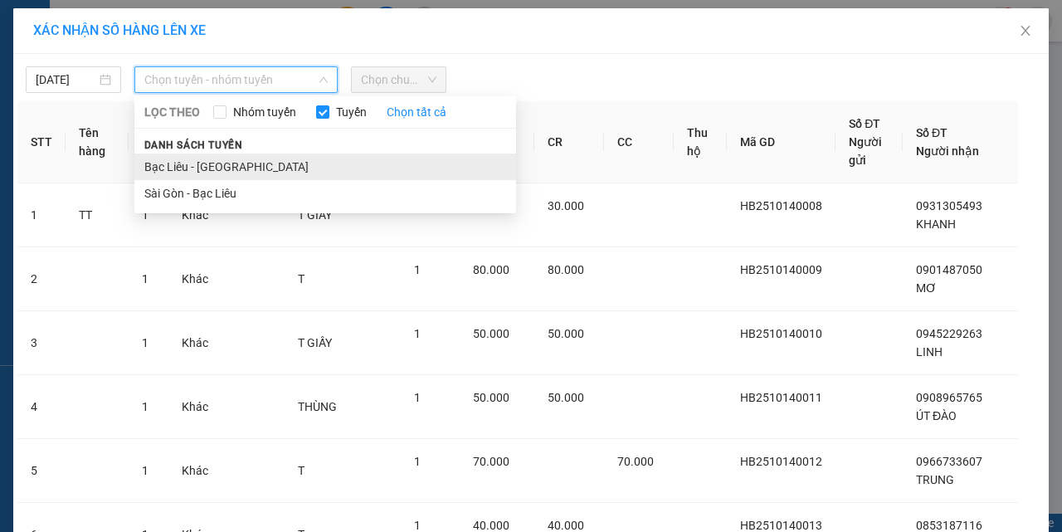
click at [184, 169] on li "Bạc Liêu - [GEOGRAPHIC_DATA]" at bounding box center [325, 167] width 382 height 27
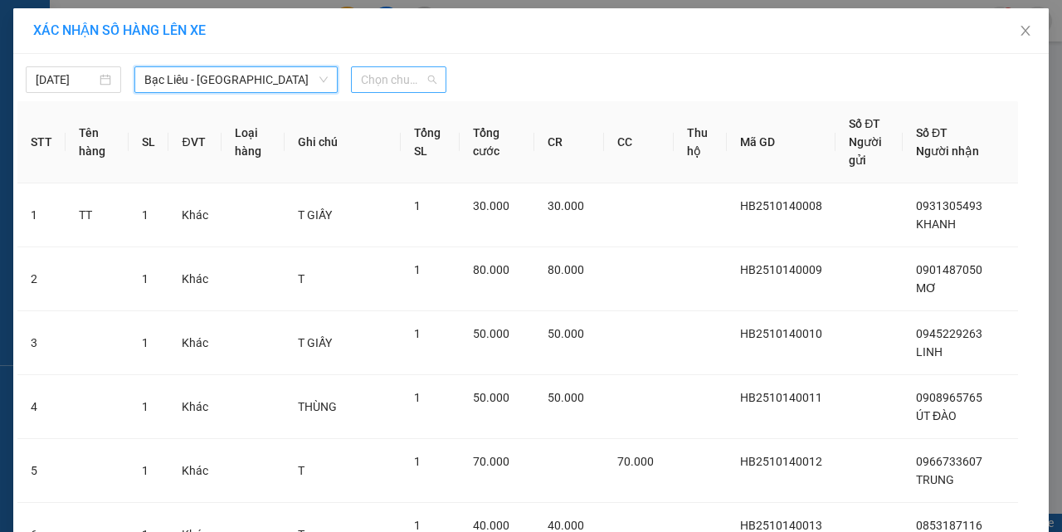
click at [381, 88] on span "Chọn chuyến" at bounding box center [399, 79] width 76 height 25
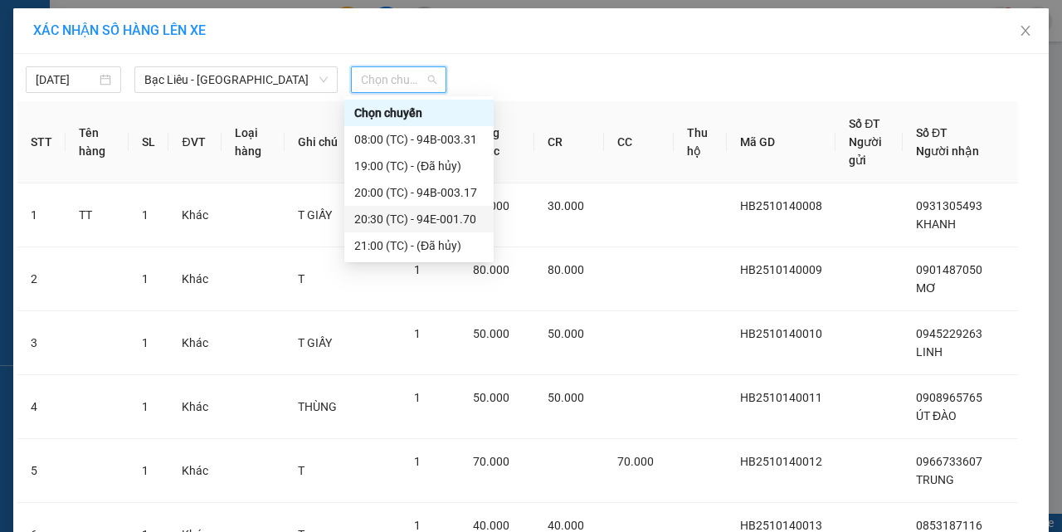
click at [461, 219] on div "20:30 (TC) - 94E-001.70" at bounding box center [418, 219] width 129 height 18
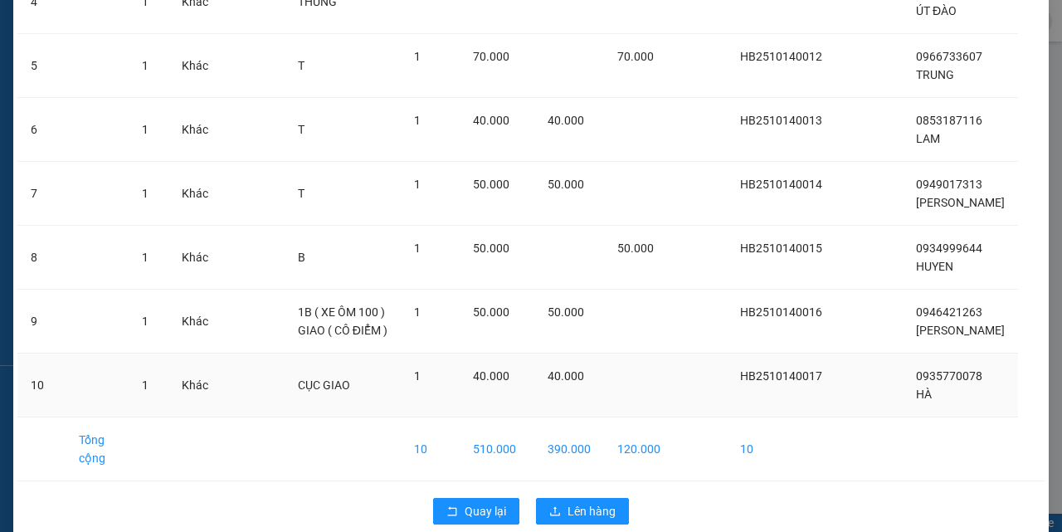
scroll to position [458, 0]
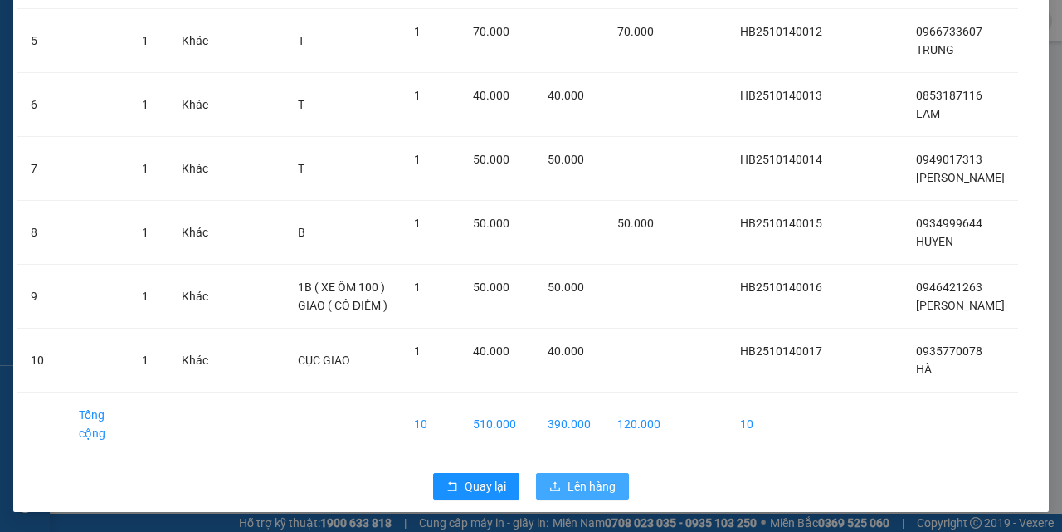
click at [577, 497] on button "Lên hàng" at bounding box center [582, 486] width 93 height 27
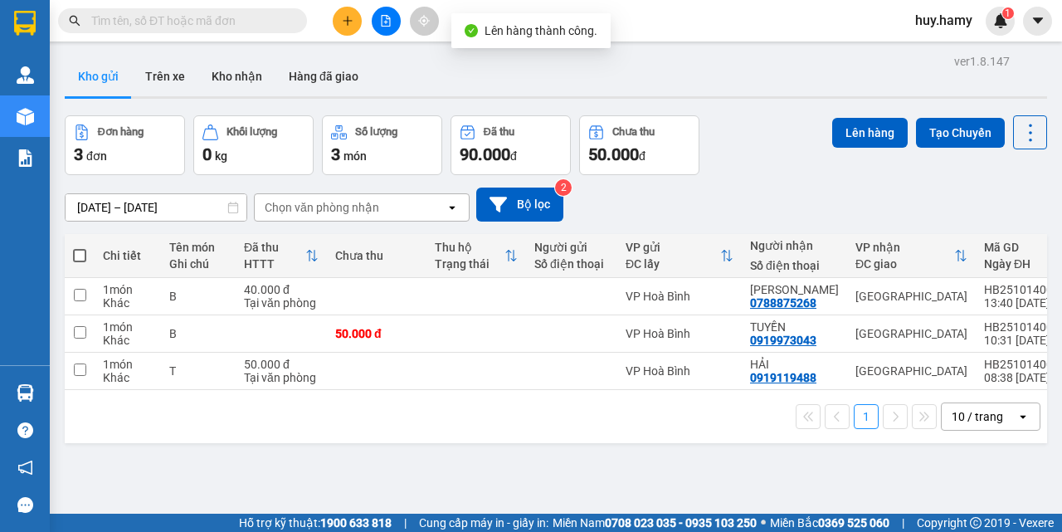
click at [86, 249] on th at bounding box center [80, 256] width 30 height 44
click at [82, 255] on span at bounding box center [79, 255] width 13 height 13
click at [80, 247] on input "checkbox" at bounding box center [80, 247] width 0 height 0
checkbox input "true"
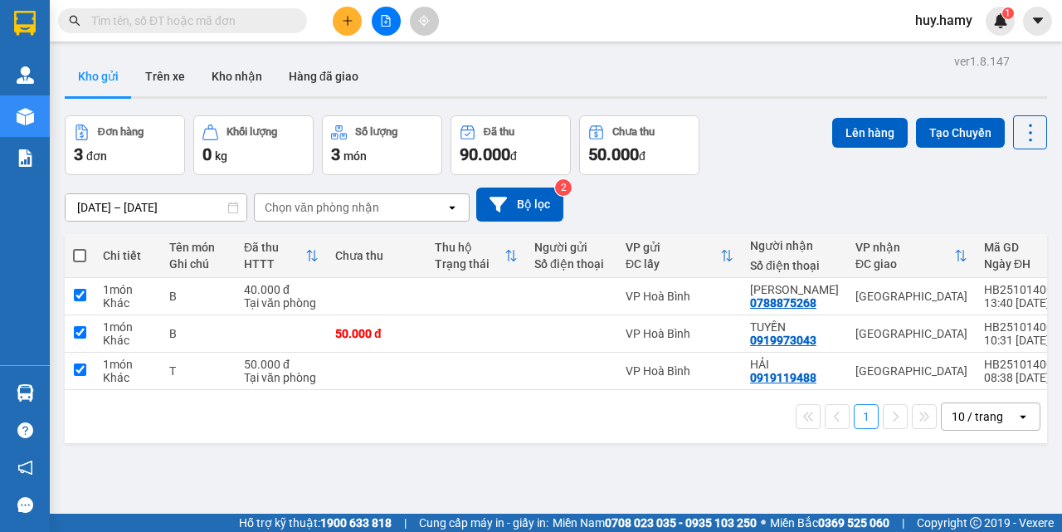
checkbox input "true"
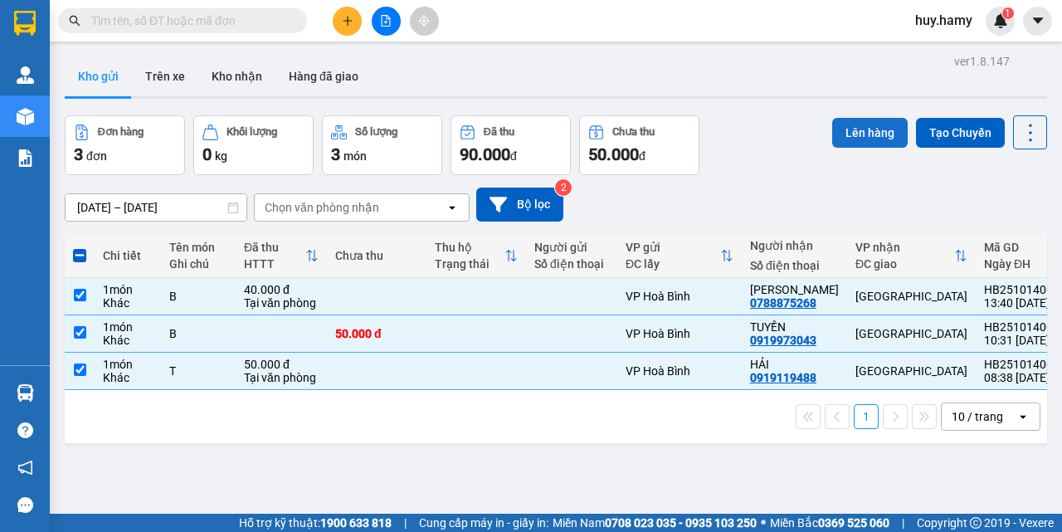
click at [863, 129] on button "Lên hàng" at bounding box center [870, 133] width 76 height 30
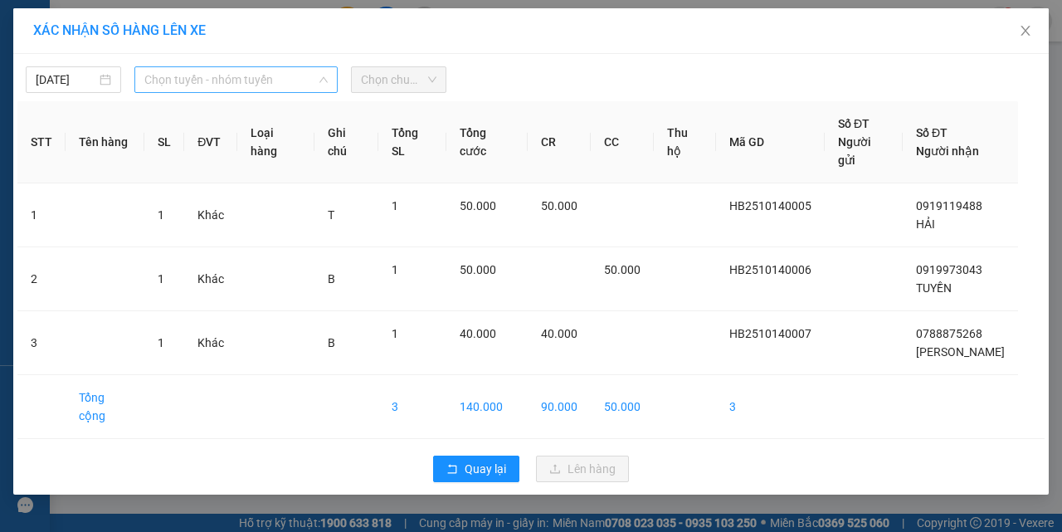
click at [271, 81] on span "Chọn tuyến - nhóm tuyến" at bounding box center [235, 79] width 183 height 25
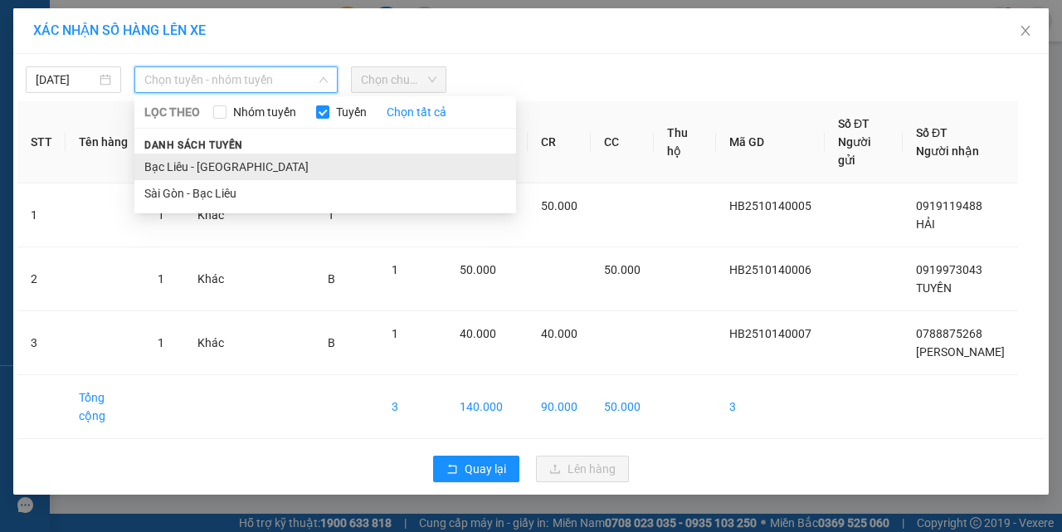
click at [215, 168] on li "Bạc Liêu - [GEOGRAPHIC_DATA]" at bounding box center [325, 167] width 382 height 27
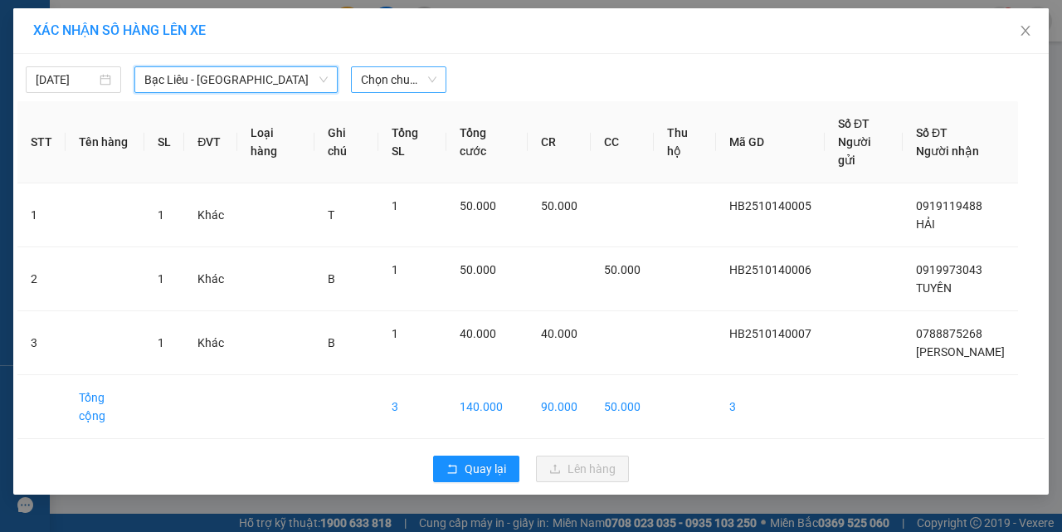
click at [402, 87] on span "Chọn chuyến" at bounding box center [399, 79] width 76 height 25
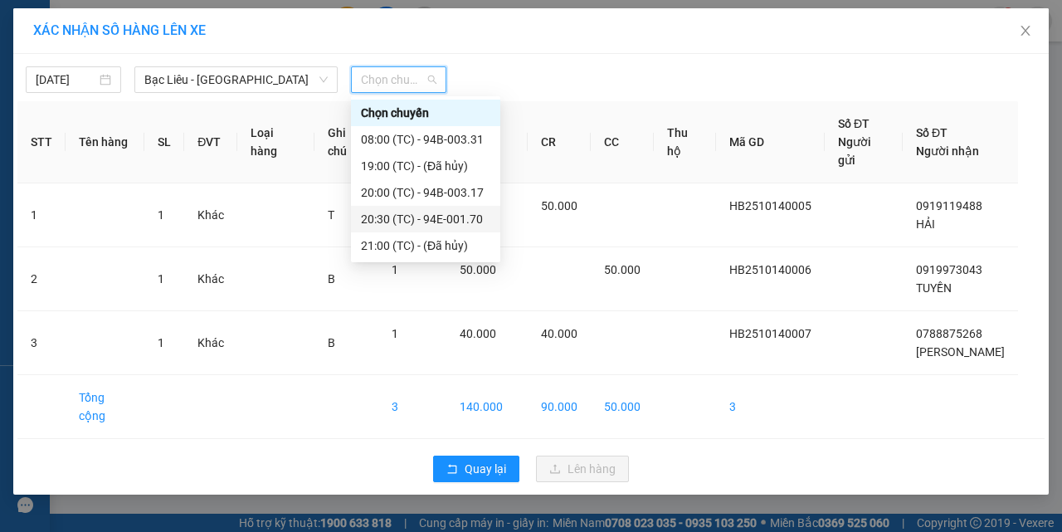
click at [458, 219] on div "20:30 (TC) - 94E-001.70" at bounding box center [425, 219] width 129 height 18
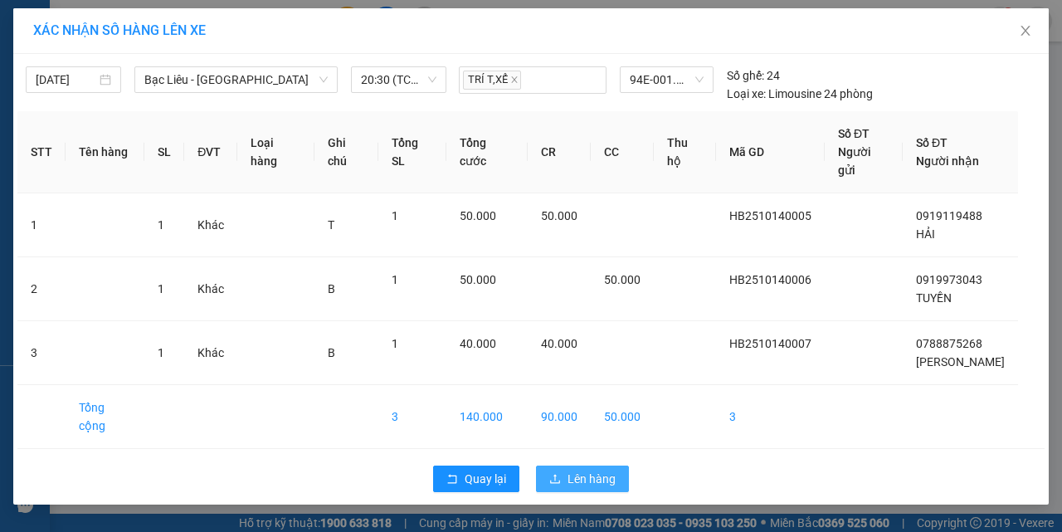
click at [579, 470] on span "Lên hàng" at bounding box center [592, 479] width 48 height 18
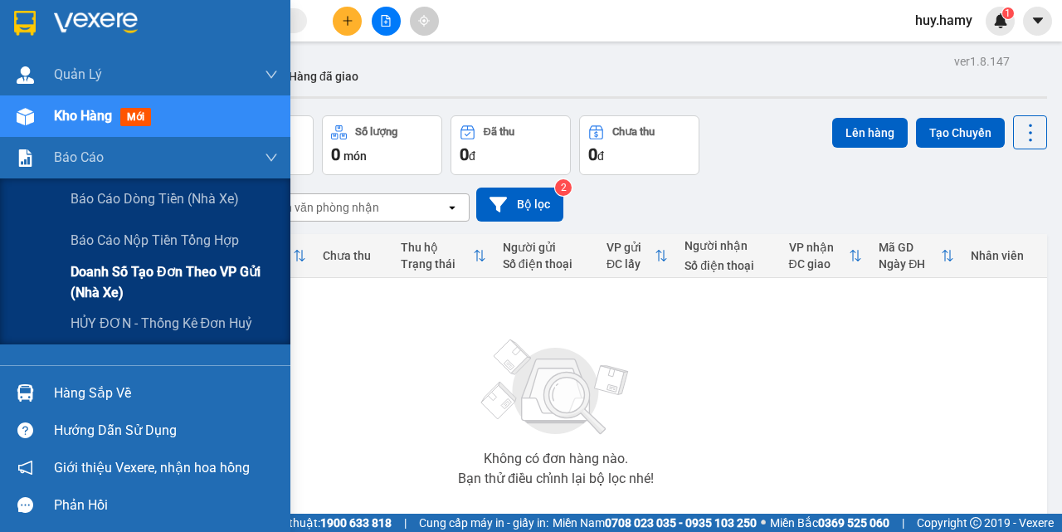
click at [168, 267] on span "Doanh số tạo đơn theo VP gửi (nhà xe)" at bounding box center [174, 281] width 207 height 41
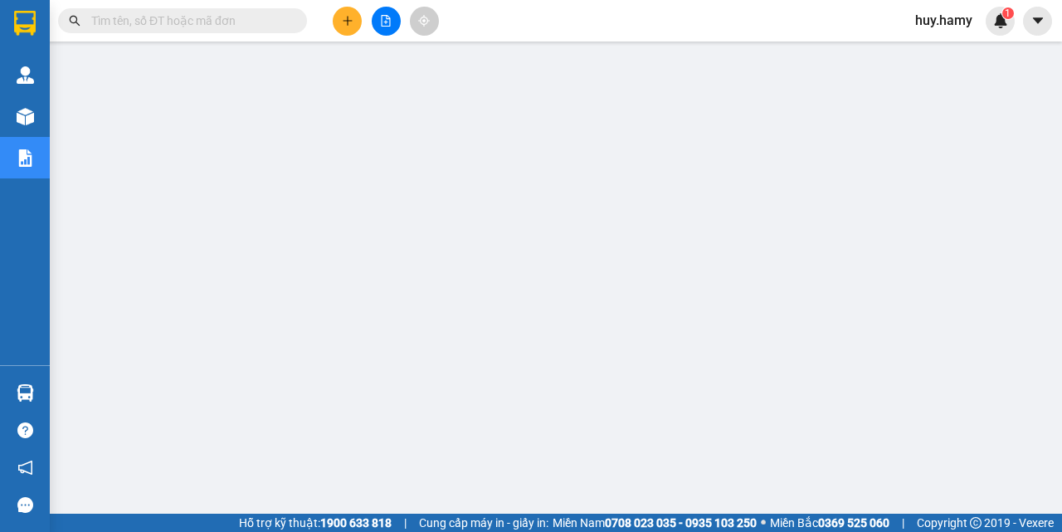
click at [343, 12] on button at bounding box center [347, 21] width 29 height 29
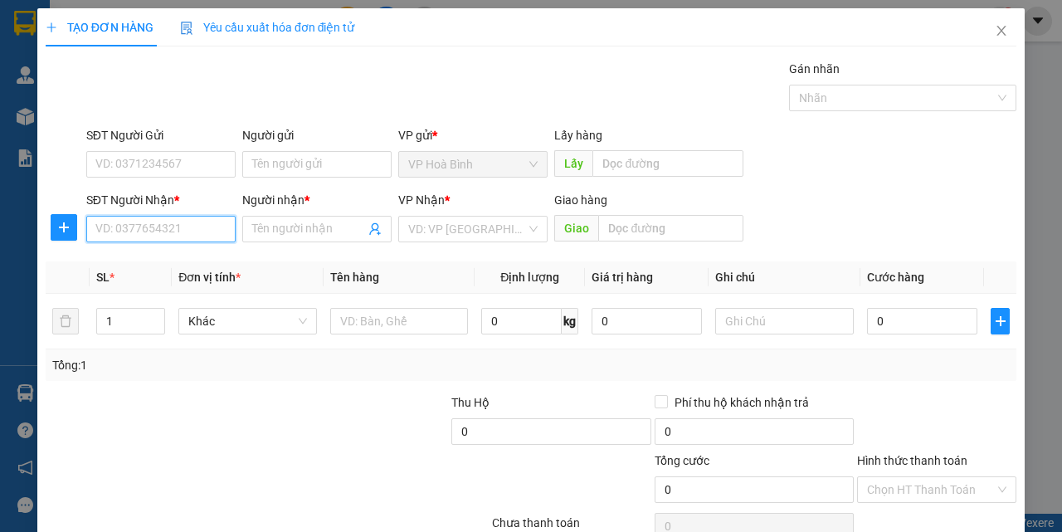
click at [154, 228] on input "SĐT Người Nhận *" at bounding box center [160, 229] width 149 height 27
click at [153, 266] on div "0778913838 - LIÊN" at bounding box center [159, 262] width 128 height 18
type input "0778913838"
type input "LIÊN"
type input "80.000"
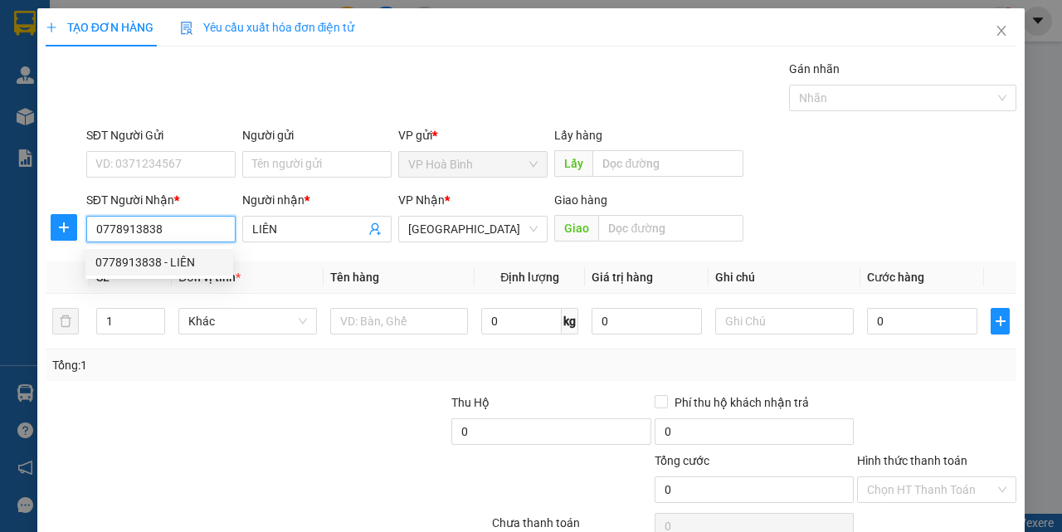
type input "80.000"
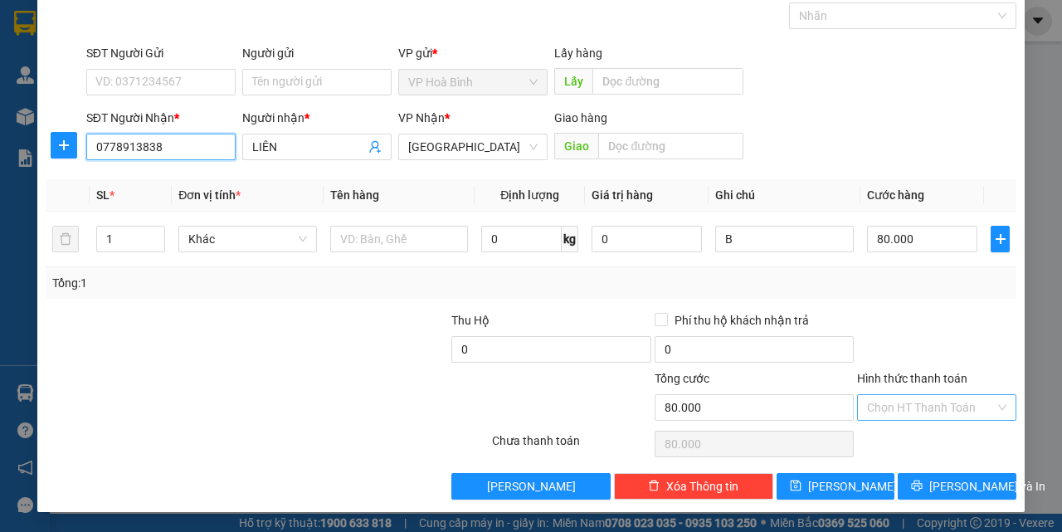
type input "0778913838"
click at [917, 403] on input "Hình thức thanh toán" at bounding box center [931, 407] width 128 height 25
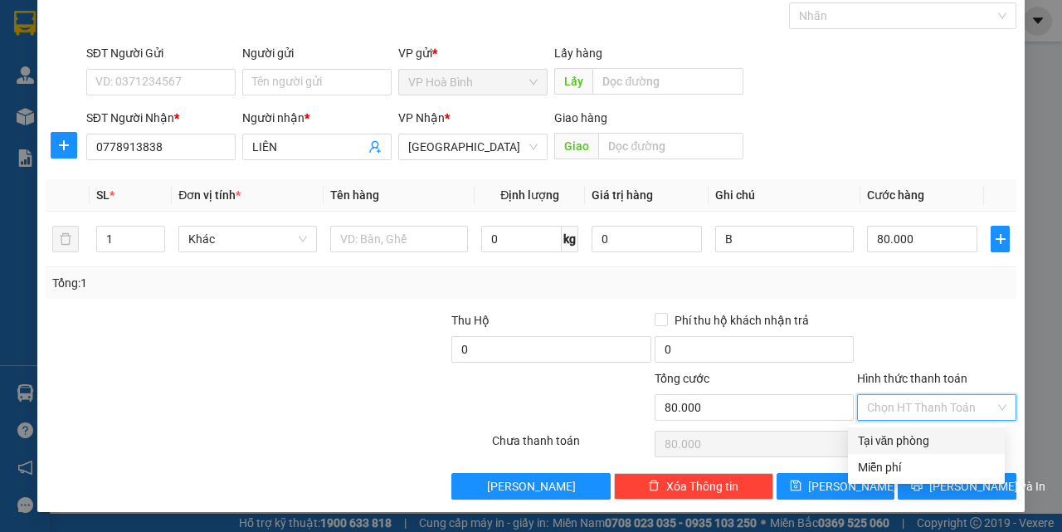
click at [915, 434] on div "Tại văn phòng" at bounding box center [926, 441] width 137 height 18
type input "0"
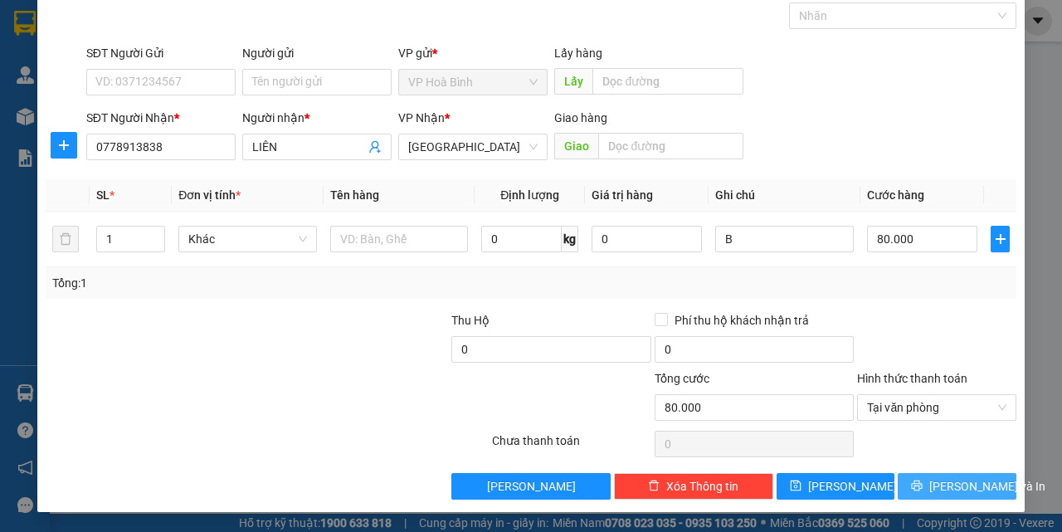
click at [942, 493] on span "[PERSON_NAME] và In" at bounding box center [987, 486] width 116 height 18
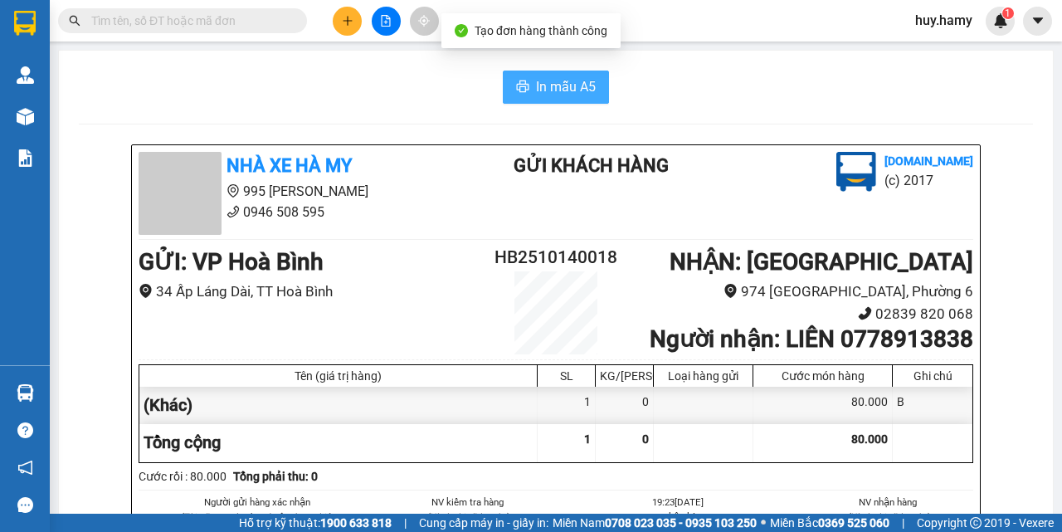
click at [556, 88] on span "In mẫu A5" at bounding box center [566, 86] width 60 height 21
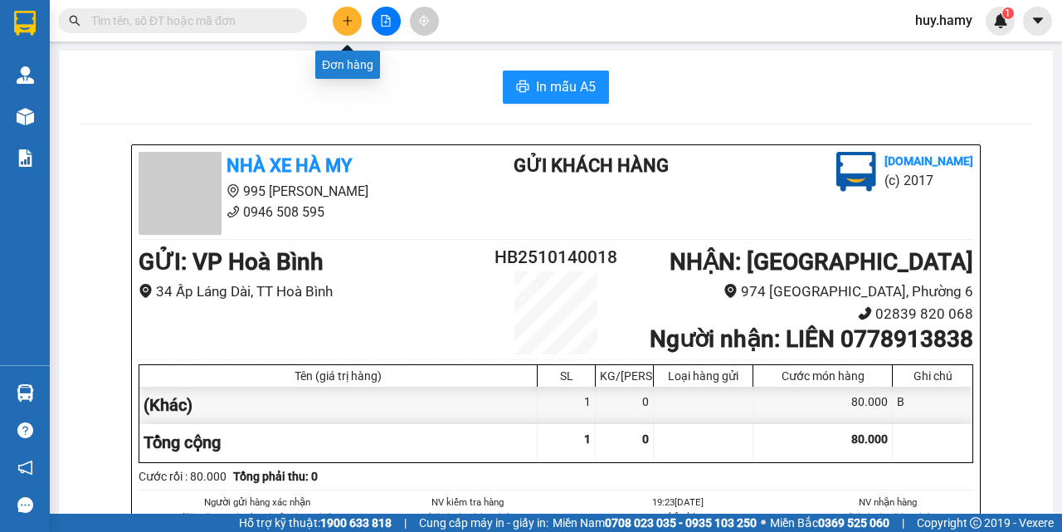
click at [351, 13] on button at bounding box center [347, 21] width 29 height 29
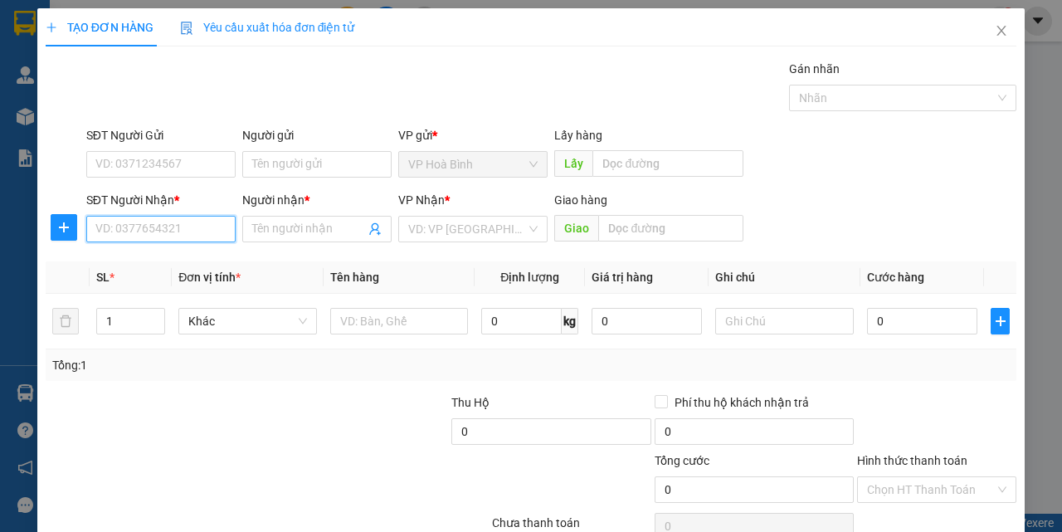
click at [142, 220] on input "SĐT Người Nhận *" at bounding box center [160, 229] width 149 height 27
click at [295, 231] on input "Người nhận *" at bounding box center [308, 229] width 113 height 18
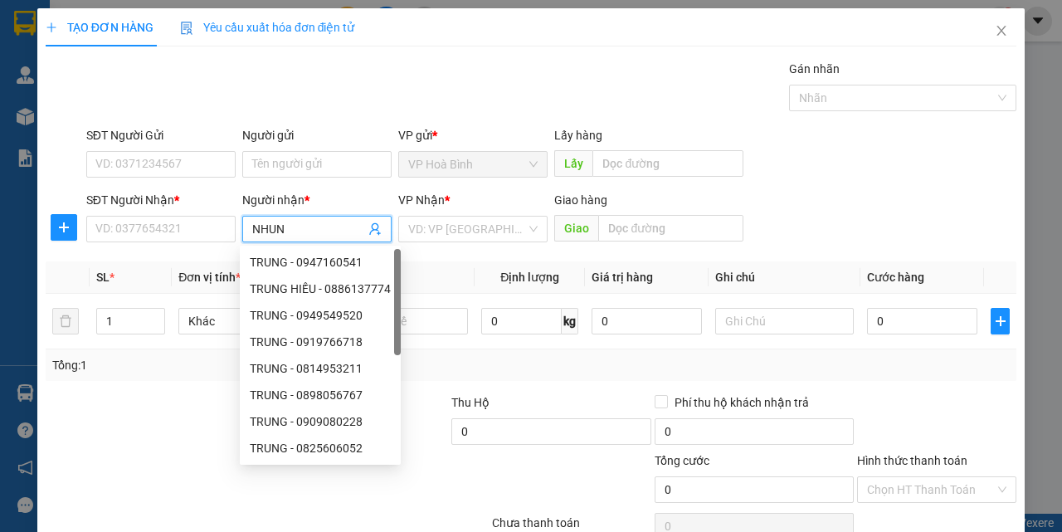
type input "NHUNG"
click at [339, 373] on div "NHUNG - 0909931182" at bounding box center [314, 368] width 128 height 18
type input "0909931182"
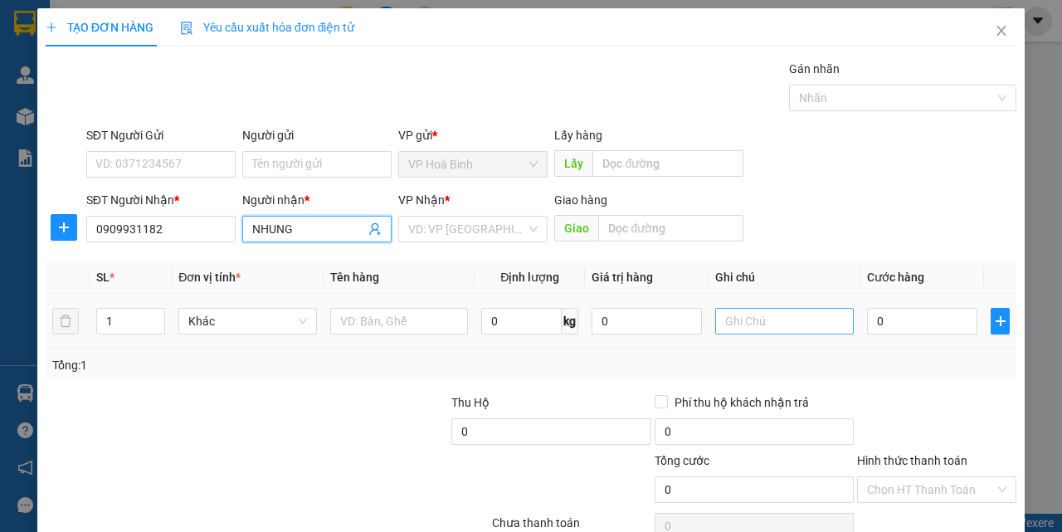
type input "NHUNG"
click at [749, 320] on input "text" at bounding box center [784, 321] width 139 height 27
type input "B"
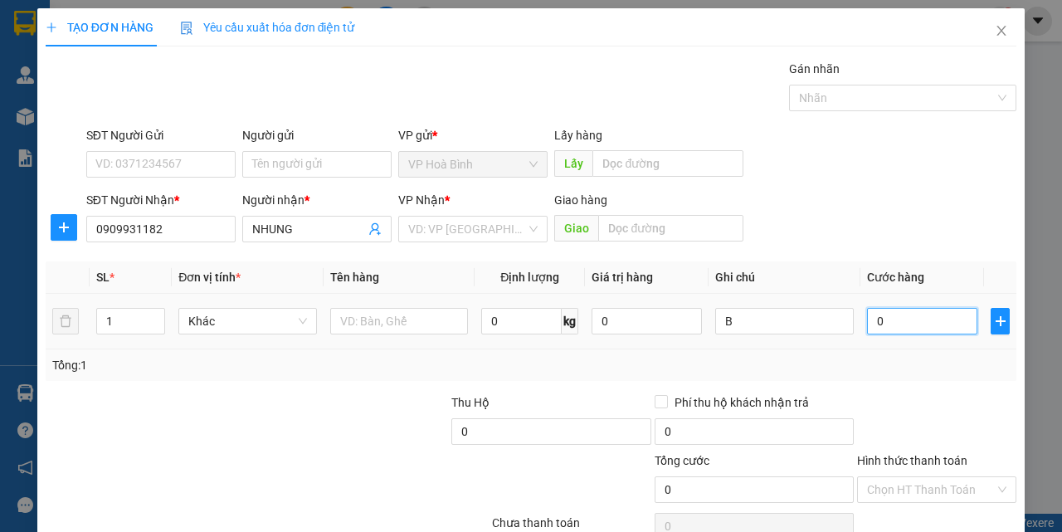
click at [884, 327] on input "0" at bounding box center [922, 321] width 110 height 27
type input "6"
type input "60"
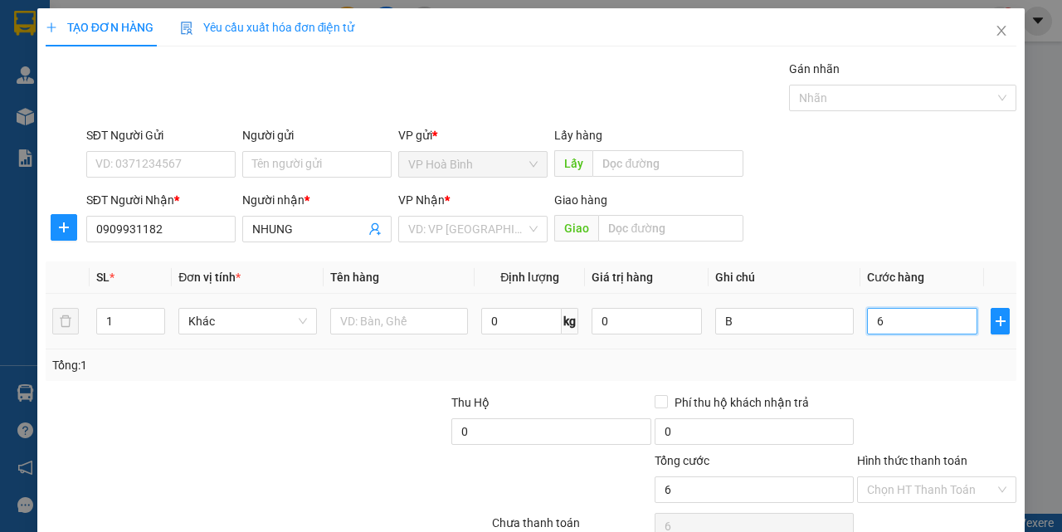
type input "60"
type input "600"
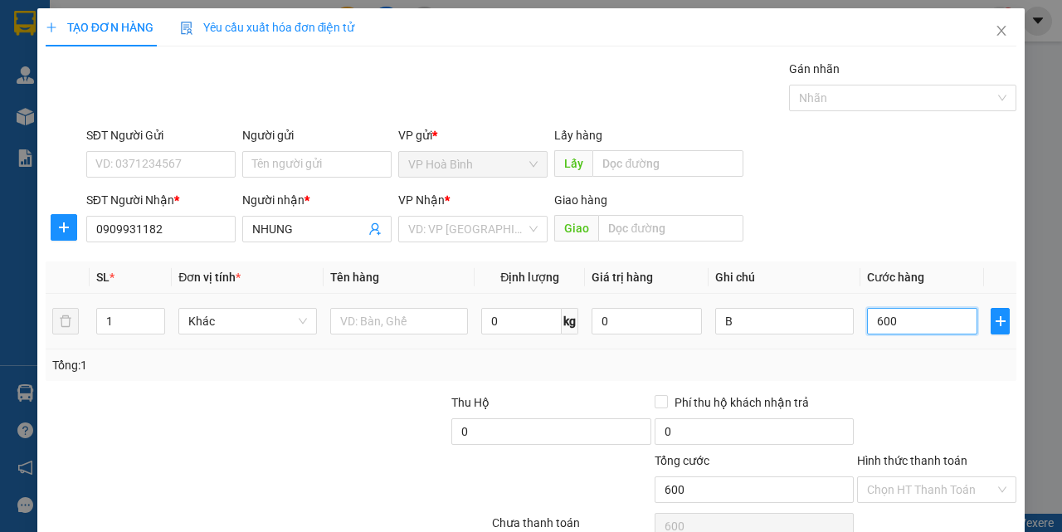
type input "6.000"
type input "60.000"
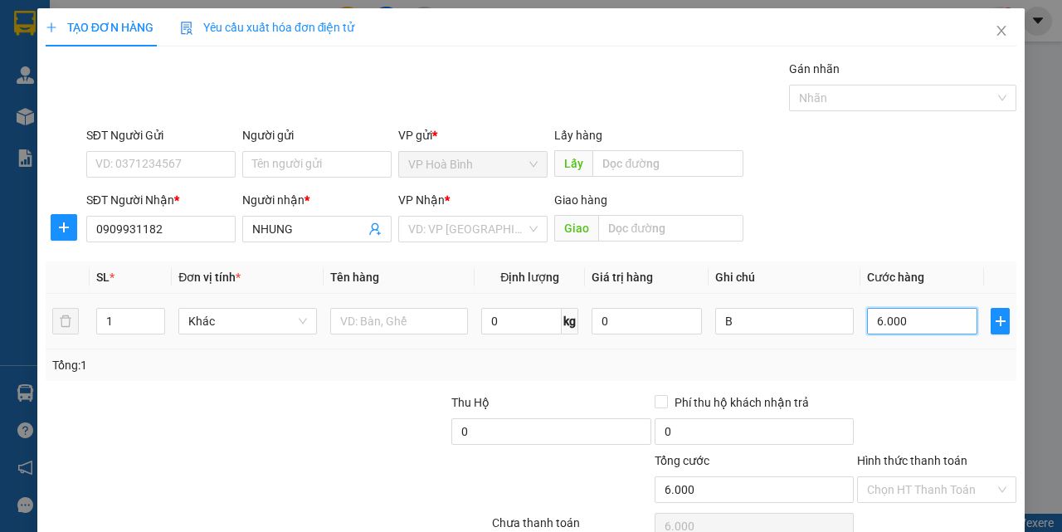
type input "60.000"
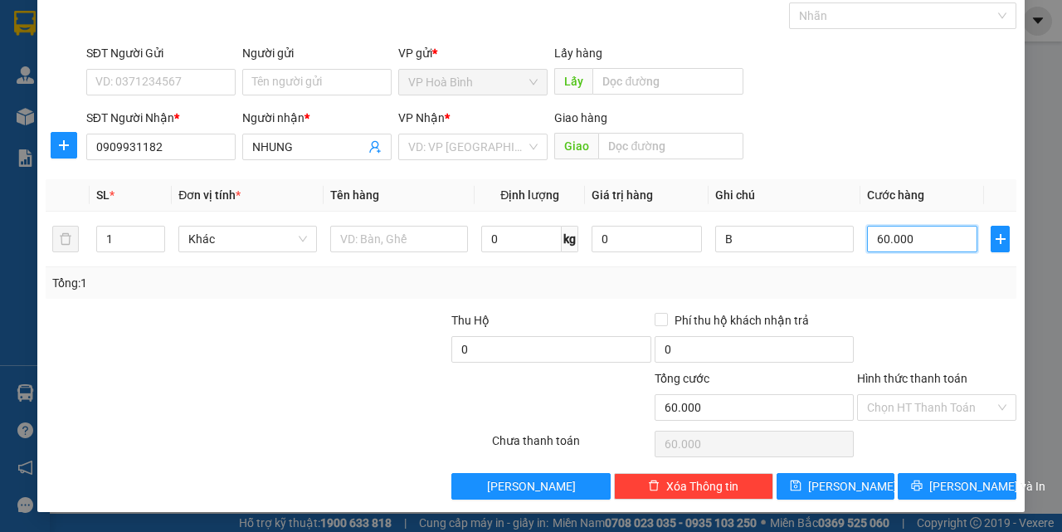
type input "60.000"
click at [929, 471] on div "Transit Pickup Surcharge Ids Transit Deliver Surcharge Ids Transit Deliver Surc…" at bounding box center [531, 239] width 971 height 522
click at [929, 476] on button "[PERSON_NAME] và In" at bounding box center [957, 486] width 119 height 27
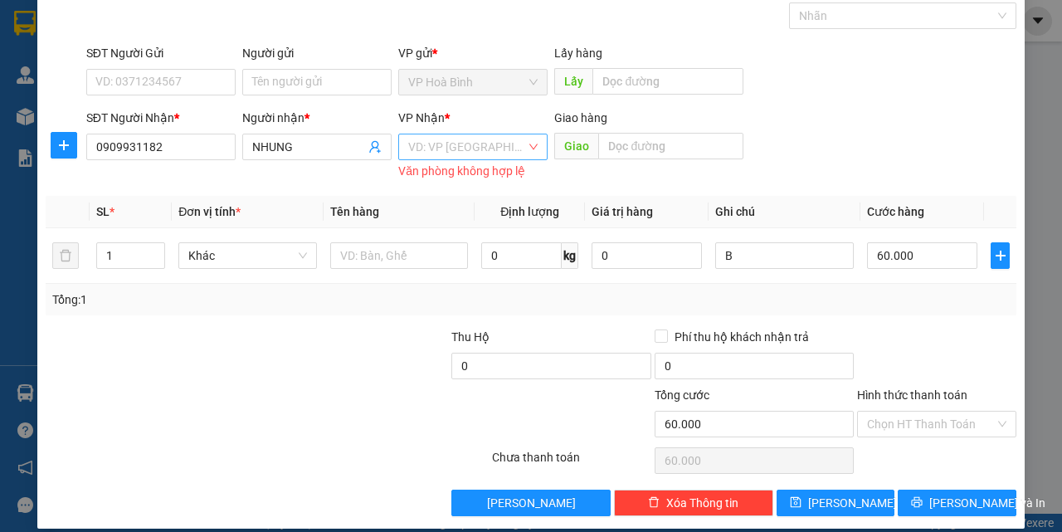
click at [454, 141] on input "search" at bounding box center [467, 146] width 118 height 25
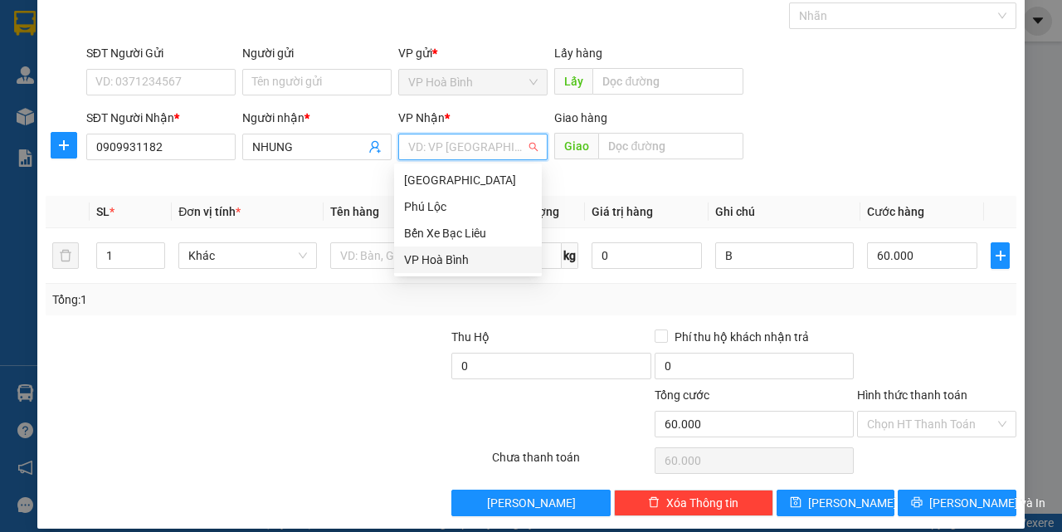
click at [448, 256] on div "VP Hoà Bình" at bounding box center [468, 260] width 128 height 18
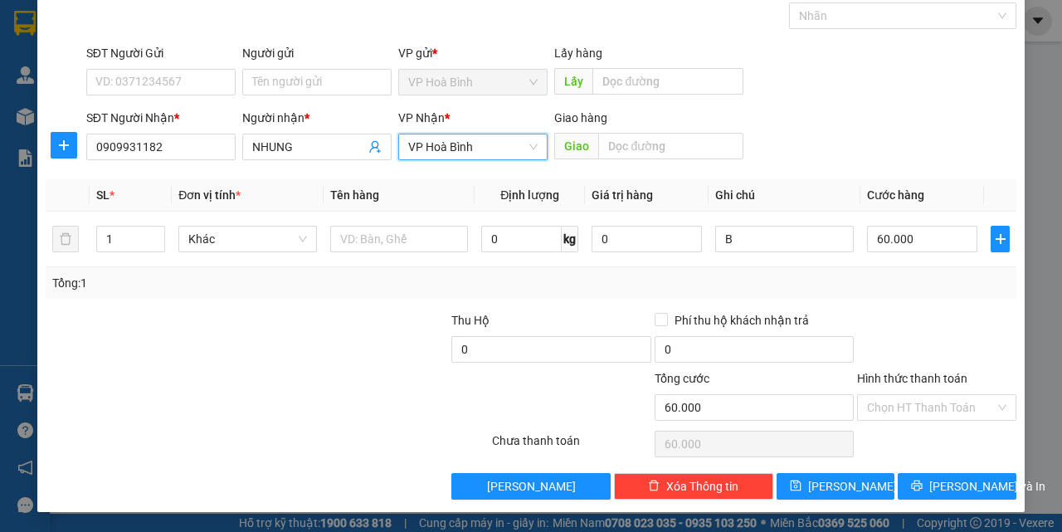
click at [464, 154] on span "VP Hoà Bình" at bounding box center [472, 146] width 129 height 25
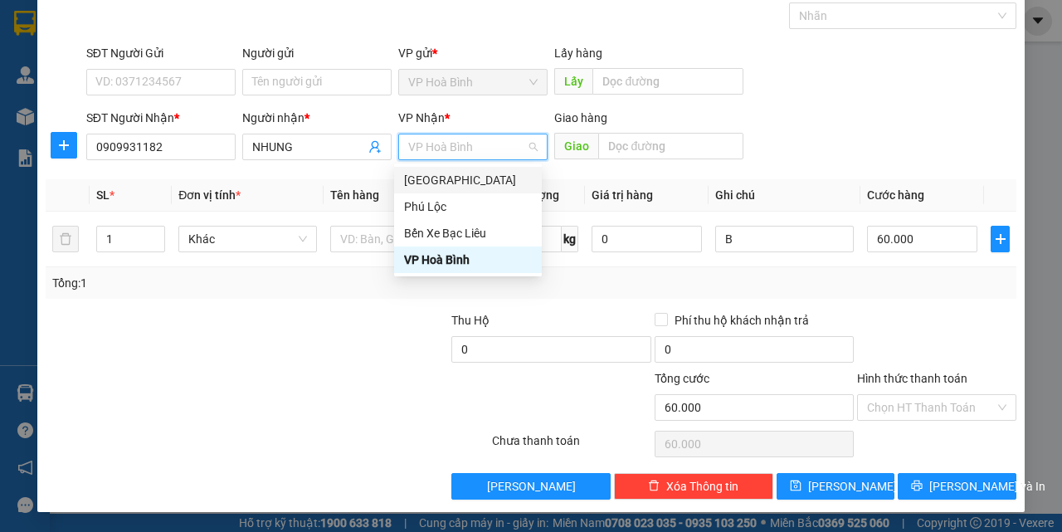
click at [464, 173] on div "[GEOGRAPHIC_DATA]" at bounding box center [468, 180] width 128 height 18
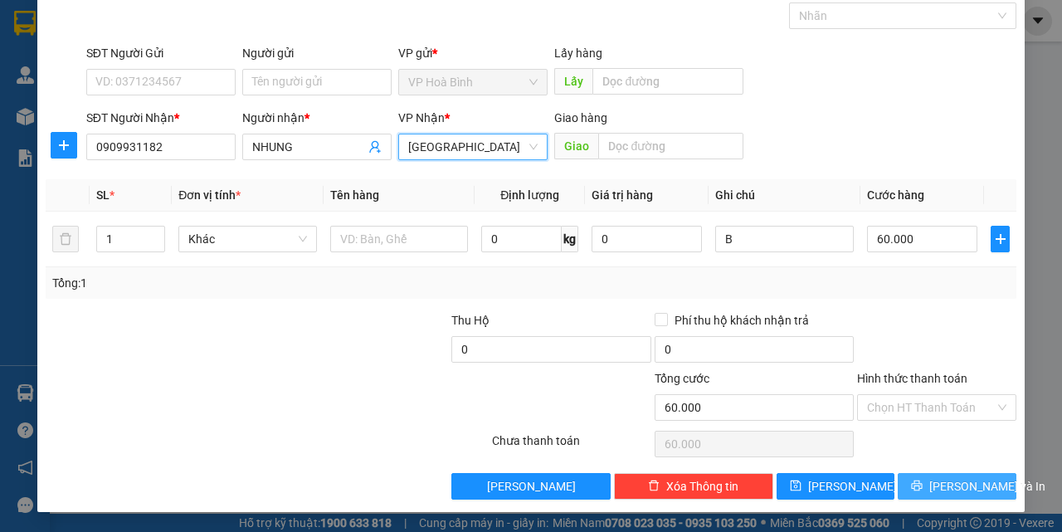
click at [954, 480] on span "[PERSON_NAME] và In" at bounding box center [987, 486] width 116 height 18
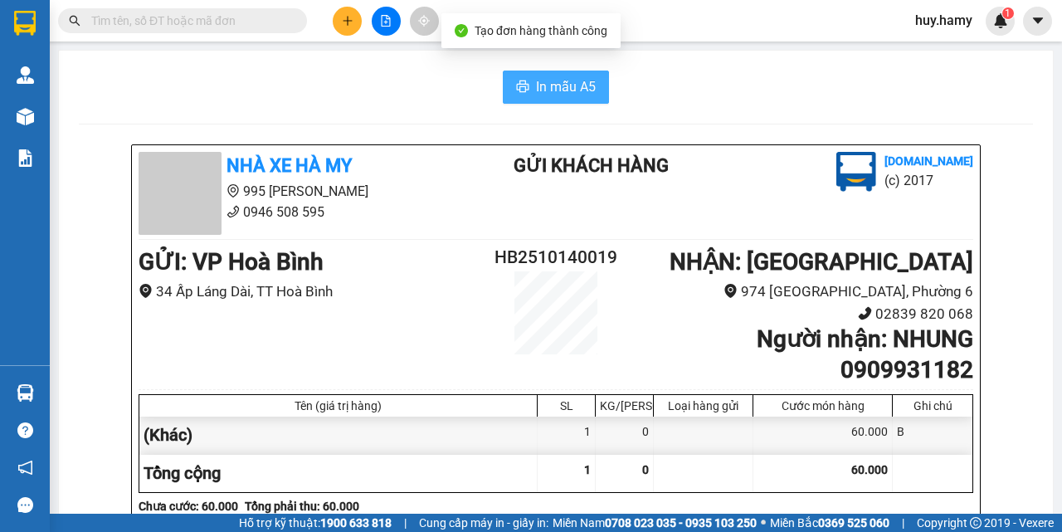
click at [583, 76] on span "In mẫu A5" at bounding box center [566, 86] width 60 height 21
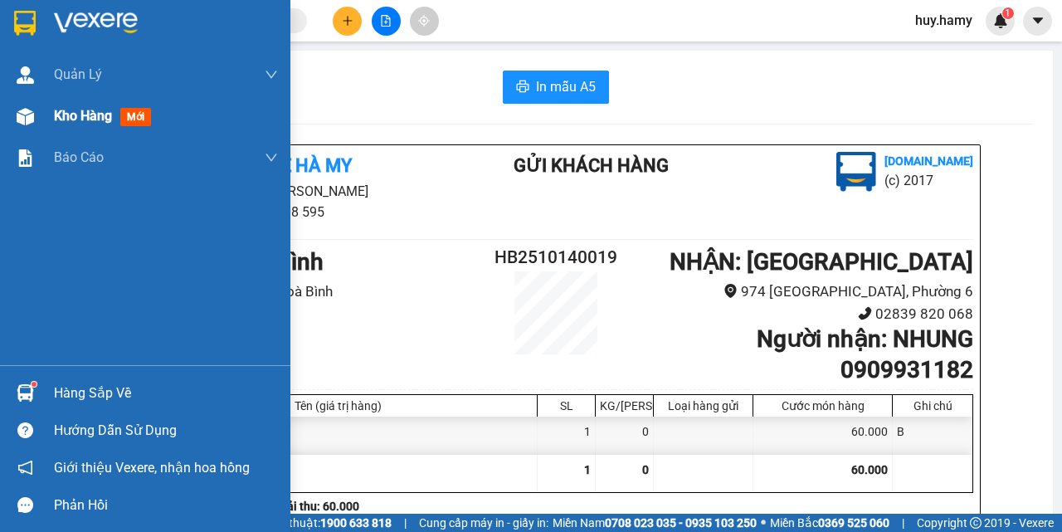
click at [56, 109] on span "Kho hàng" at bounding box center [83, 116] width 58 height 16
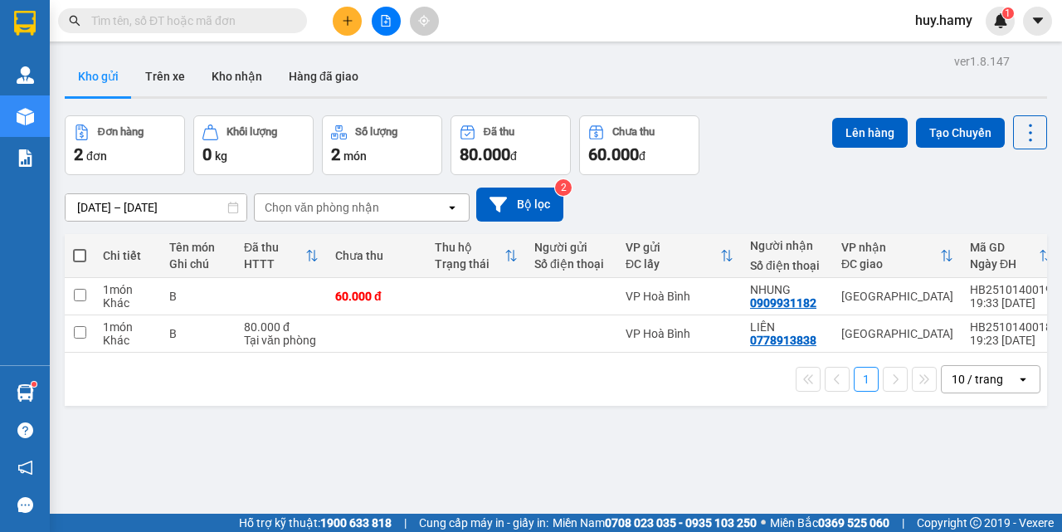
click at [82, 249] on span at bounding box center [79, 255] width 13 height 13
click at [80, 247] on input "checkbox" at bounding box center [80, 247] width 0 height 0
checkbox input "true"
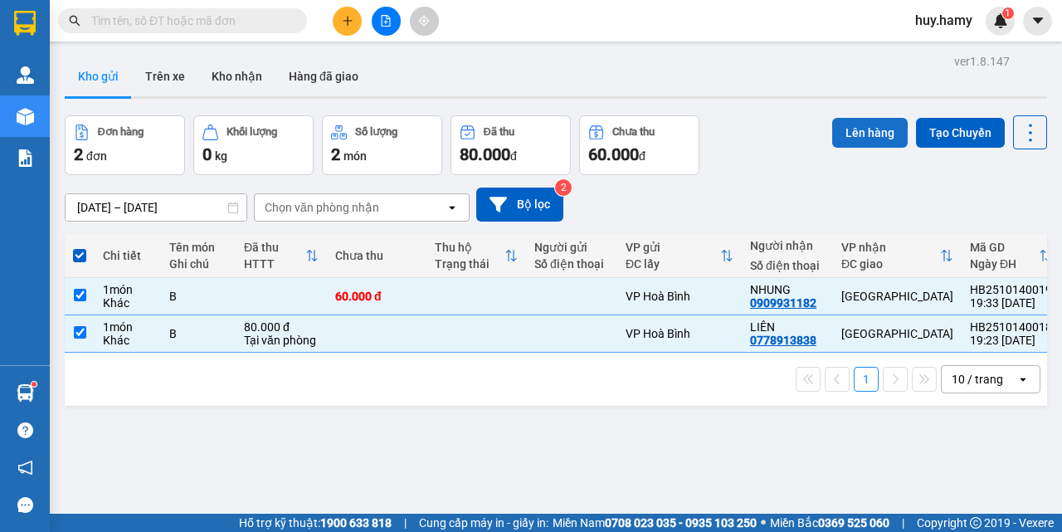
click at [834, 137] on button "Lên hàng" at bounding box center [870, 133] width 76 height 30
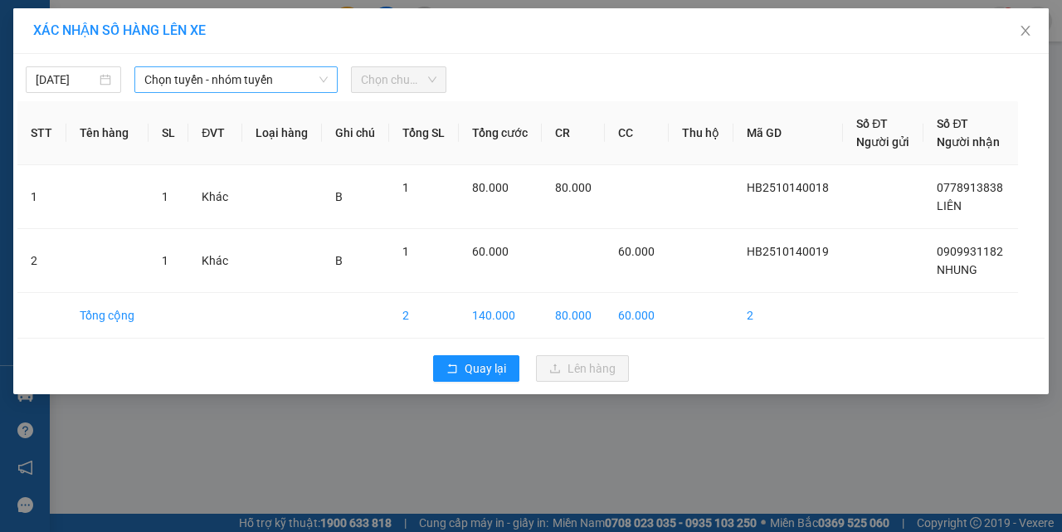
click at [147, 77] on span "Chọn tuyến - nhóm tuyến" at bounding box center [235, 79] width 183 height 25
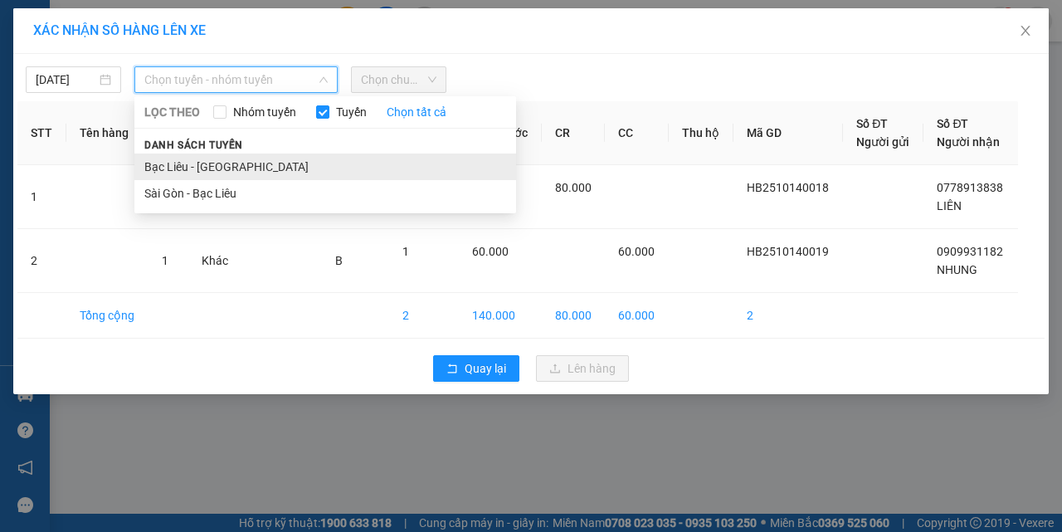
click at [170, 163] on li "Bạc Liêu - [GEOGRAPHIC_DATA]" at bounding box center [325, 167] width 382 height 27
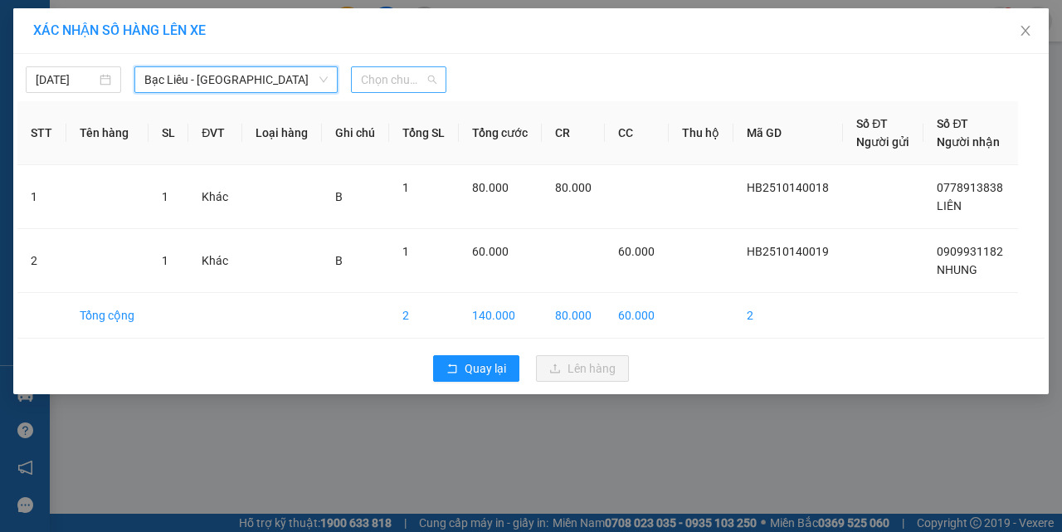
click at [395, 73] on span "Chọn chuyến" at bounding box center [399, 79] width 76 height 25
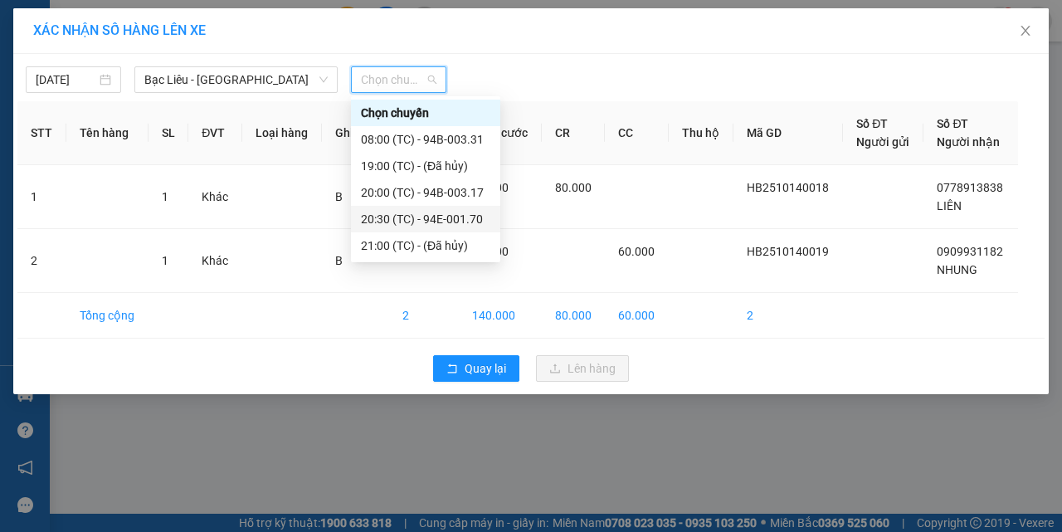
click at [466, 219] on div "20:30 (TC) - 94E-001.70" at bounding box center [425, 219] width 129 height 18
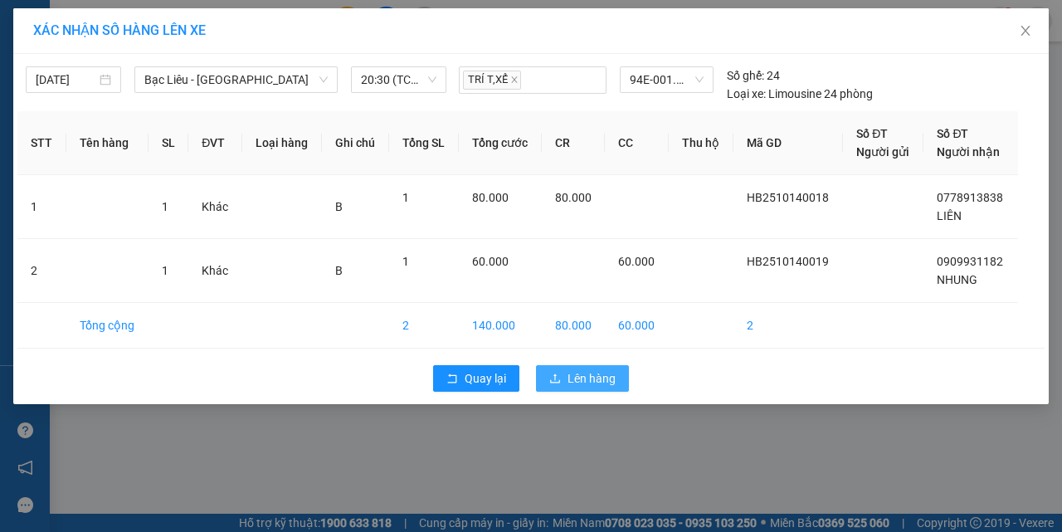
click at [579, 373] on span "Lên hàng" at bounding box center [592, 378] width 48 height 18
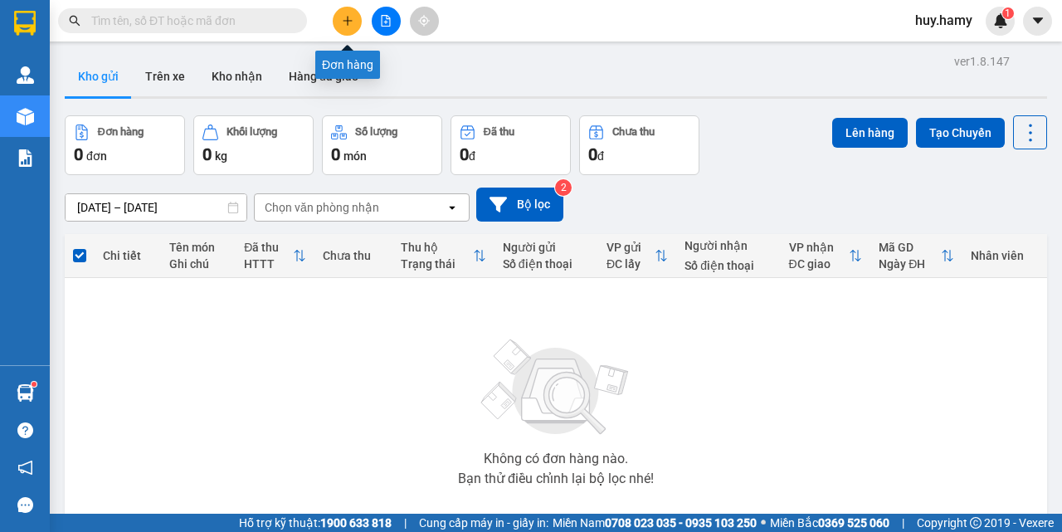
click at [344, 24] on icon "plus" at bounding box center [348, 21] width 12 height 12
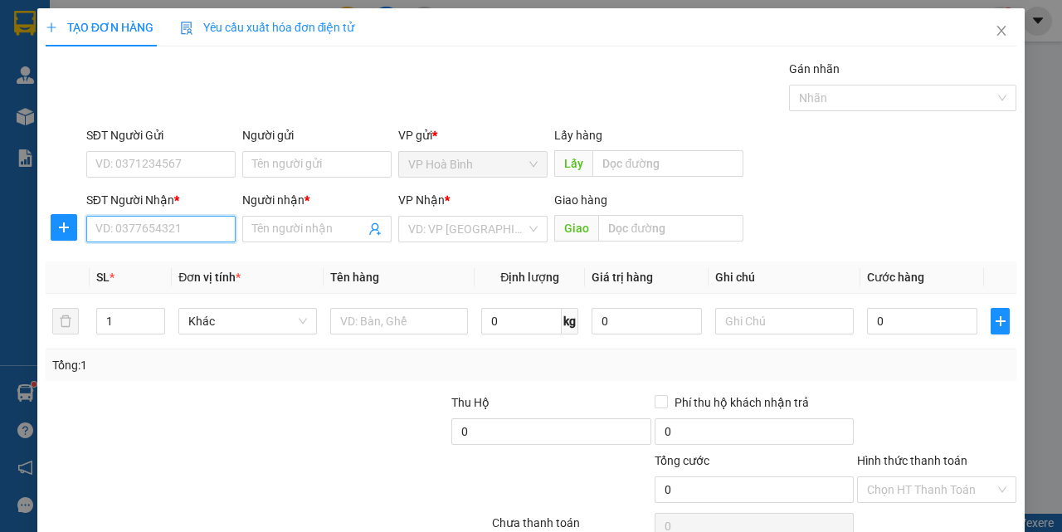
click at [104, 232] on input "SĐT Người Nhận *" at bounding box center [160, 229] width 149 height 27
click at [279, 232] on input "Người nhận *" at bounding box center [308, 229] width 113 height 18
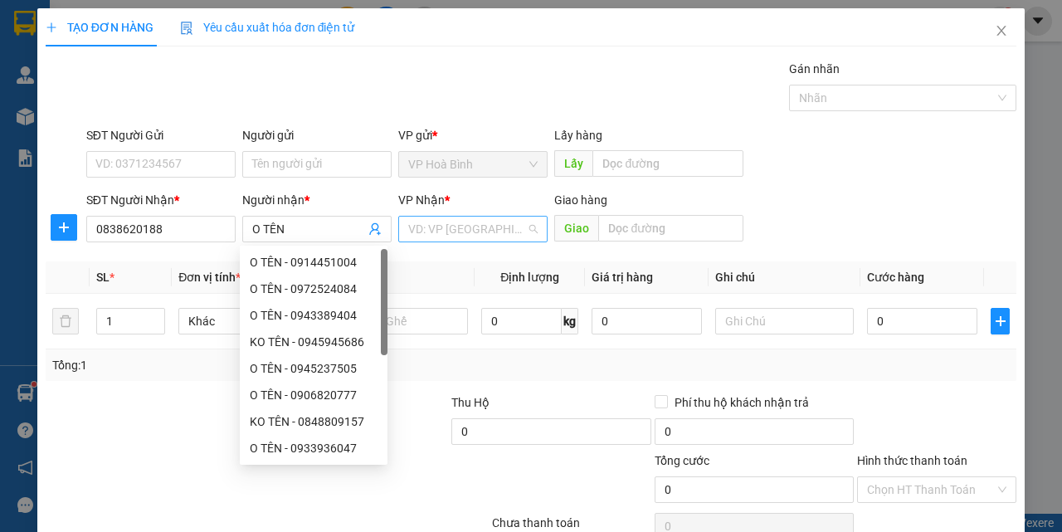
click at [456, 220] on input "search" at bounding box center [467, 229] width 118 height 25
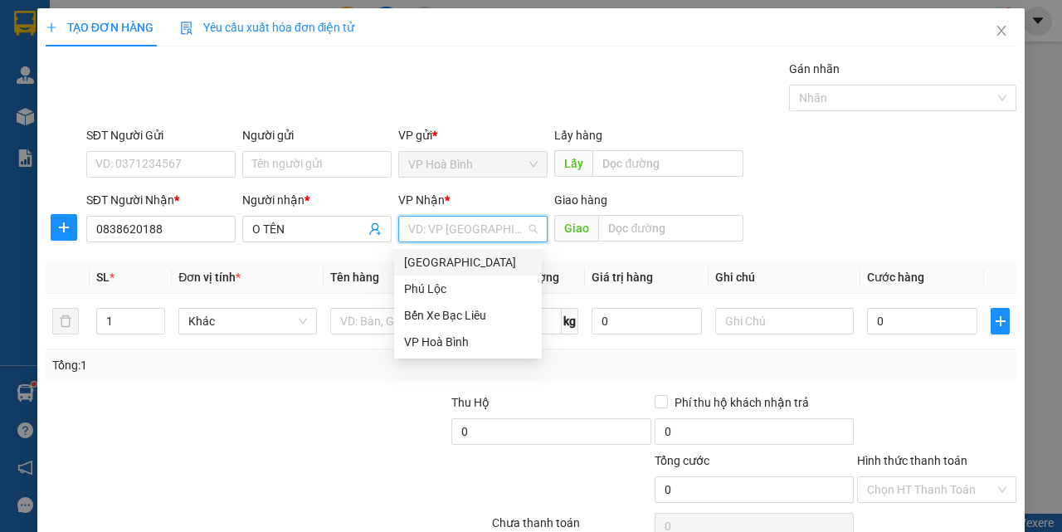
click at [432, 256] on div "[GEOGRAPHIC_DATA]" at bounding box center [468, 262] width 128 height 18
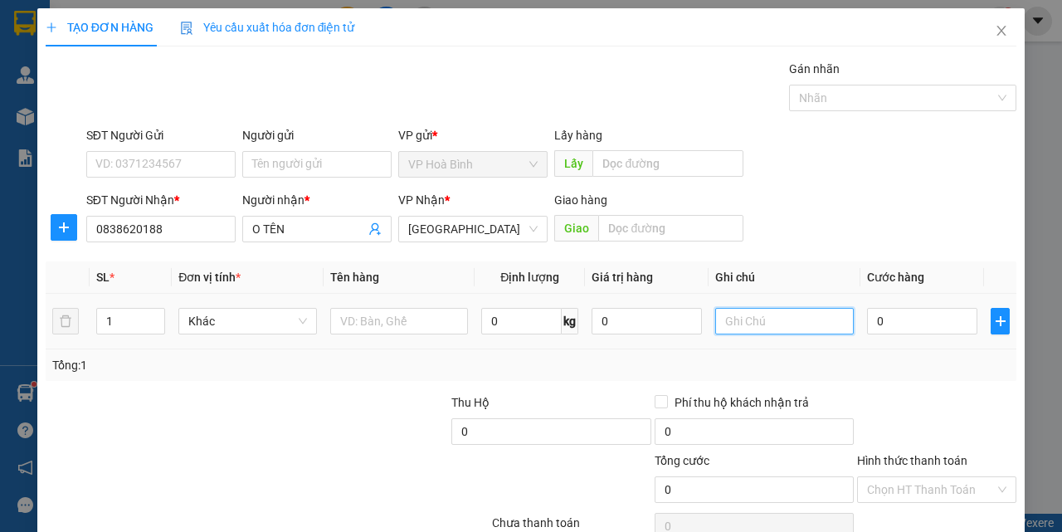
click at [775, 323] on input "text" at bounding box center [784, 321] width 139 height 27
click at [881, 323] on input "0" at bounding box center [922, 321] width 110 height 27
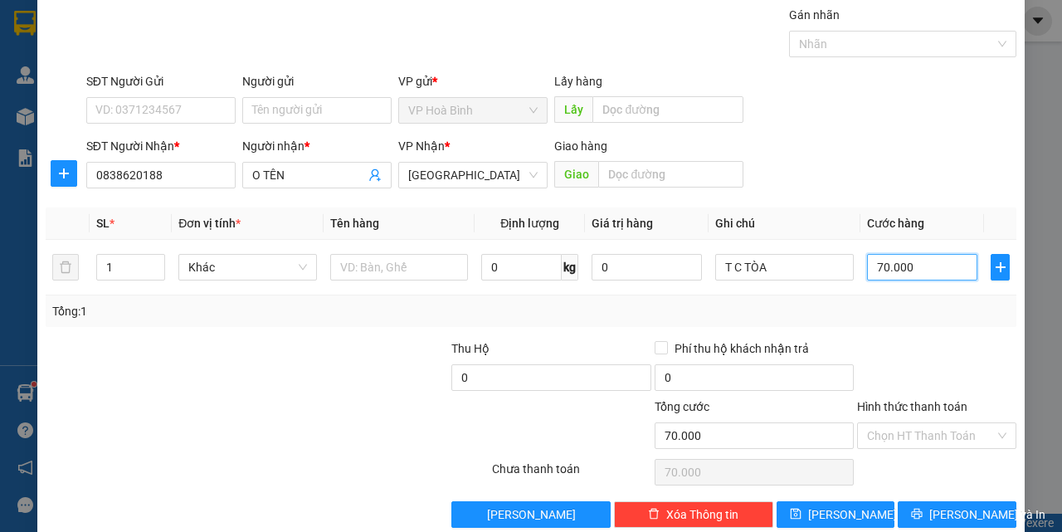
scroll to position [82, 0]
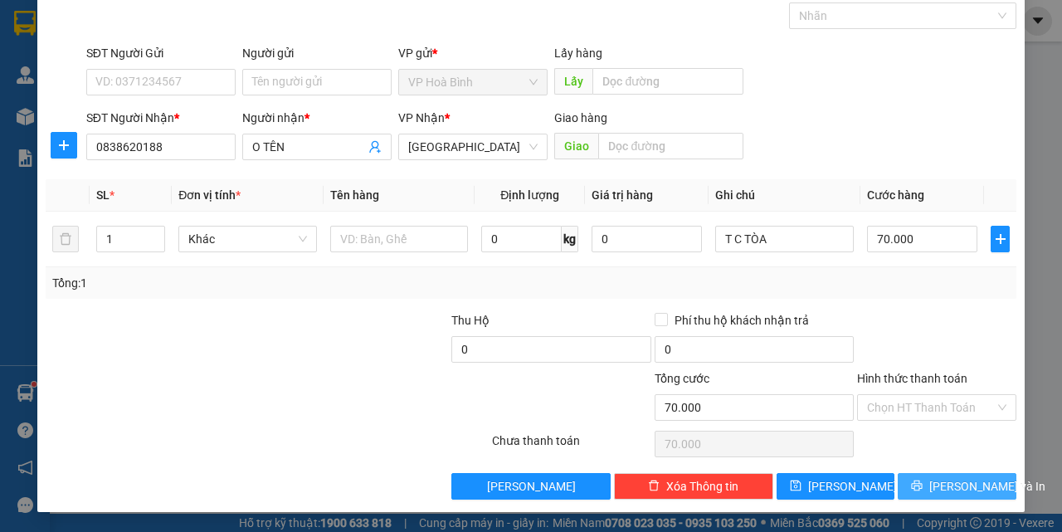
click at [952, 489] on span "[PERSON_NAME] và In" at bounding box center [987, 486] width 116 height 18
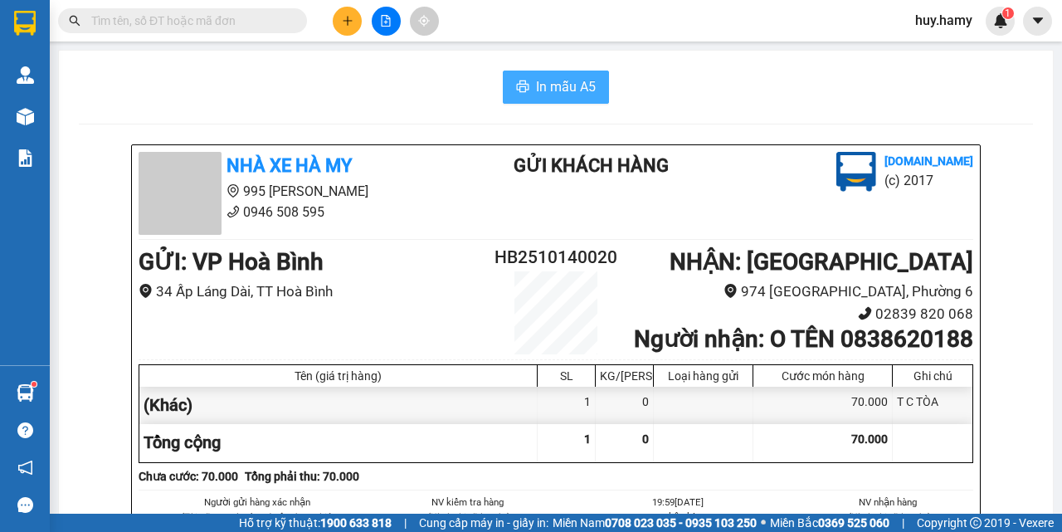
click at [565, 73] on button "In mẫu A5" at bounding box center [556, 87] width 106 height 33
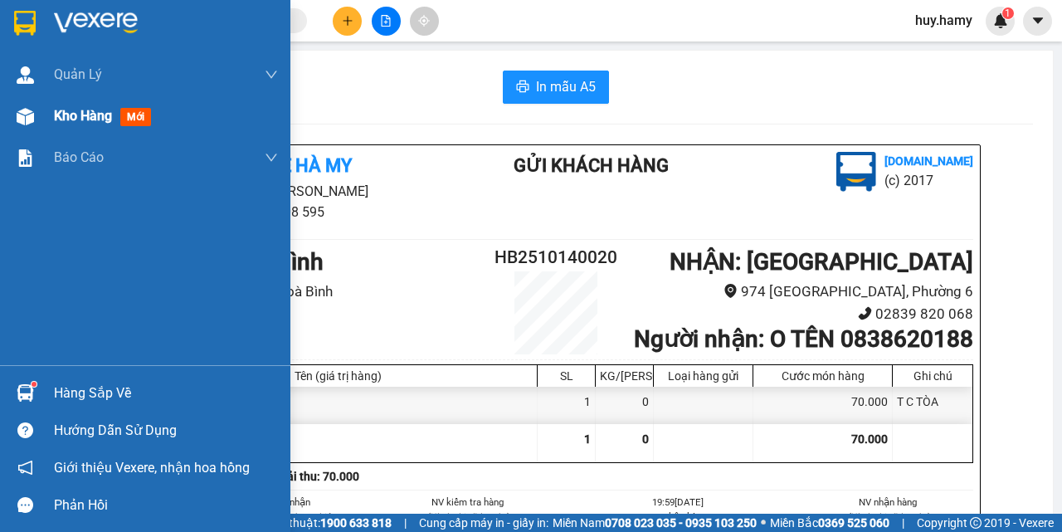
click at [66, 108] on span "Kho hàng" at bounding box center [83, 116] width 58 height 16
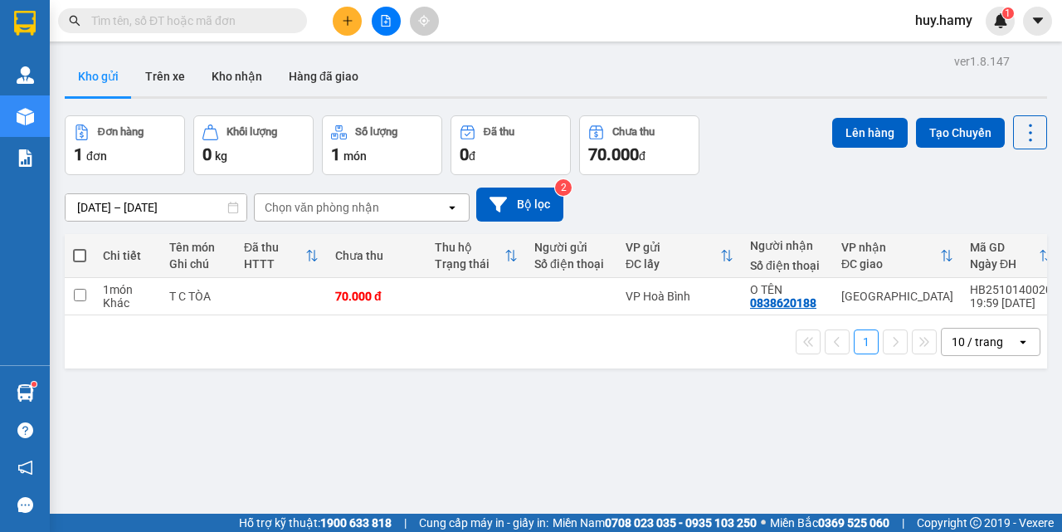
click at [81, 254] on span at bounding box center [79, 255] width 13 height 13
click at [80, 247] on input "checkbox" at bounding box center [80, 247] width 0 height 0
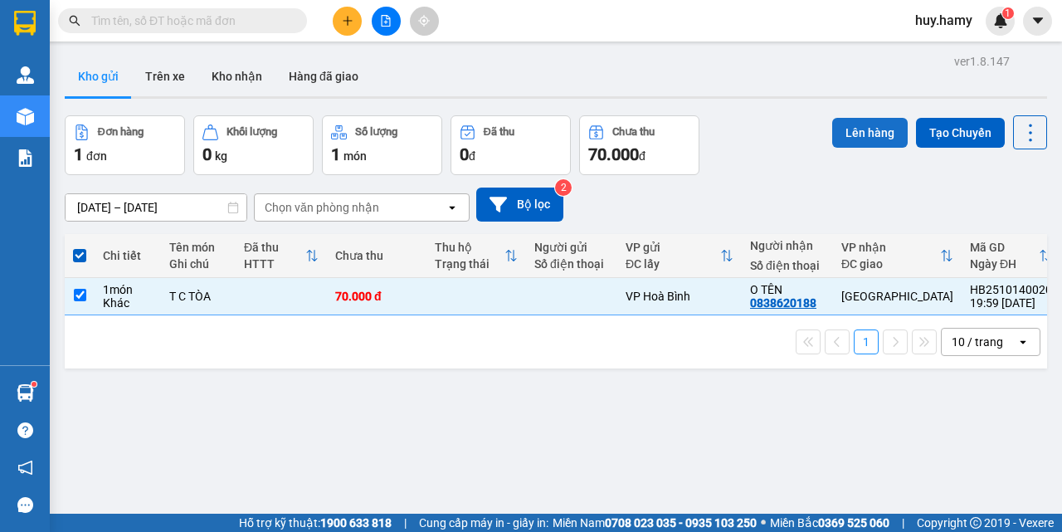
click at [856, 131] on button "Lên hàng" at bounding box center [870, 133] width 76 height 30
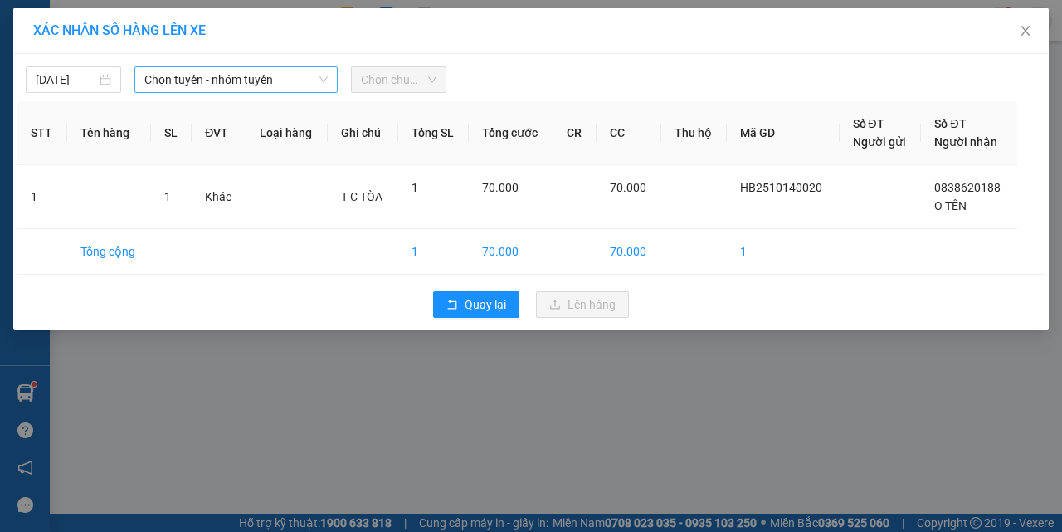
click at [190, 83] on span "Chọn tuyến - nhóm tuyến" at bounding box center [235, 79] width 183 height 25
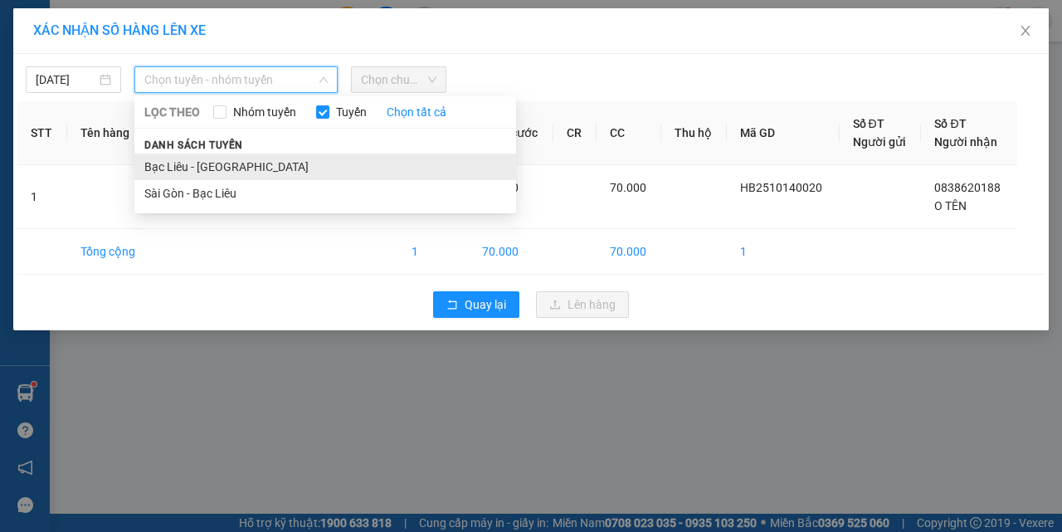
click at [246, 163] on li "Bạc Liêu - [GEOGRAPHIC_DATA]" at bounding box center [325, 167] width 382 height 27
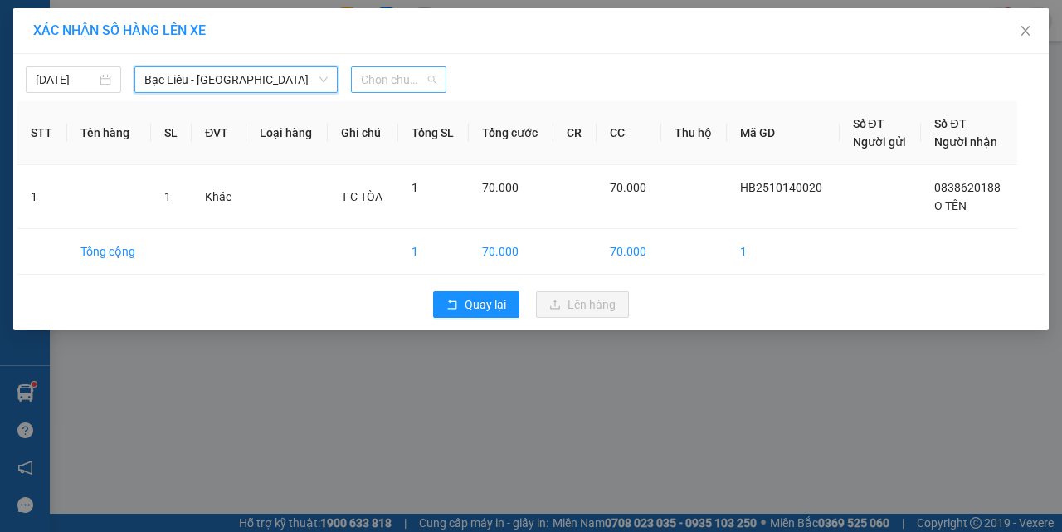
click at [367, 87] on span "Chọn chuyến" at bounding box center [399, 79] width 76 height 25
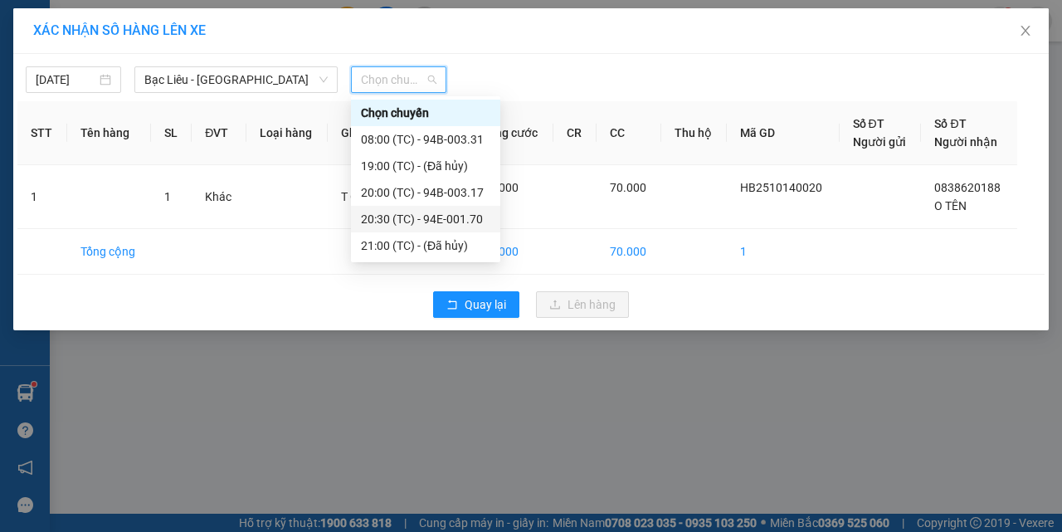
click at [430, 219] on div "20:30 (TC) - 94E-001.70" at bounding box center [425, 219] width 129 height 18
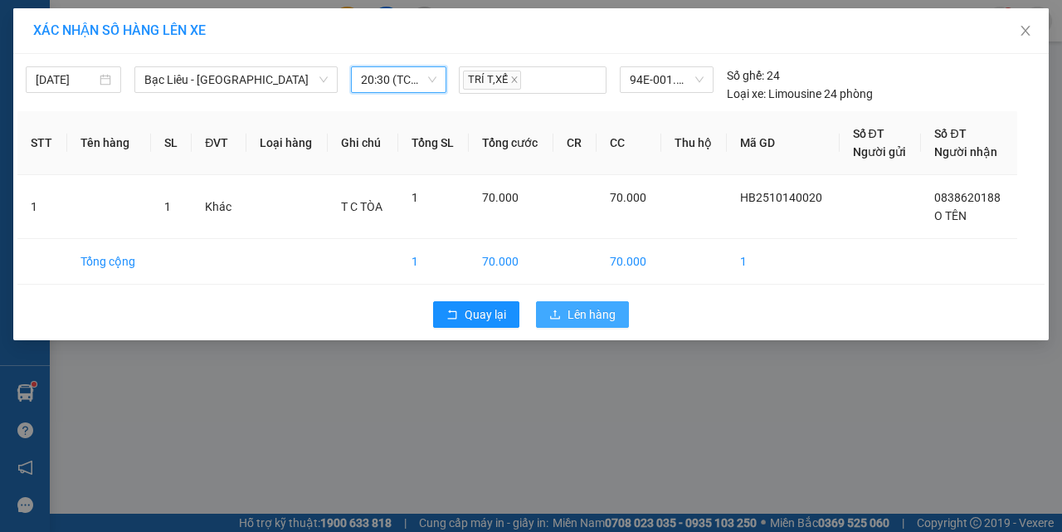
click at [562, 310] on button "Lên hàng" at bounding box center [582, 314] width 93 height 27
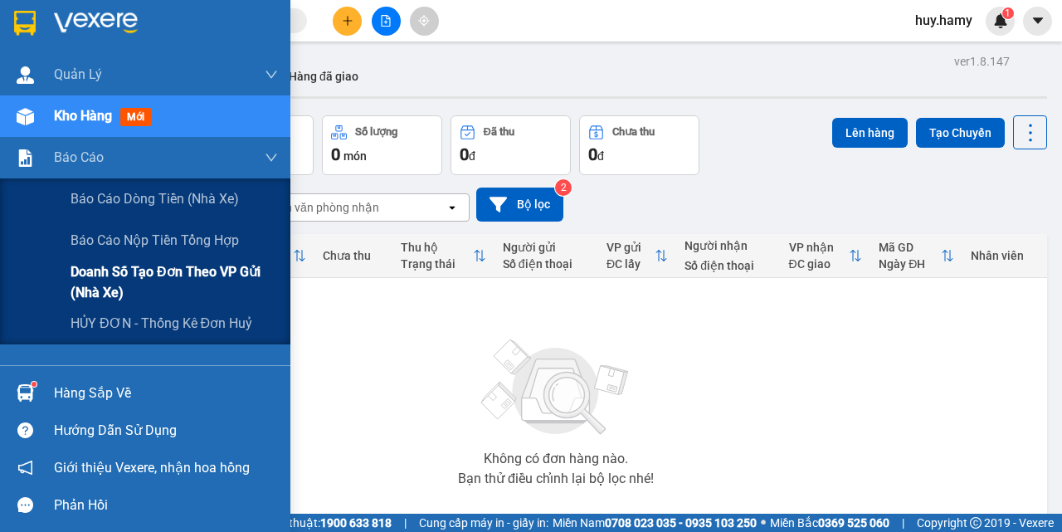
click at [163, 280] on span "Doanh số tạo đơn theo VP gửi (nhà xe)" at bounding box center [174, 281] width 207 height 41
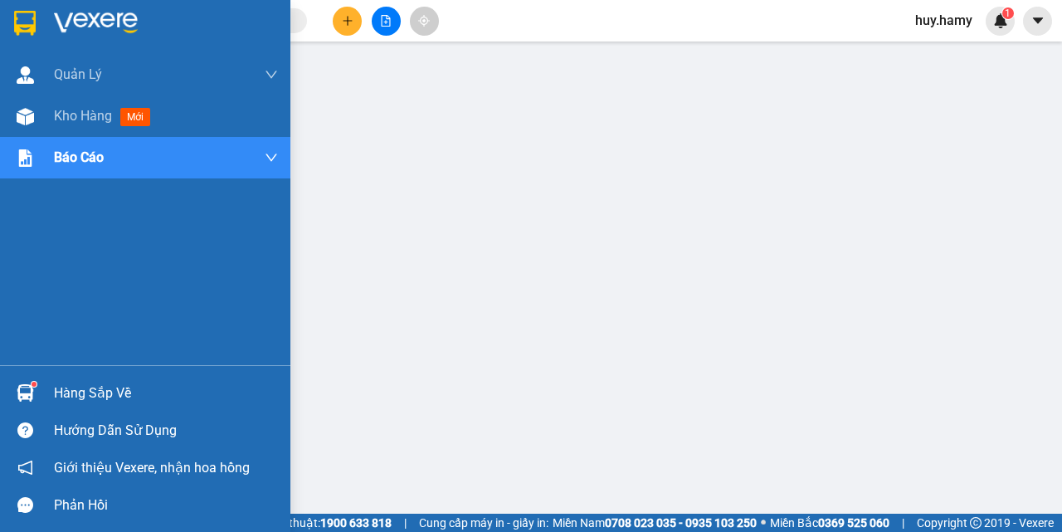
click at [52, 397] on div "Hàng sắp về" at bounding box center [145, 392] width 290 height 37
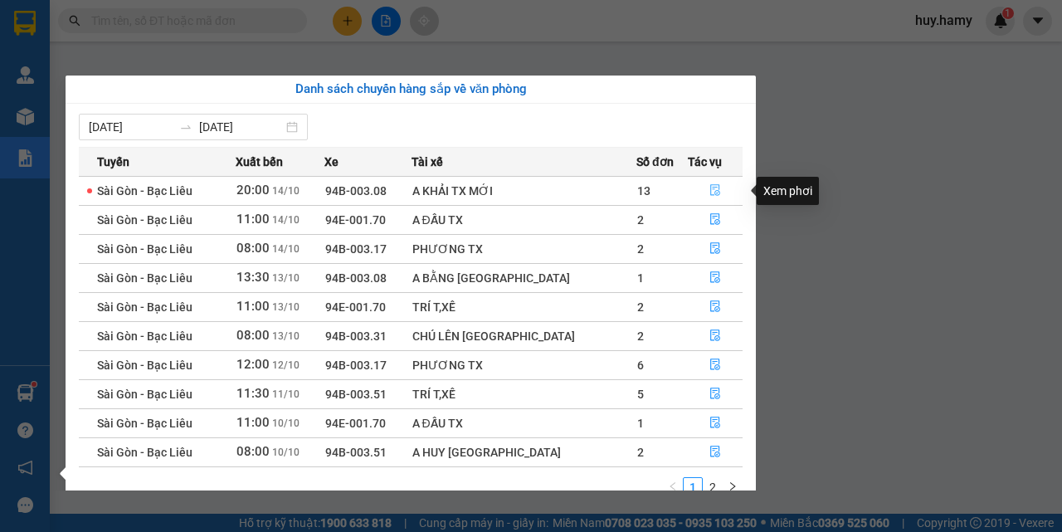
click at [710, 188] on icon "file-done" at bounding box center [716, 190] width 12 height 12
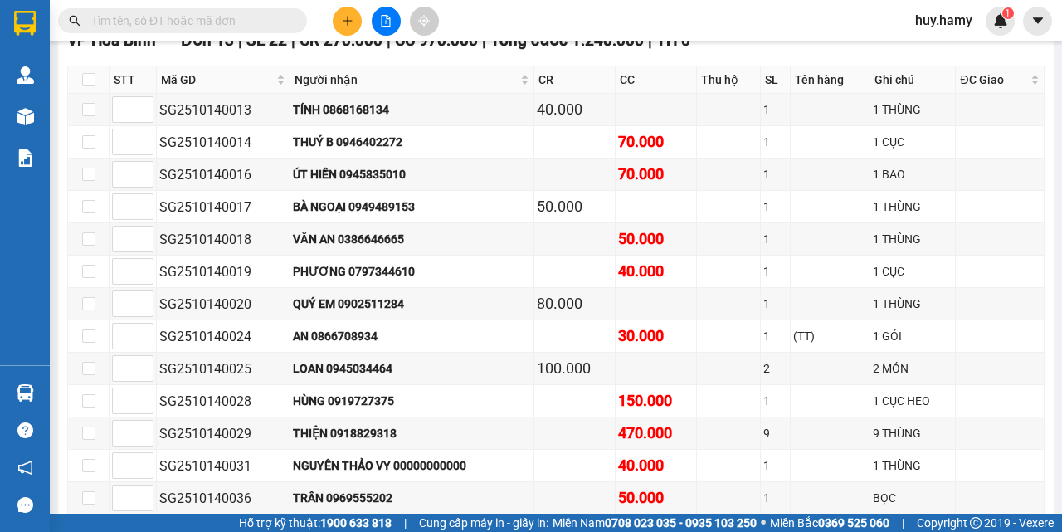
scroll to position [830, 0]
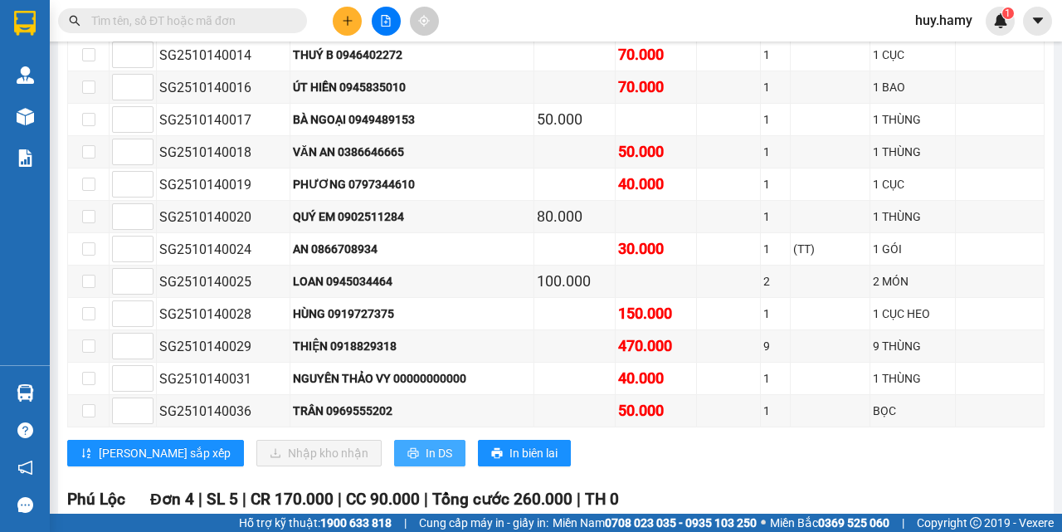
click at [426, 453] on span "In DS" at bounding box center [439, 453] width 27 height 18
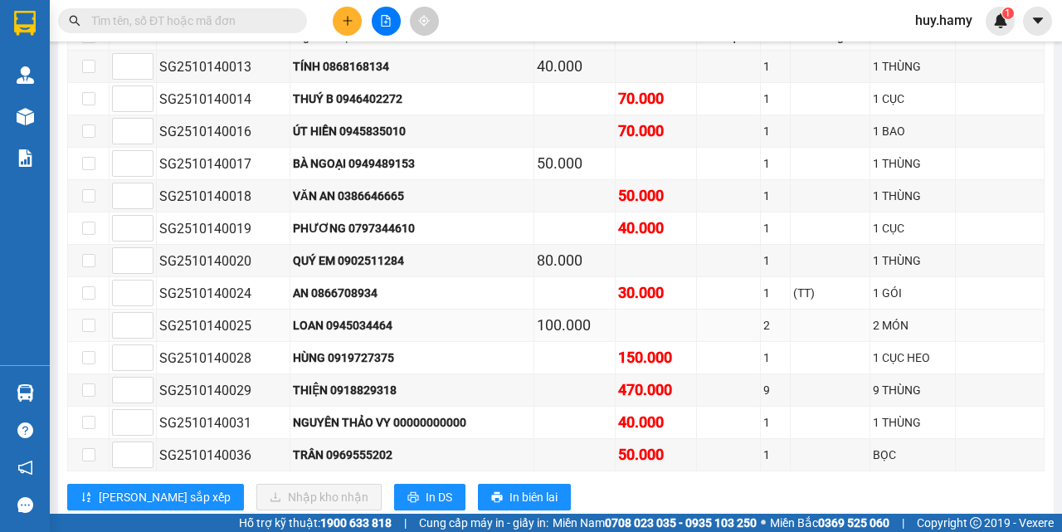
scroll to position [747, 0]
